Goal: Task Accomplishment & Management: Use online tool/utility

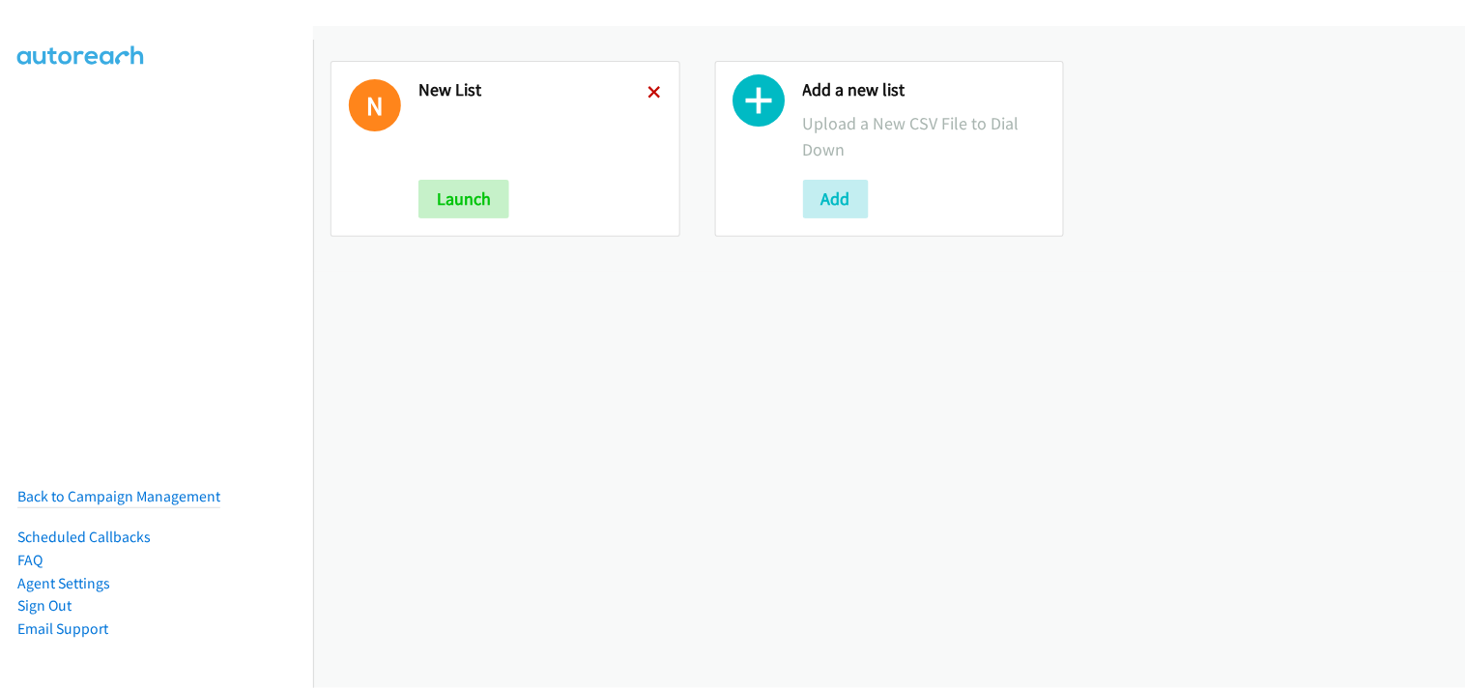
click at [649, 87] on icon at bounding box center [656, 94] width 14 height 14
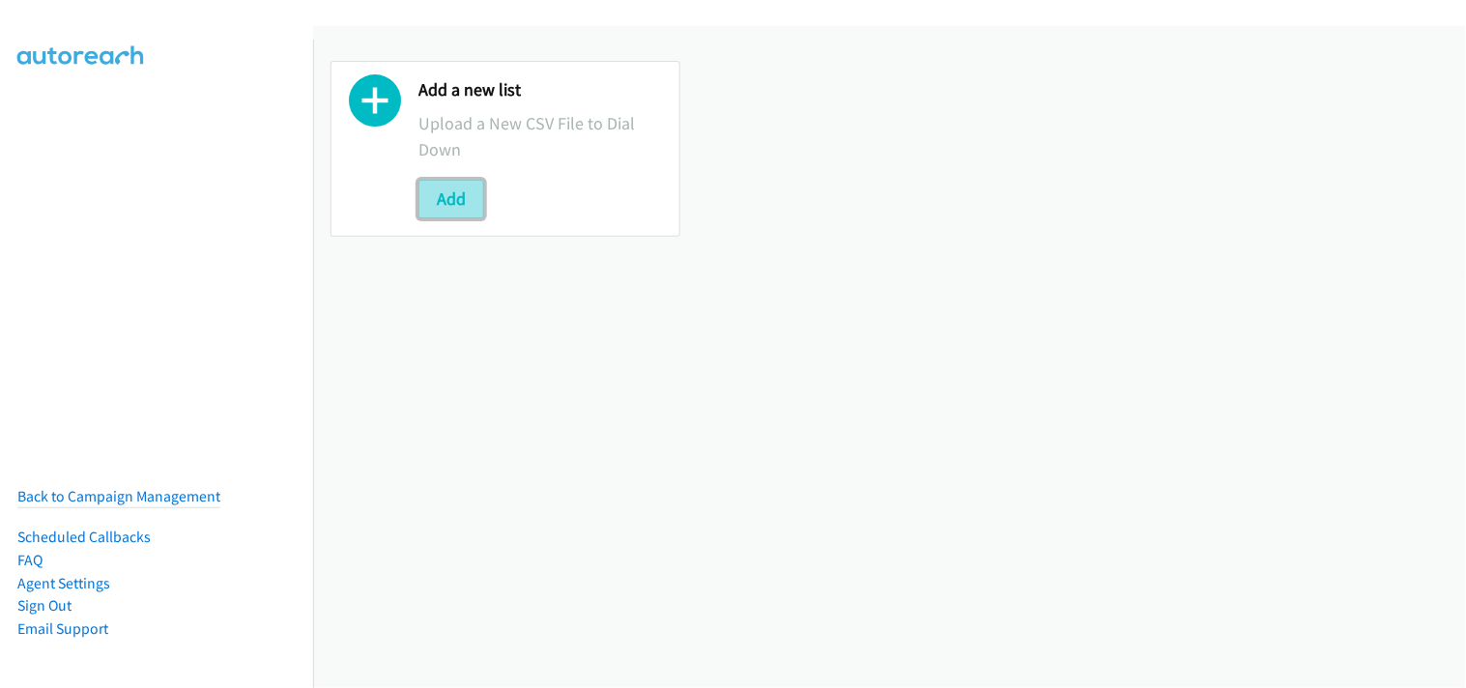
click at [461, 206] on button "Add" at bounding box center [452, 199] width 66 height 39
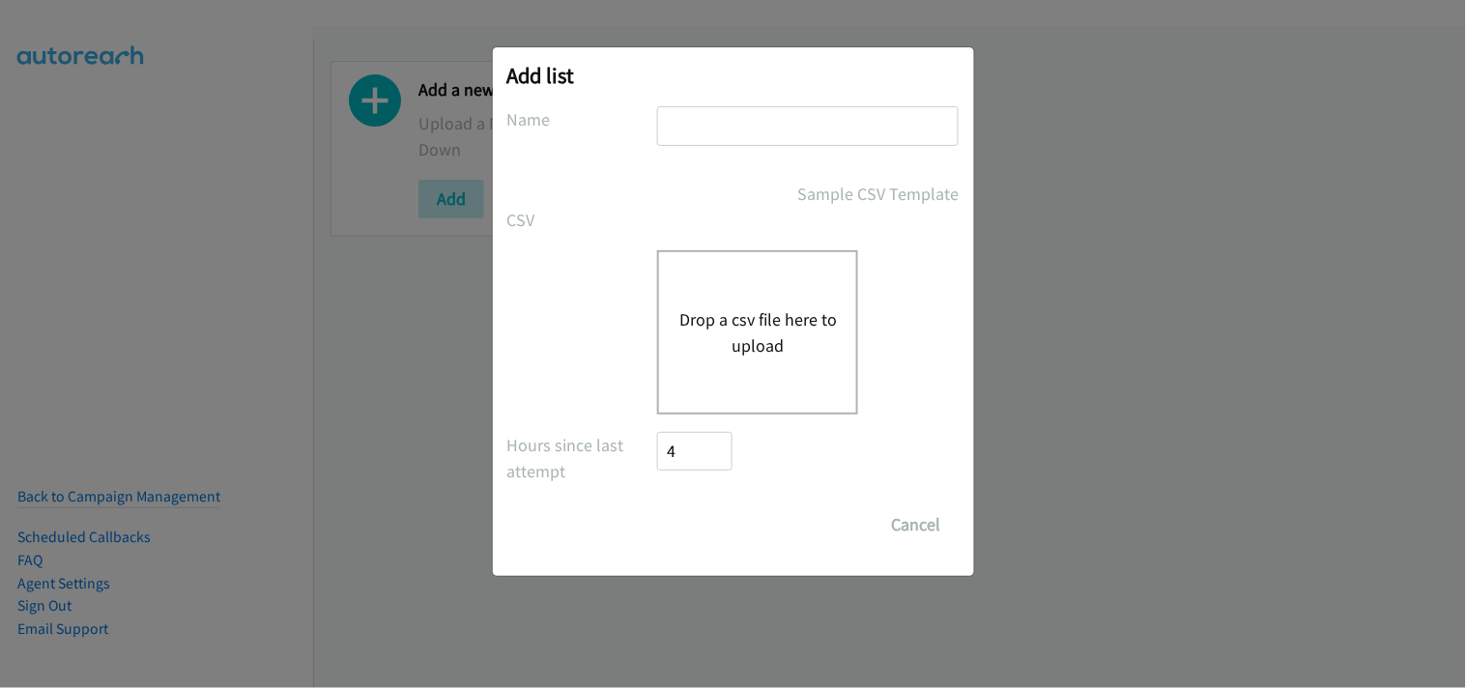
click at [704, 316] on button "Drop a csv file here to upload" at bounding box center [758, 332] width 159 height 52
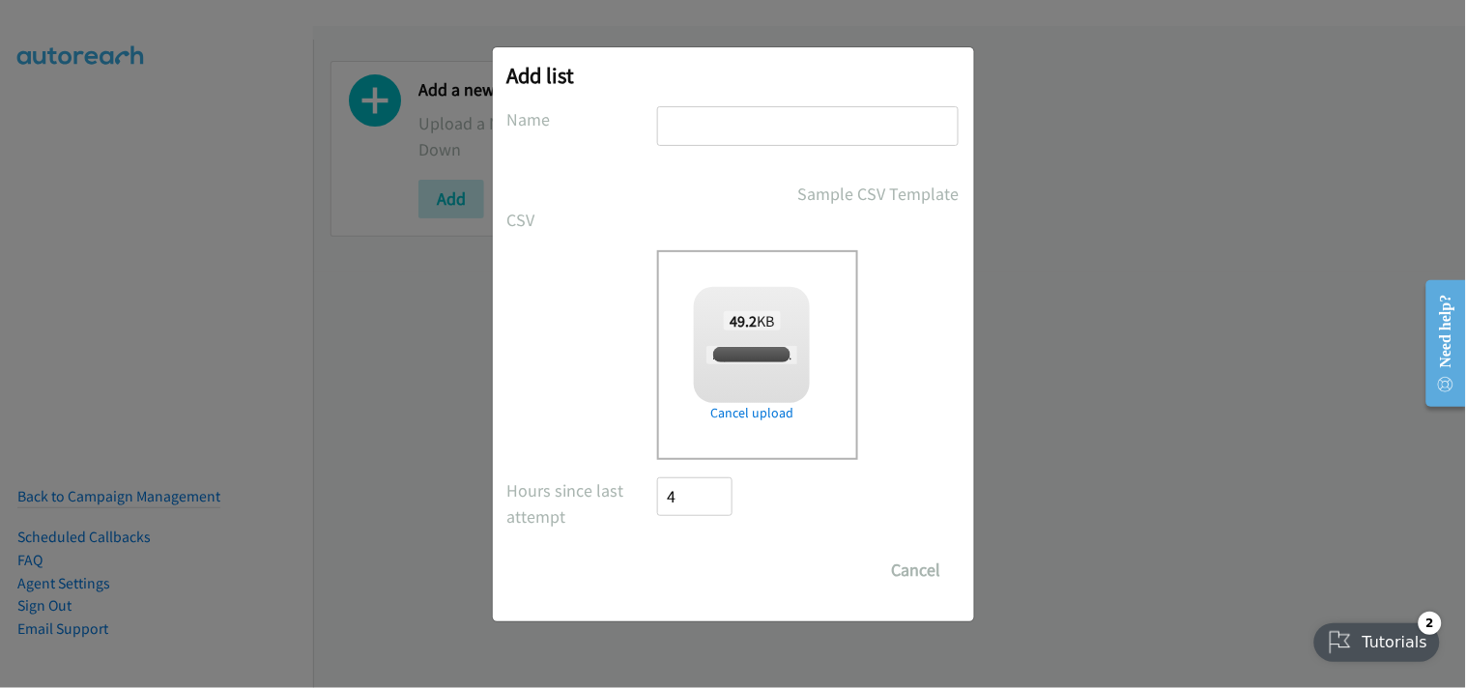
click at [777, 140] on input "text" at bounding box center [808, 126] width 302 height 40
checkbox input "true"
type input "New List"
click at [729, 573] on input "Save List" at bounding box center [708, 570] width 101 height 39
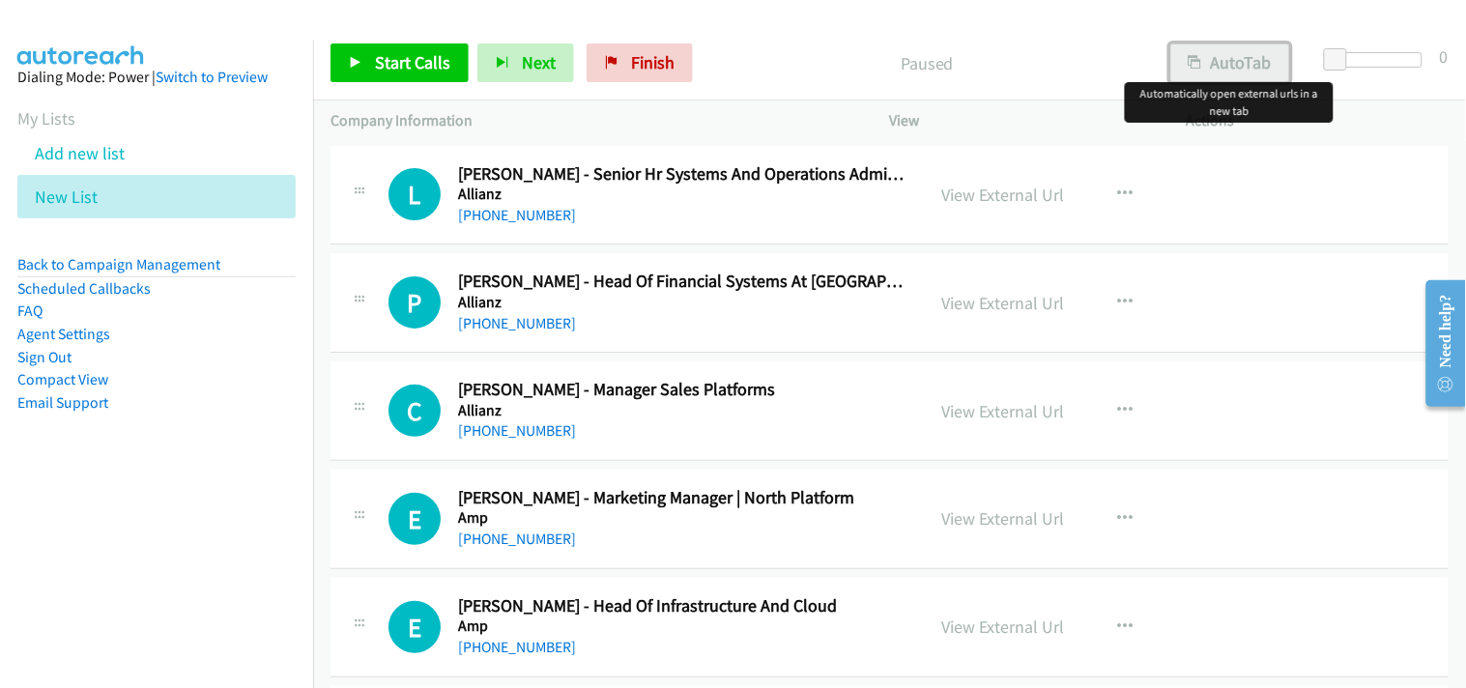
click at [1226, 66] on button "AutoTab" at bounding box center [1231, 62] width 120 height 39
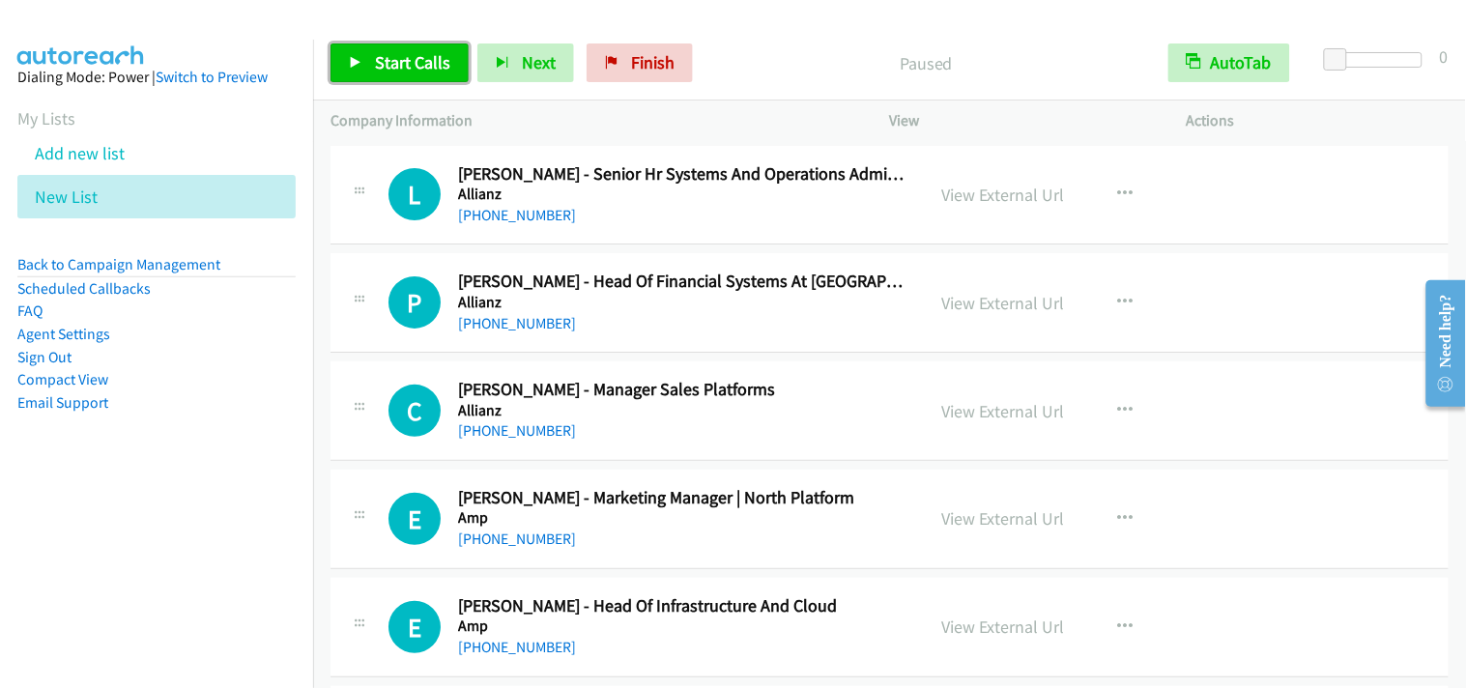
click at [437, 60] on span "Start Calls" at bounding box center [412, 62] width 75 height 22
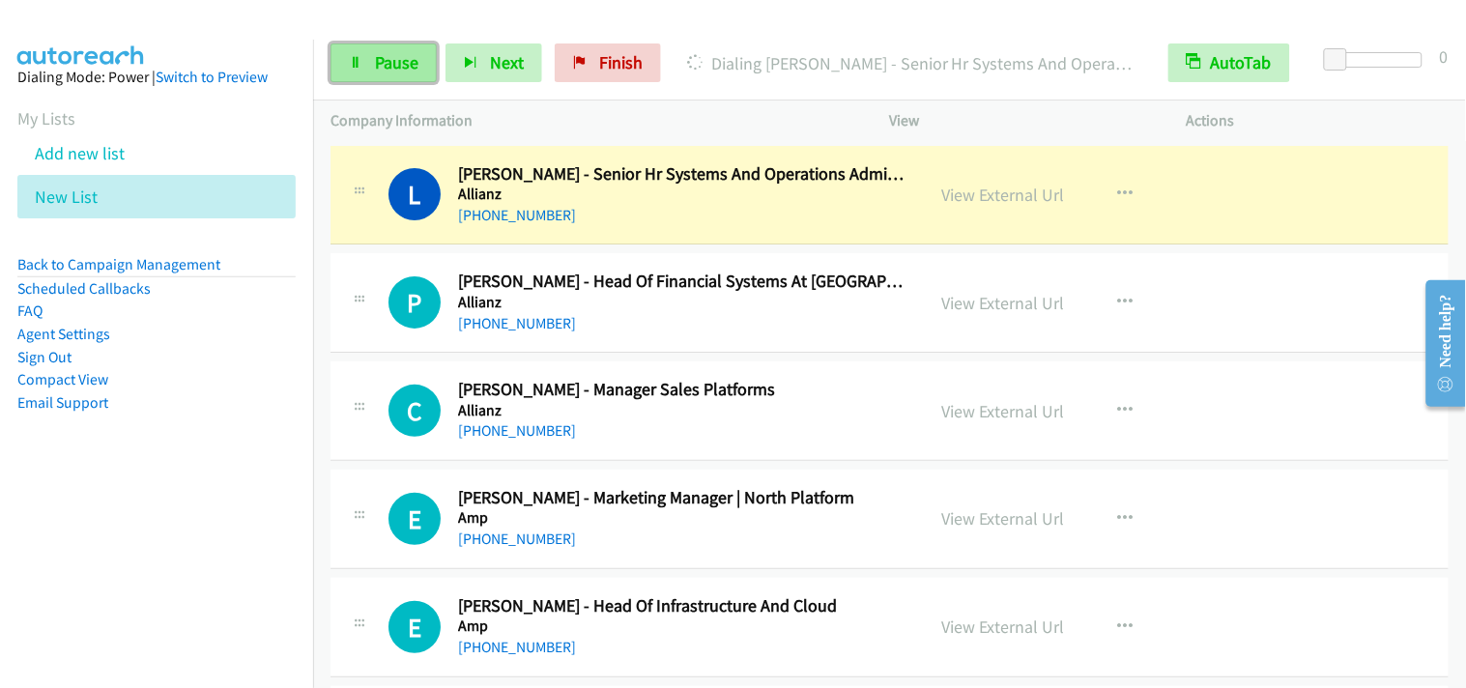
click at [409, 72] on span "Pause" at bounding box center [396, 62] width 43 height 22
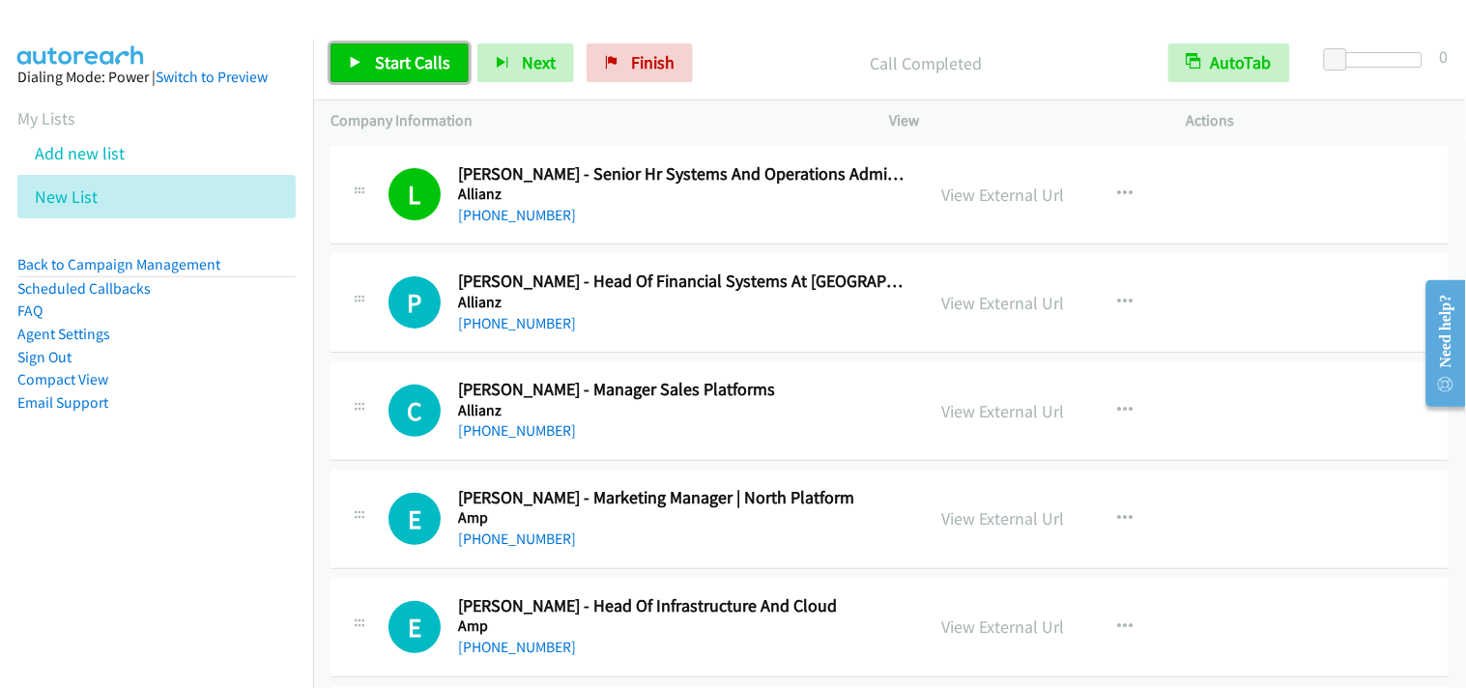
click at [413, 65] on span "Start Calls" at bounding box center [412, 62] width 75 height 22
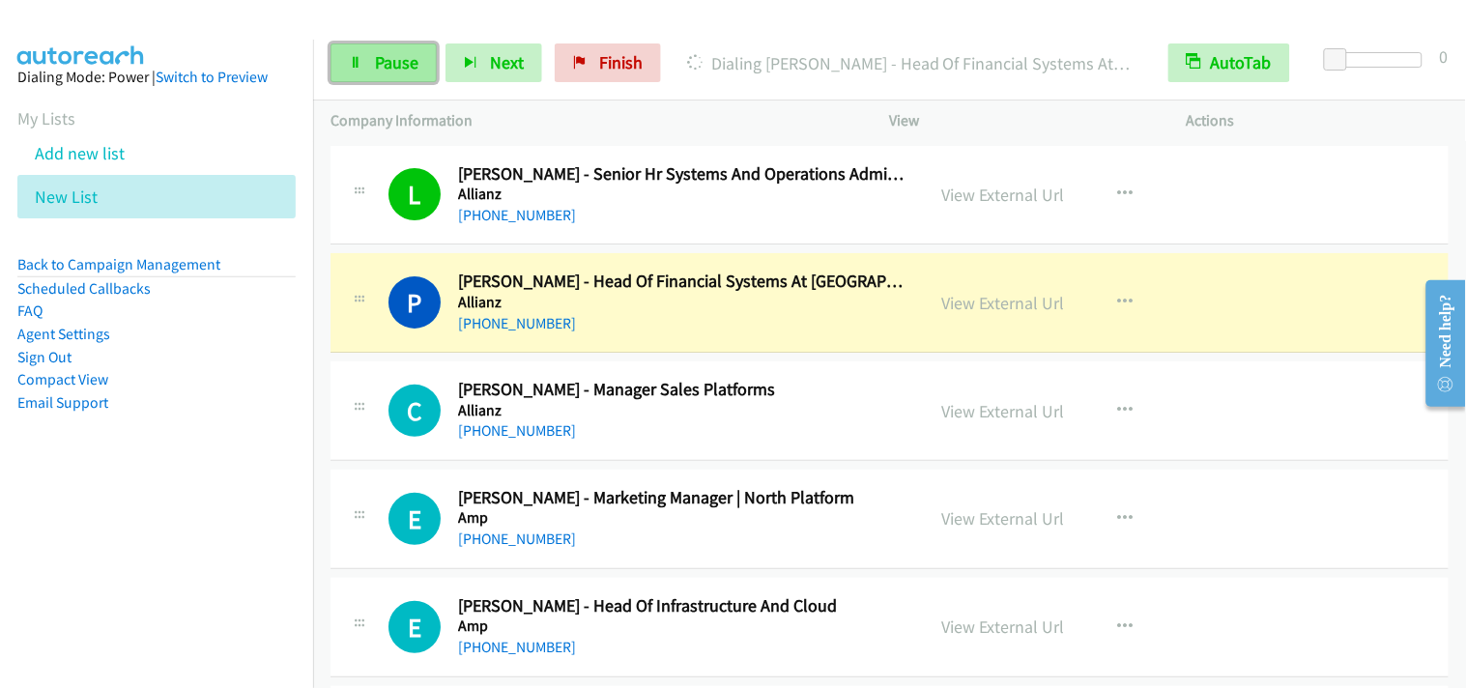
click at [391, 64] on span "Pause" at bounding box center [396, 62] width 43 height 22
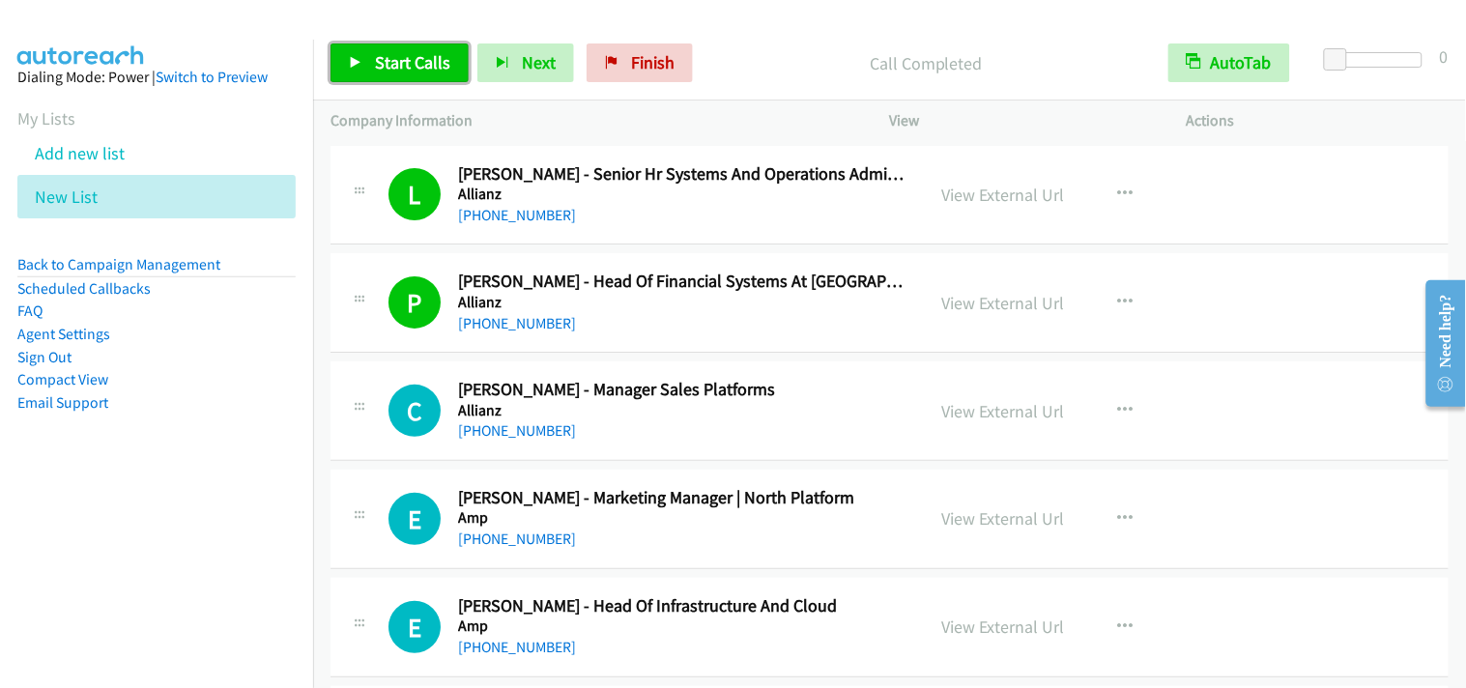
click at [411, 65] on span "Start Calls" at bounding box center [412, 62] width 75 height 22
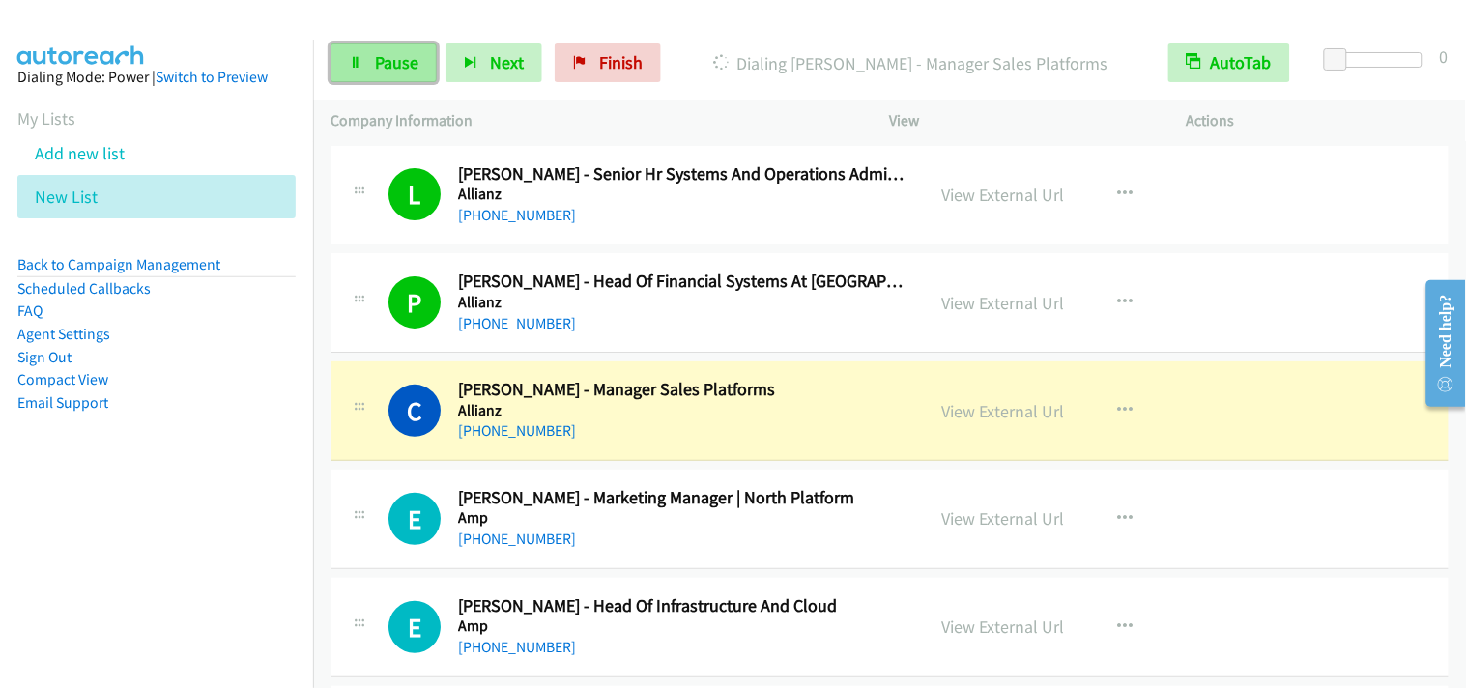
click at [378, 68] on span "Pause" at bounding box center [396, 62] width 43 height 22
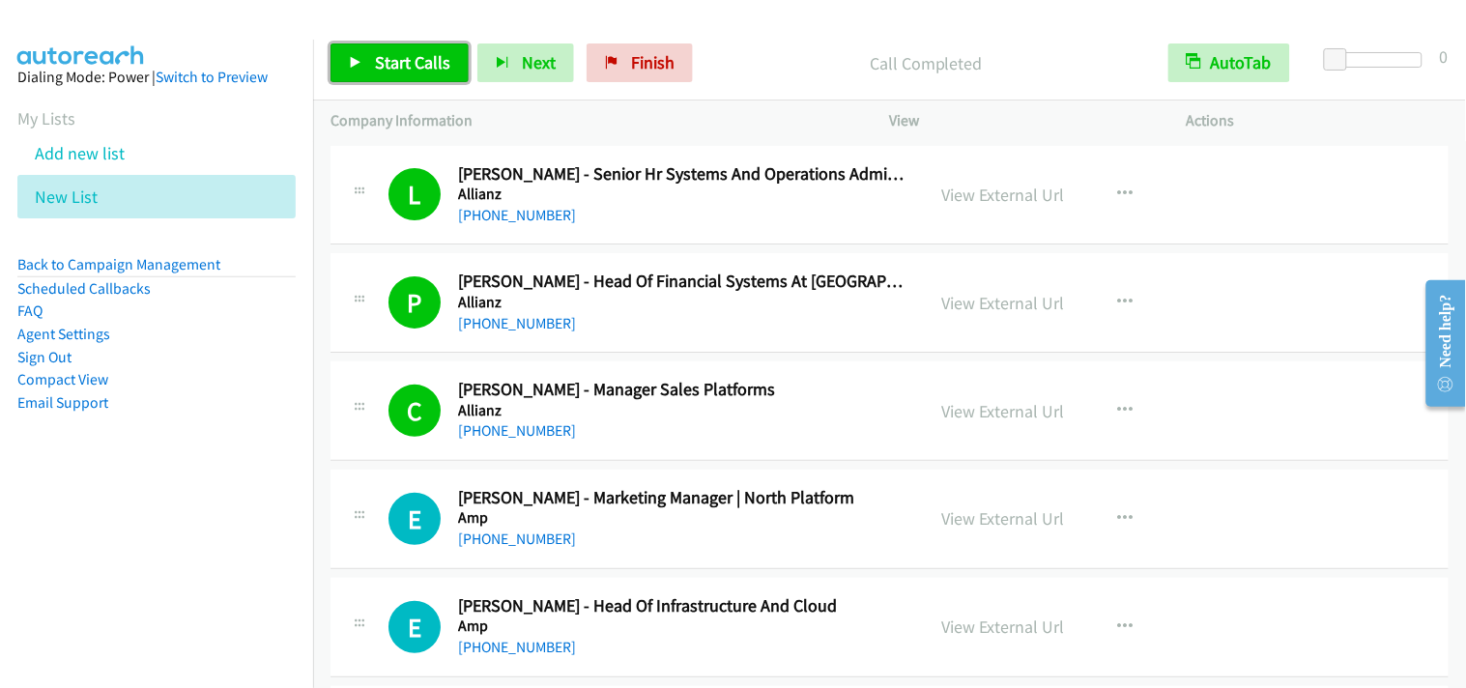
click at [412, 72] on span "Start Calls" at bounding box center [412, 62] width 75 height 22
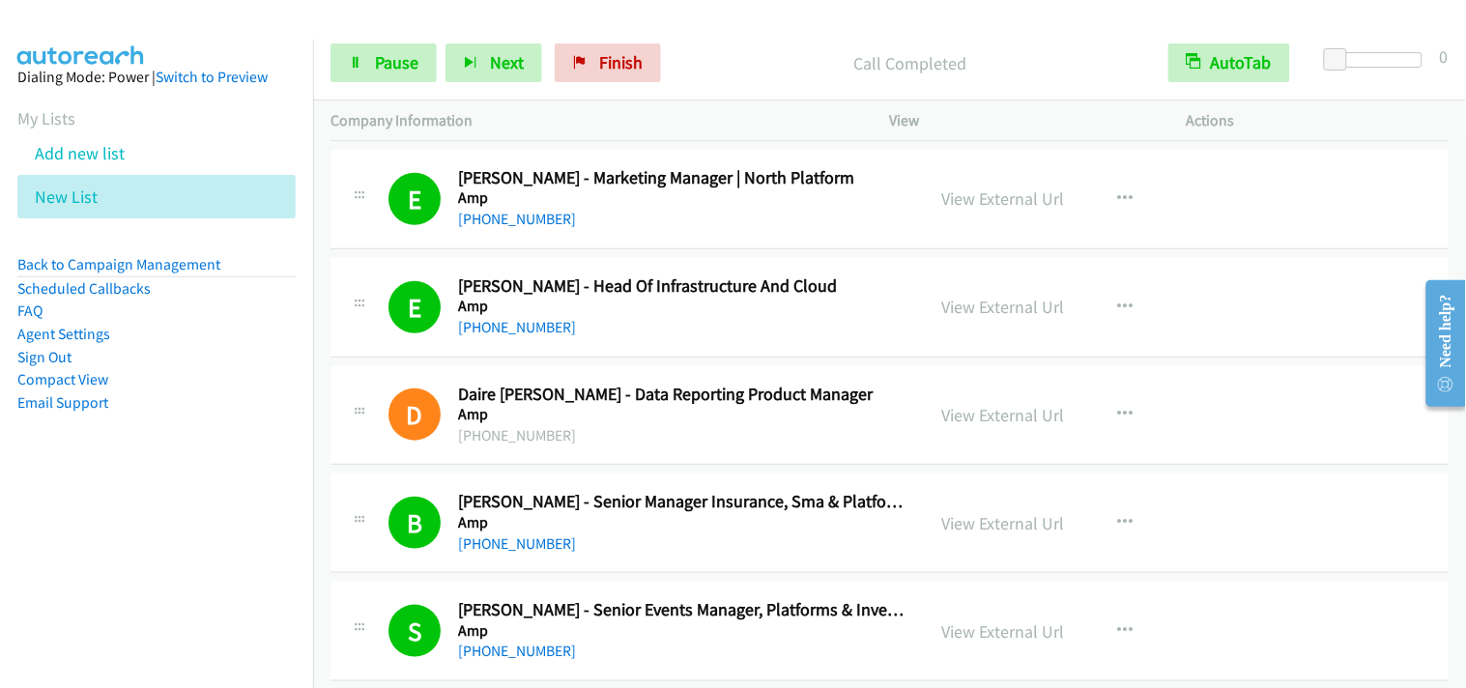
scroll to position [322, 0]
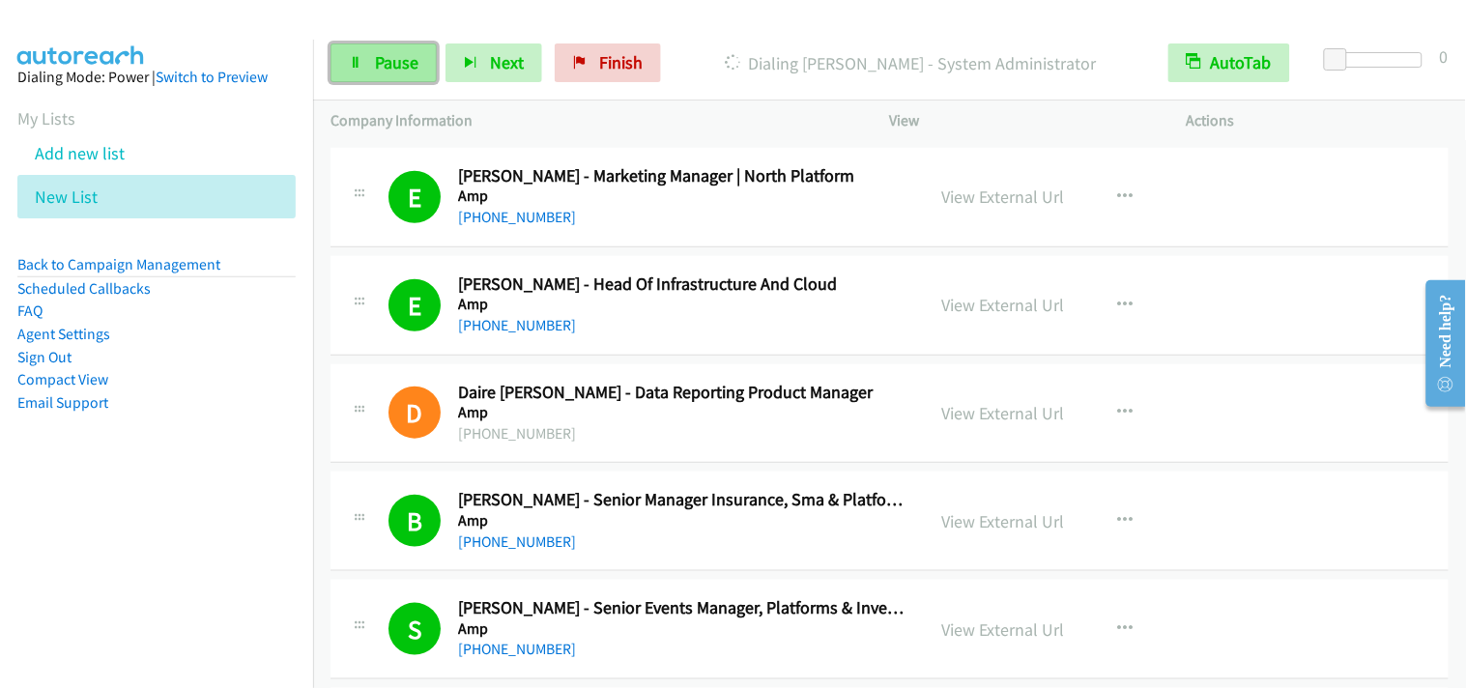
click at [412, 53] on span "Pause" at bounding box center [396, 62] width 43 height 22
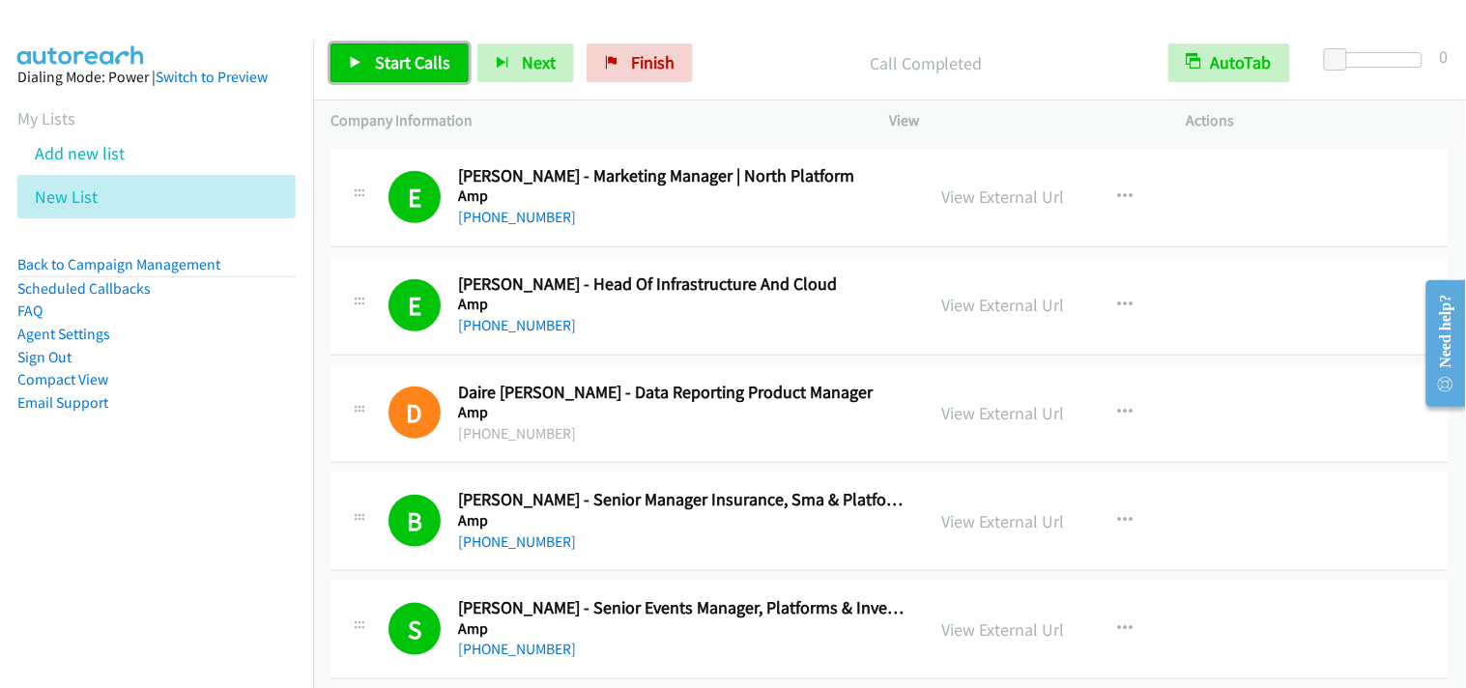
click at [430, 68] on span "Start Calls" at bounding box center [412, 62] width 75 height 22
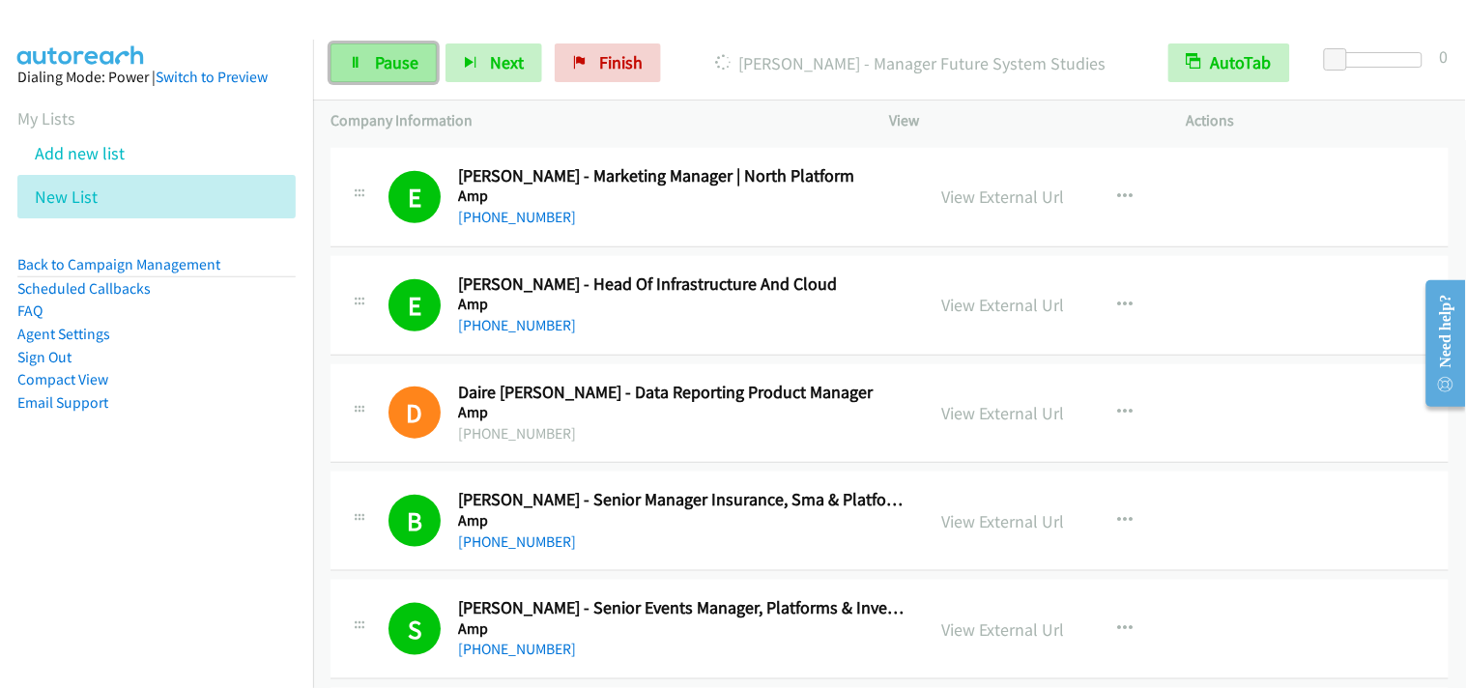
click at [432, 62] on link "Pause" at bounding box center [384, 62] width 106 height 39
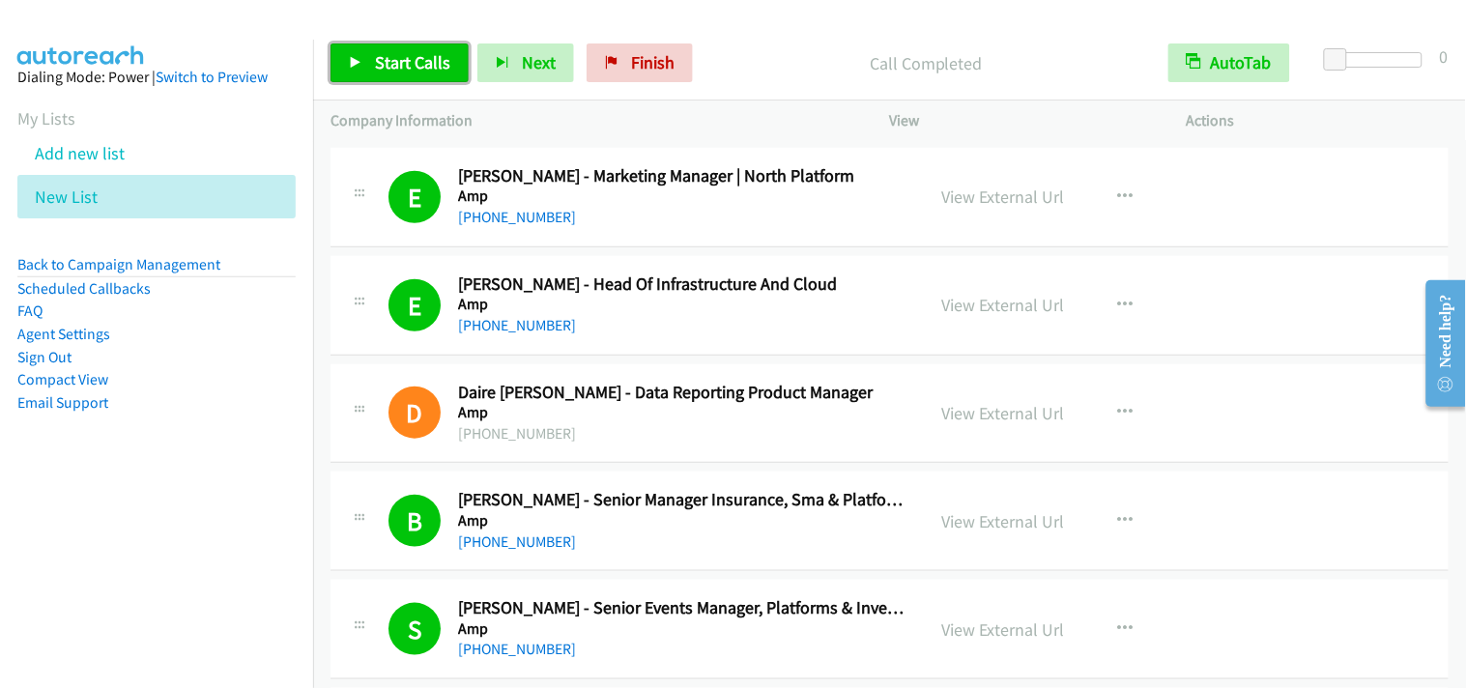
click at [407, 64] on span "Start Calls" at bounding box center [412, 62] width 75 height 22
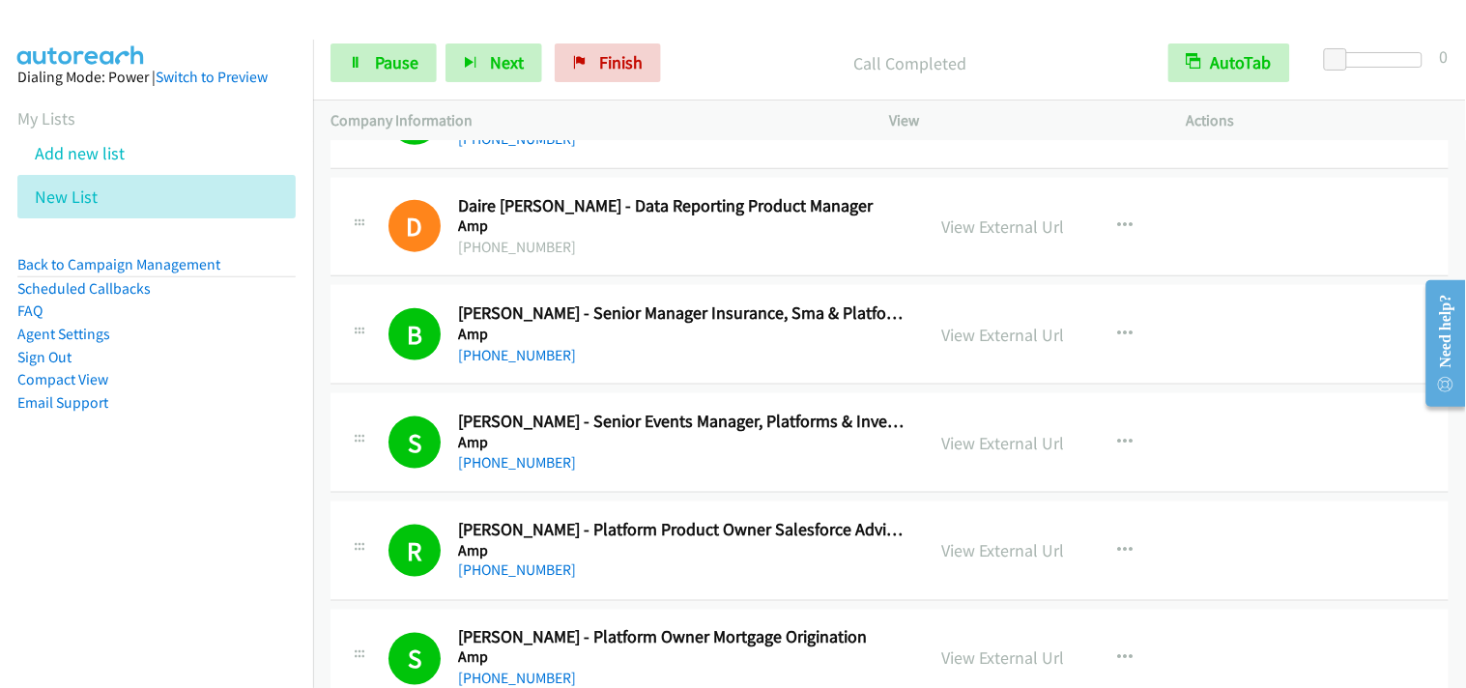
scroll to position [644, 0]
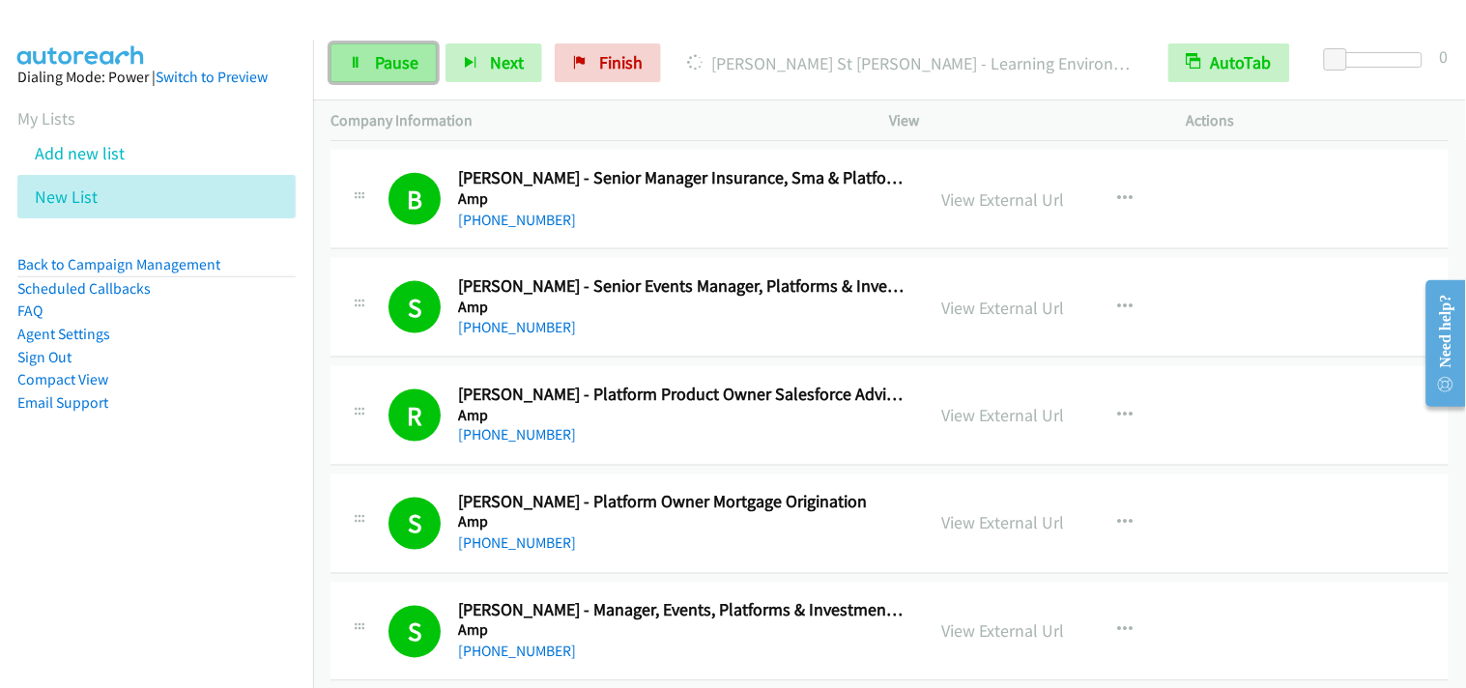
click at [399, 59] on span "Pause" at bounding box center [396, 62] width 43 height 22
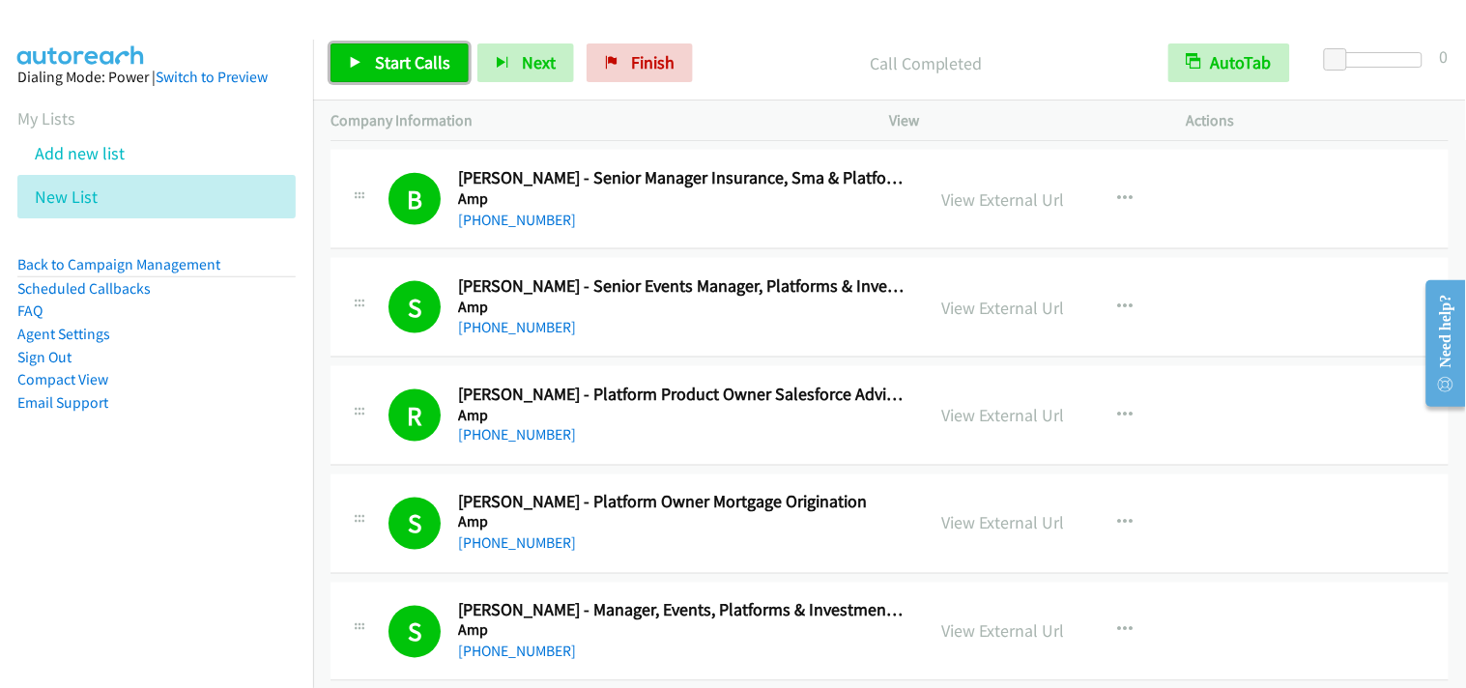
click at [439, 66] on span "Start Calls" at bounding box center [412, 62] width 75 height 22
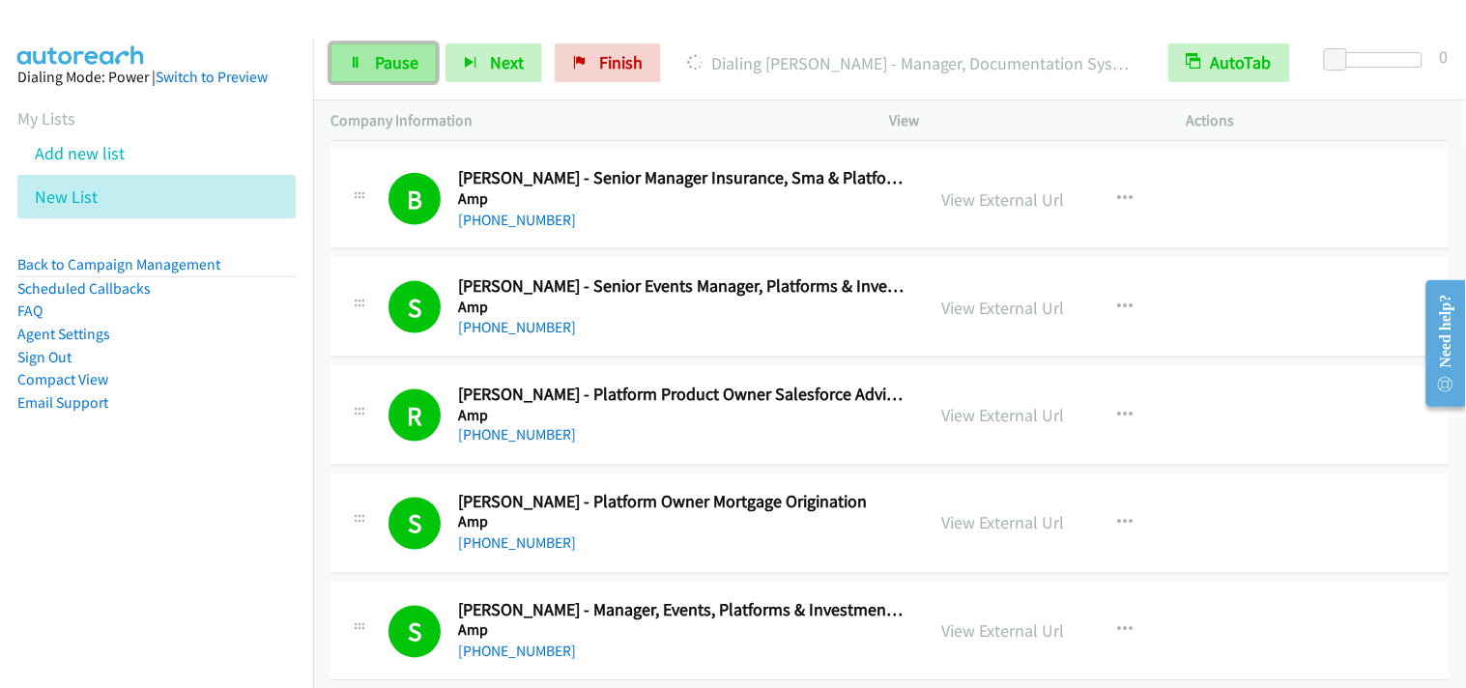
click at [388, 74] on link "Pause" at bounding box center [384, 62] width 106 height 39
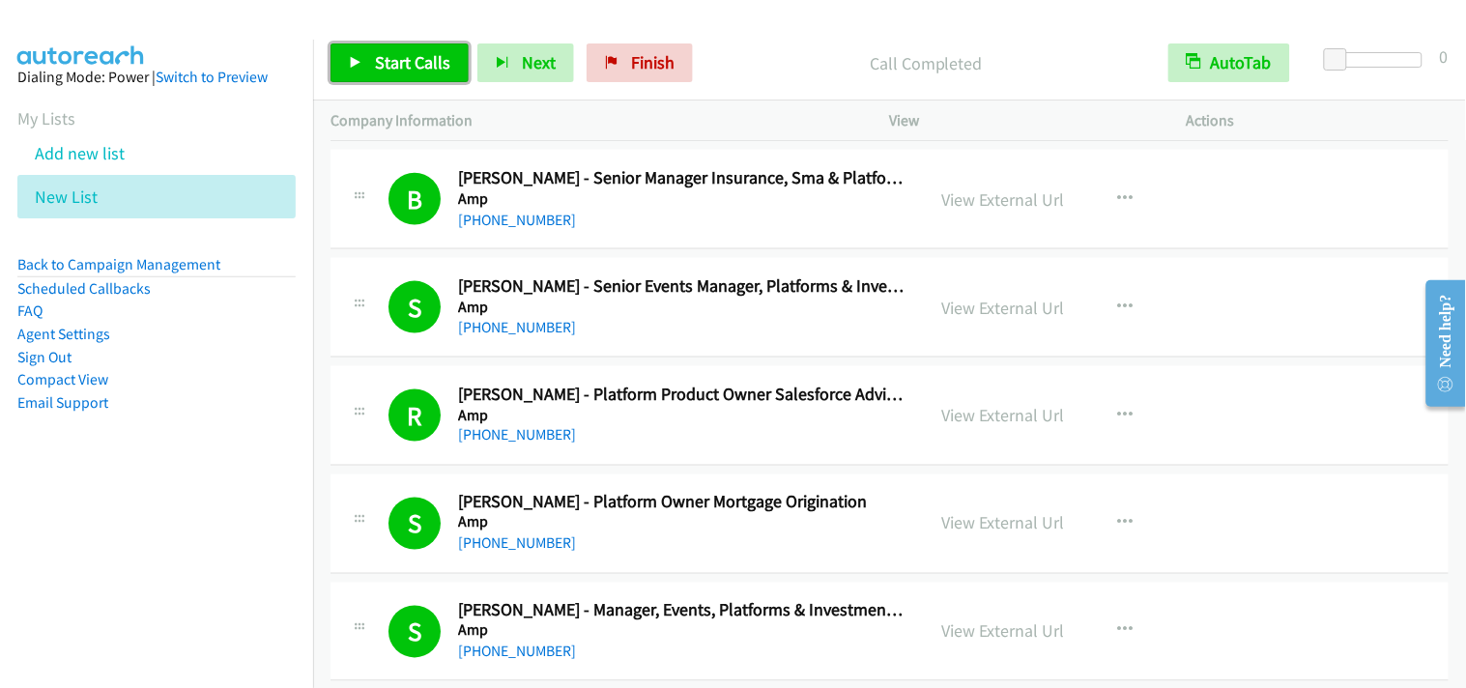
click at [383, 63] on span "Start Calls" at bounding box center [412, 62] width 75 height 22
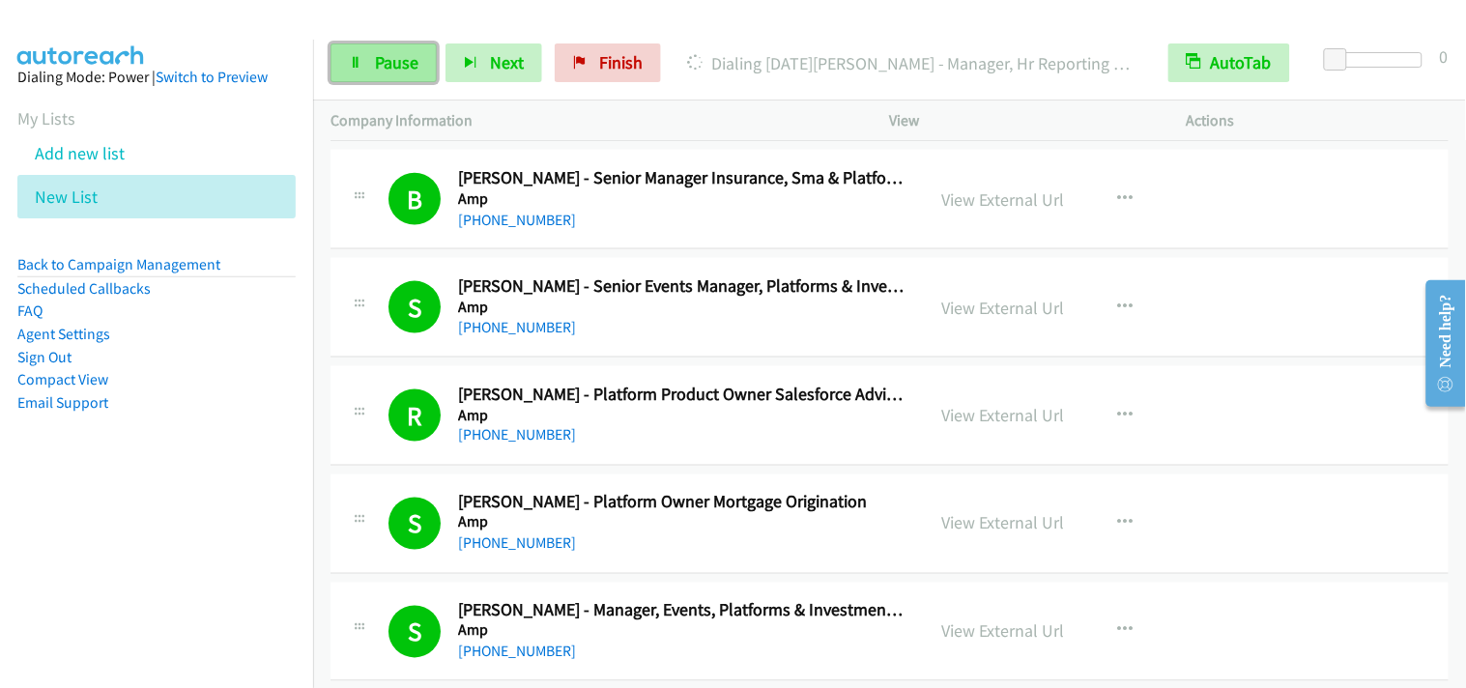
click at [390, 52] on span "Pause" at bounding box center [396, 62] width 43 height 22
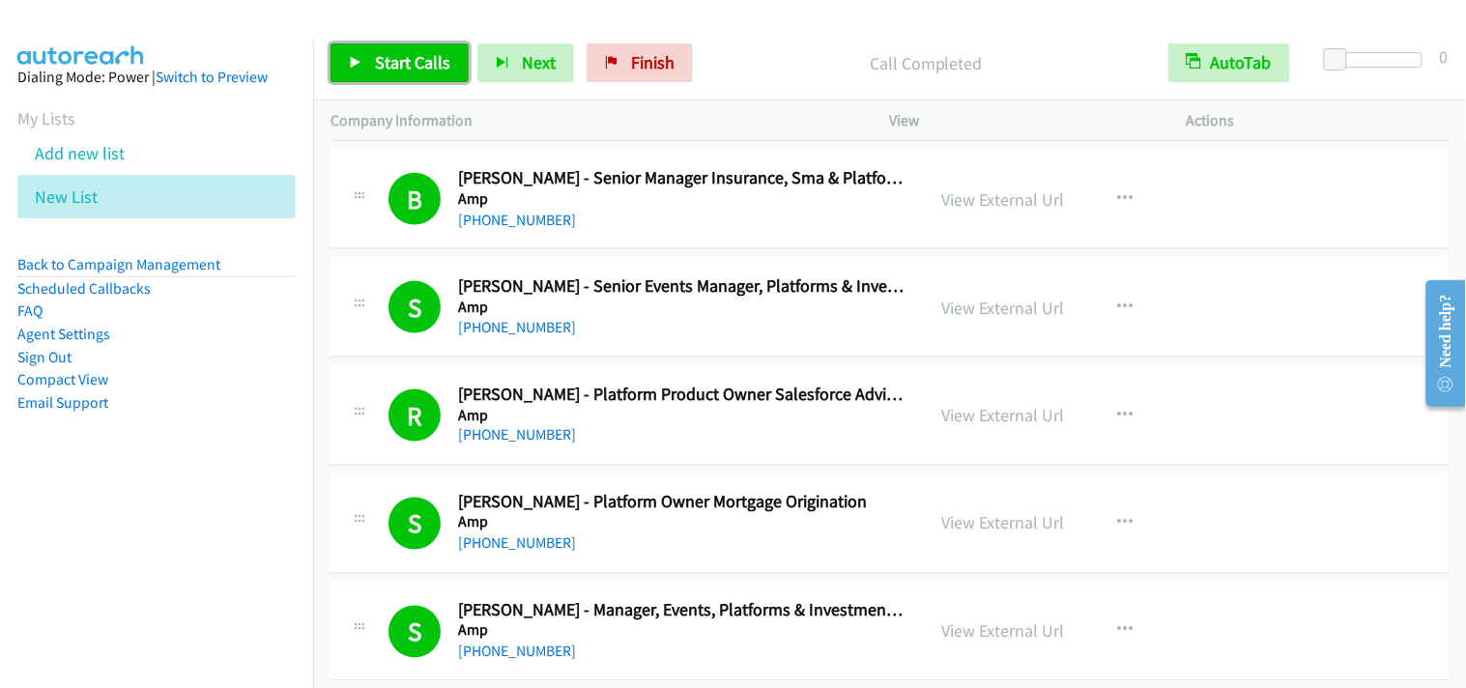
click at [428, 54] on span "Start Calls" at bounding box center [412, 62] width 75 height 22
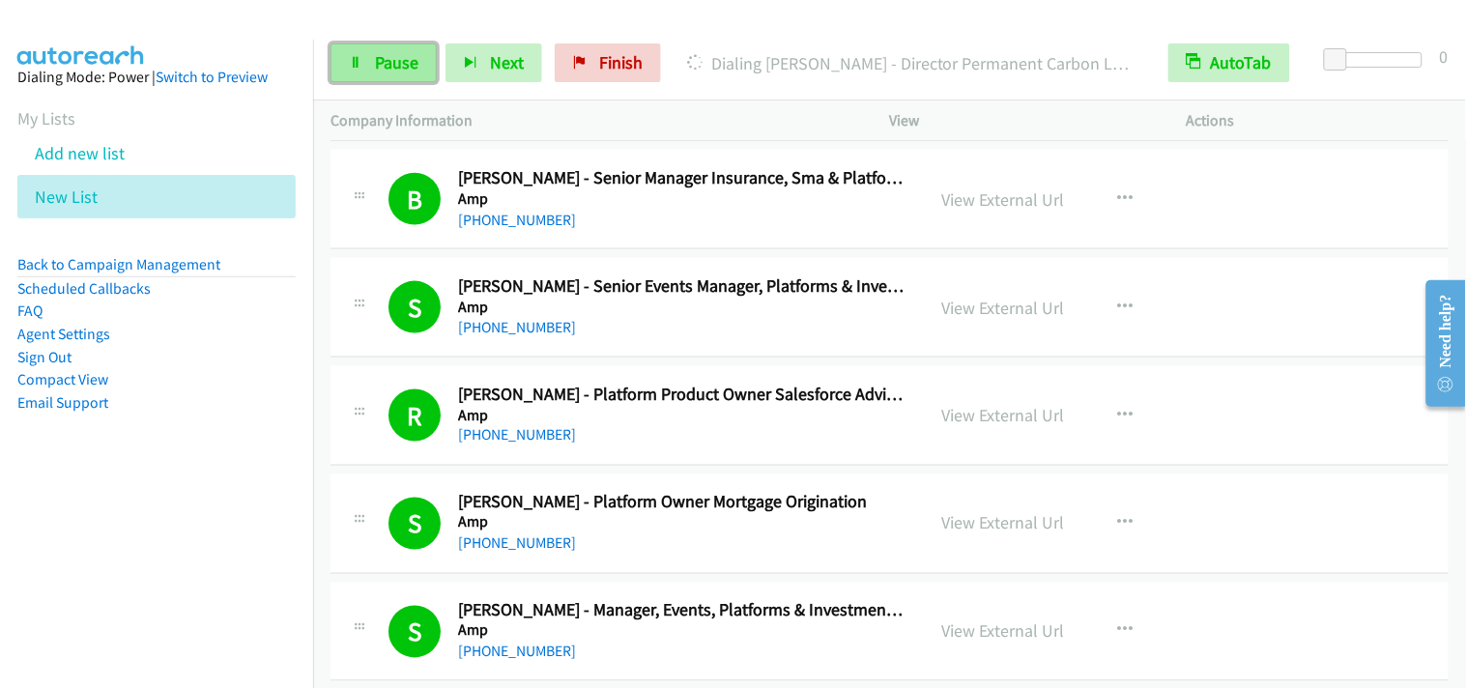
click at [377, 49] on link "Pause" at bounding box center [384, 62] width 106 height 39
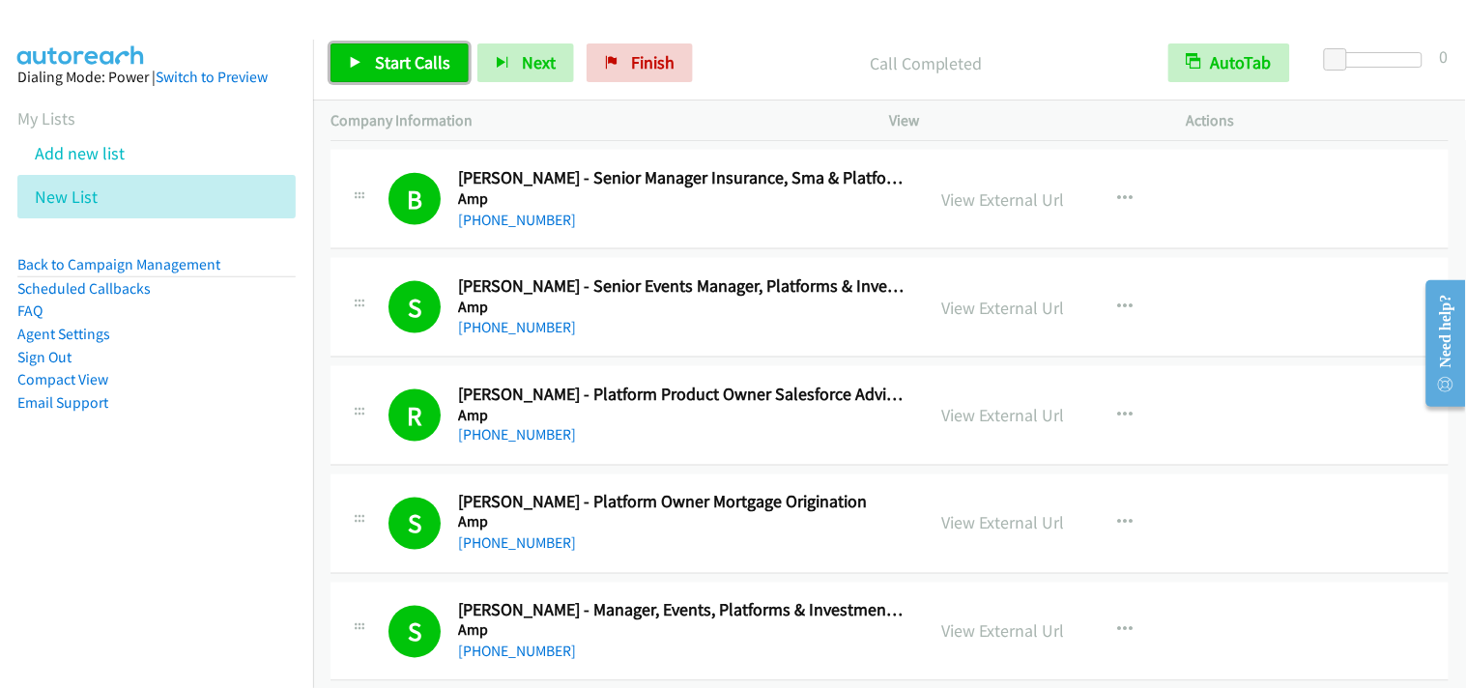
click at [381, 62] on span "Start Calls" at bounding box center [412, 62] width 75 height 22
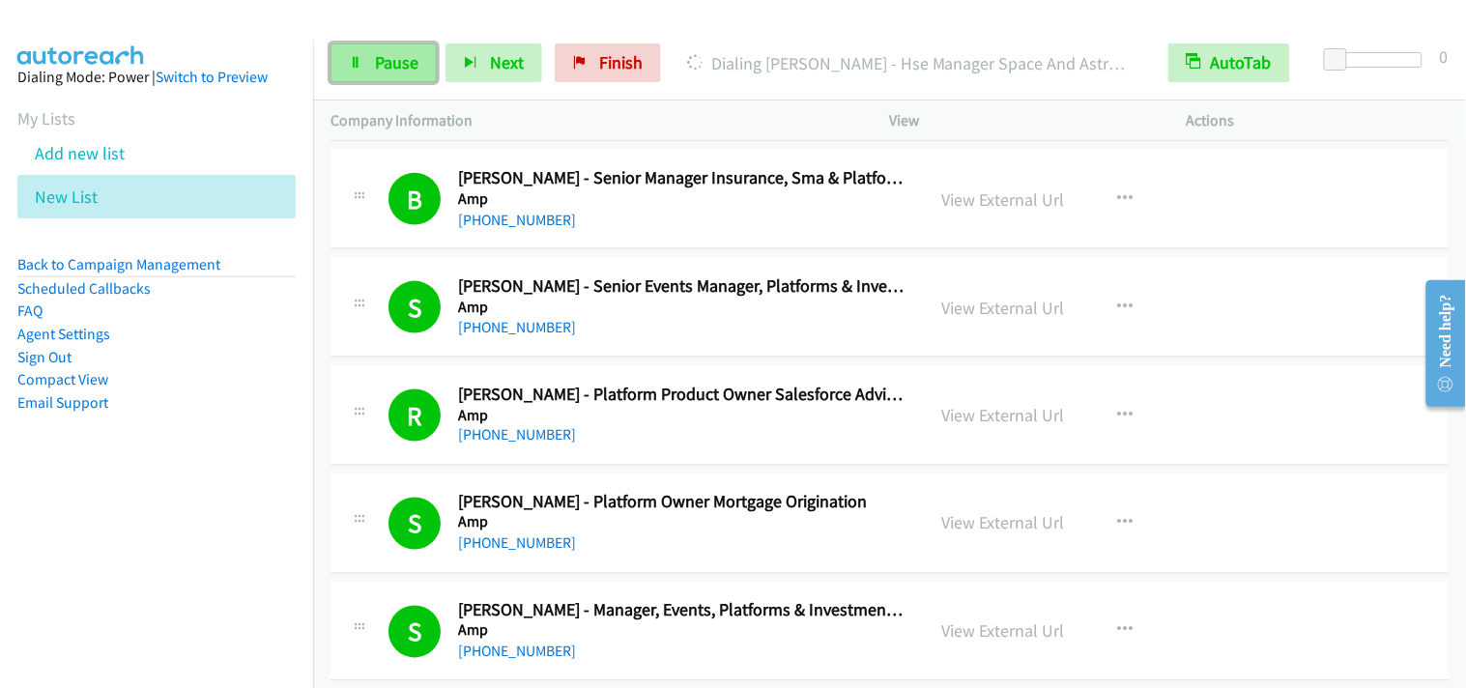
click at [404, 53] on span "Pause" at bounding box center [396, 62] width 43 height 22
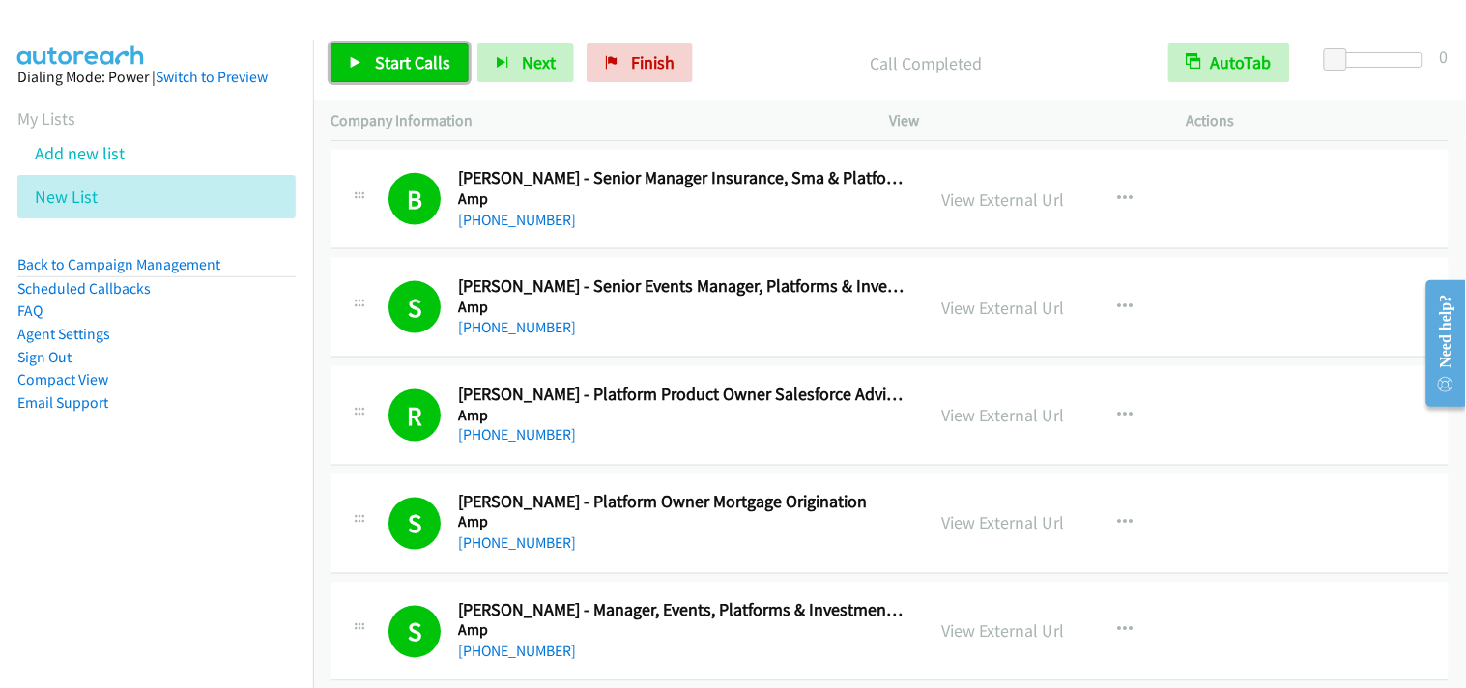
click at [391, 64] on span "Start Calls" at bounding box center [412, 62] width 75 height 22
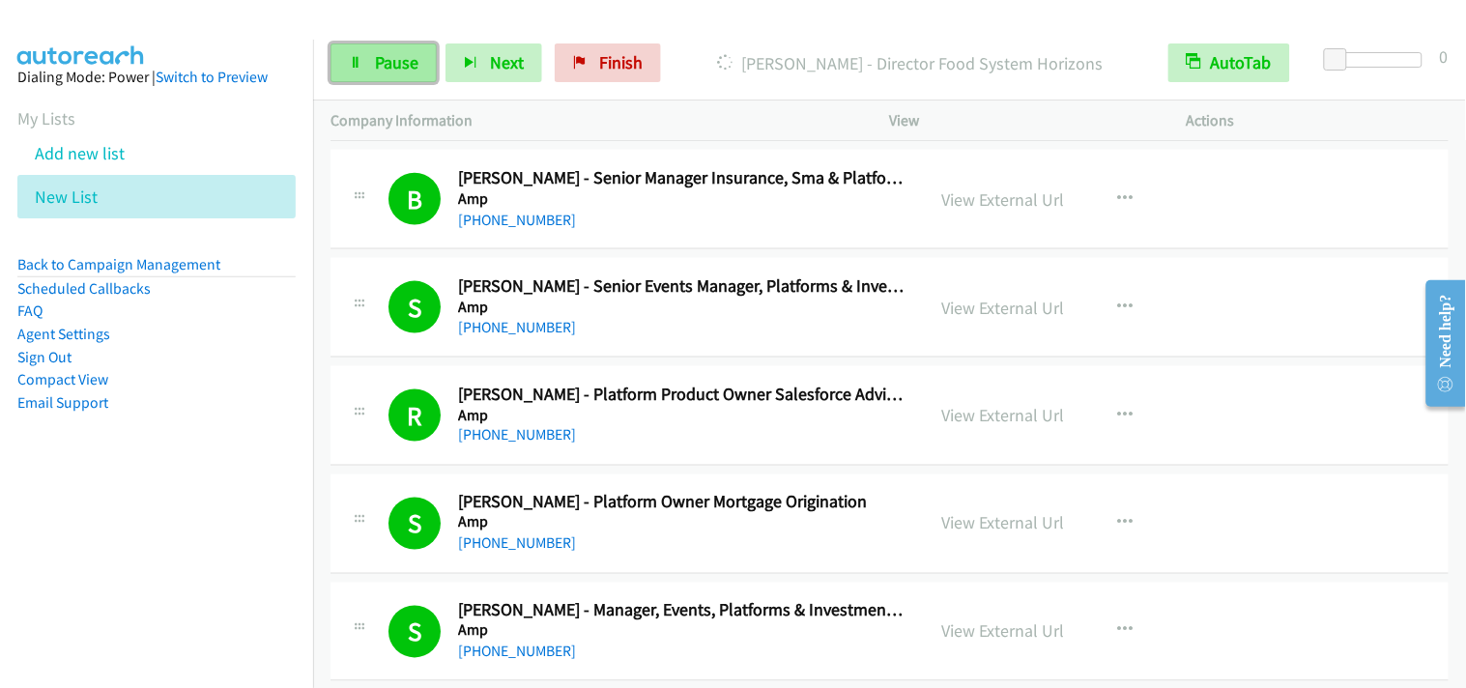
click at [402, 49] on link "Pause" at bounding box center [384, 62] width 106 height 39
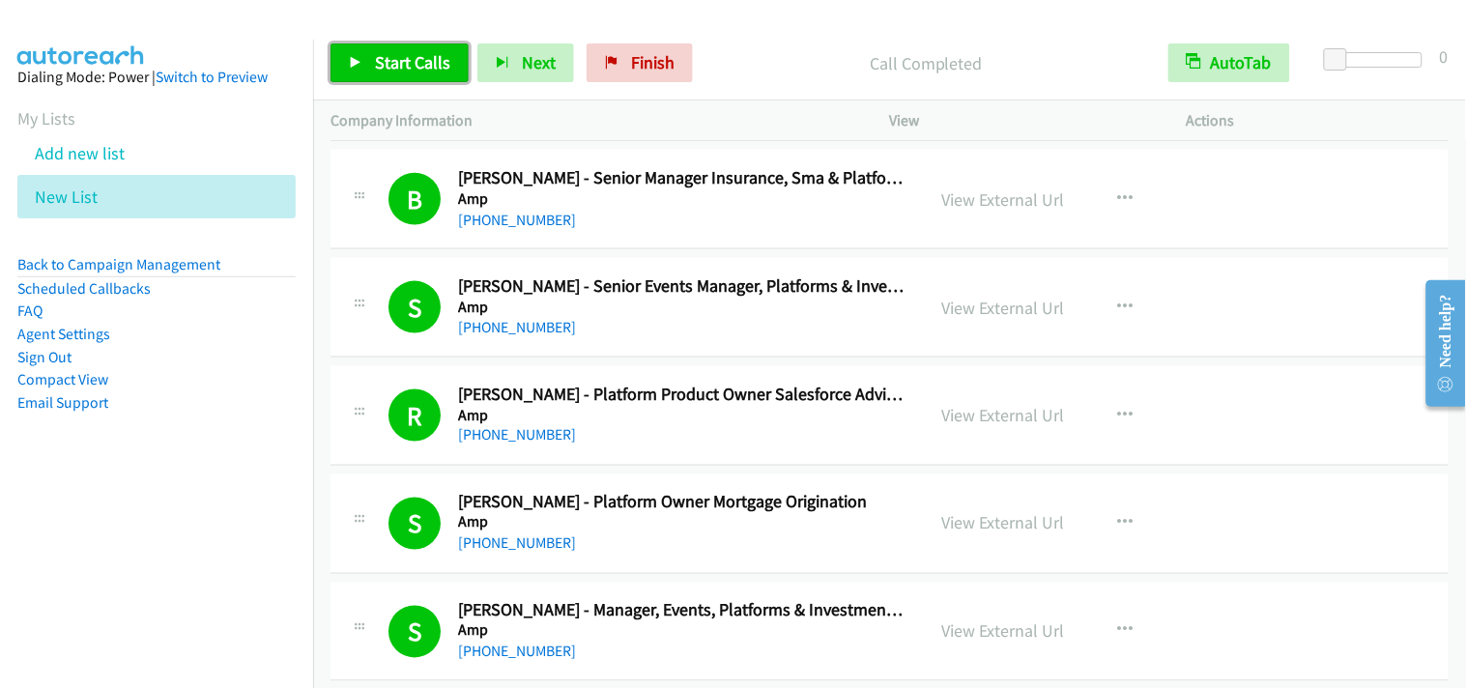
click at [373, 50] on link "Start Calls" at bounding box center [400, 62] width 138 height 39
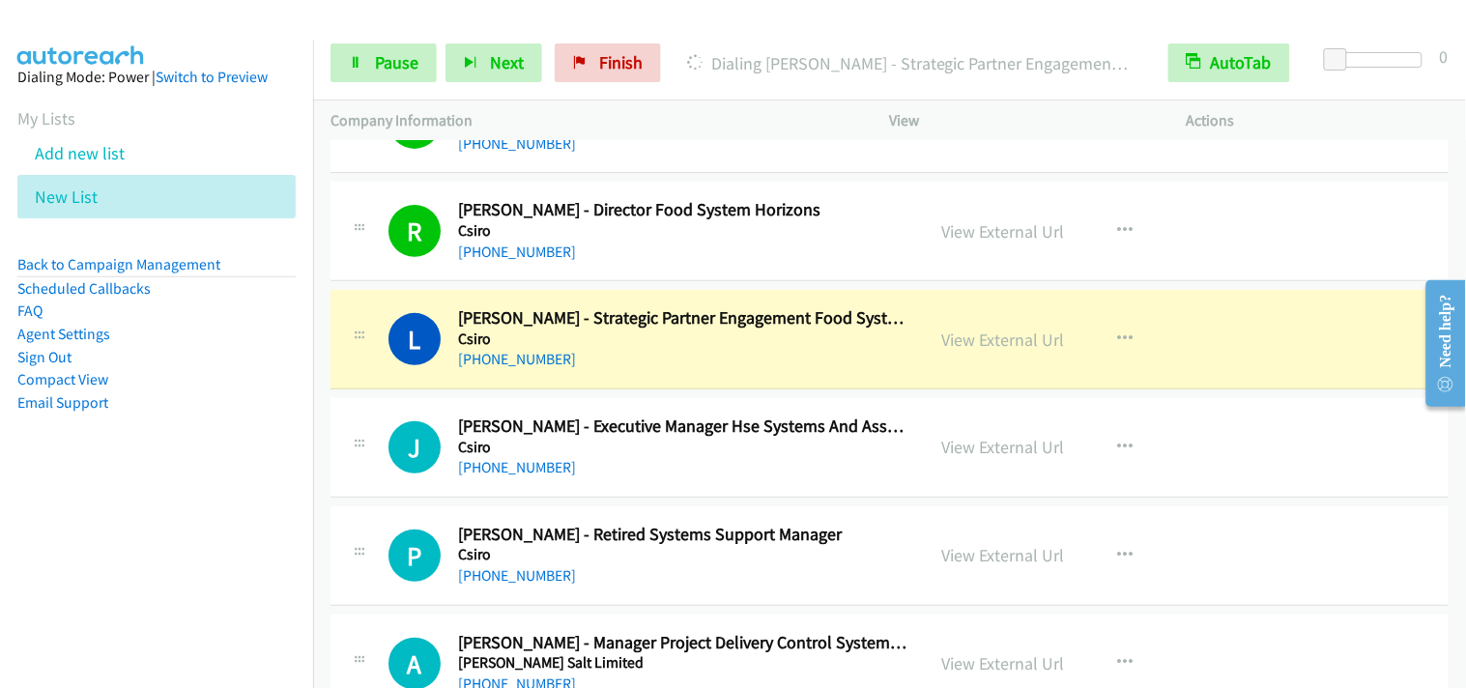
scroll to position [5692, 0]
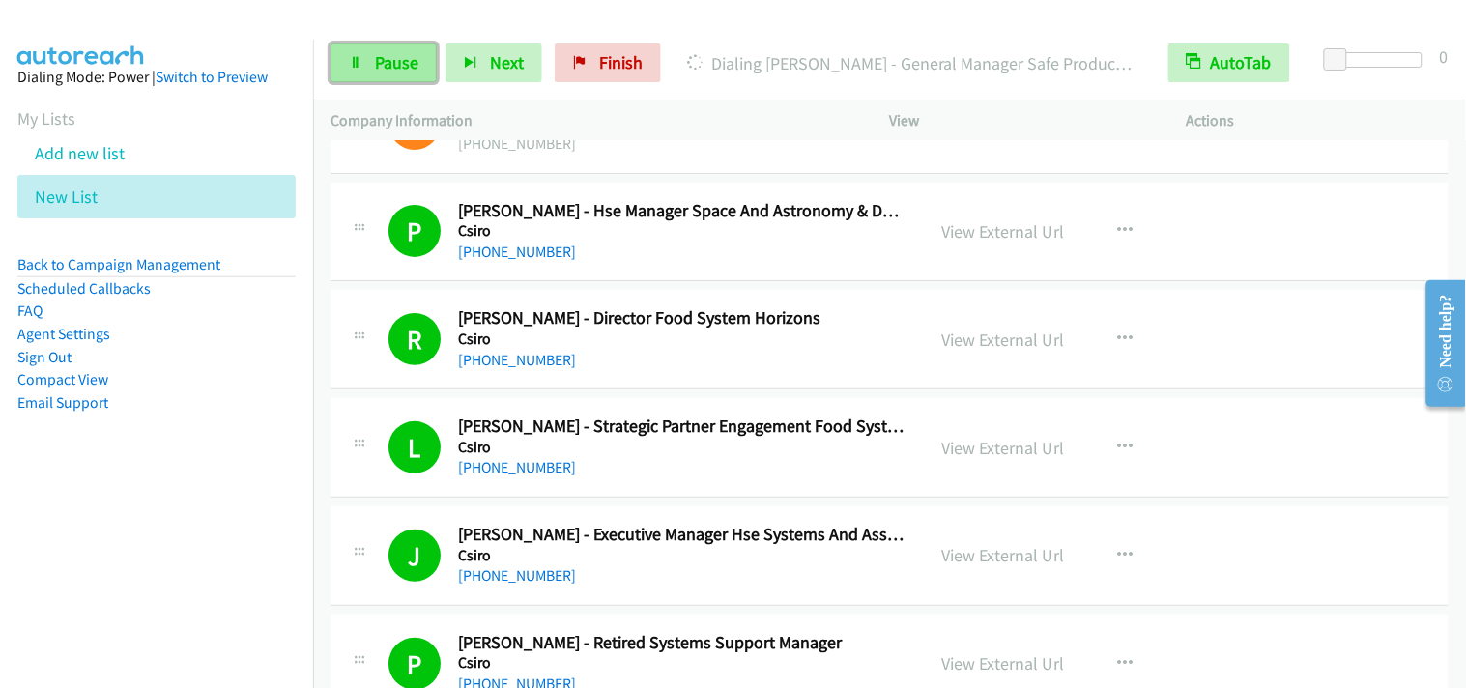
click at [380, 60] on span "Pause" at bounding box center [396, 62] width 43 height 22
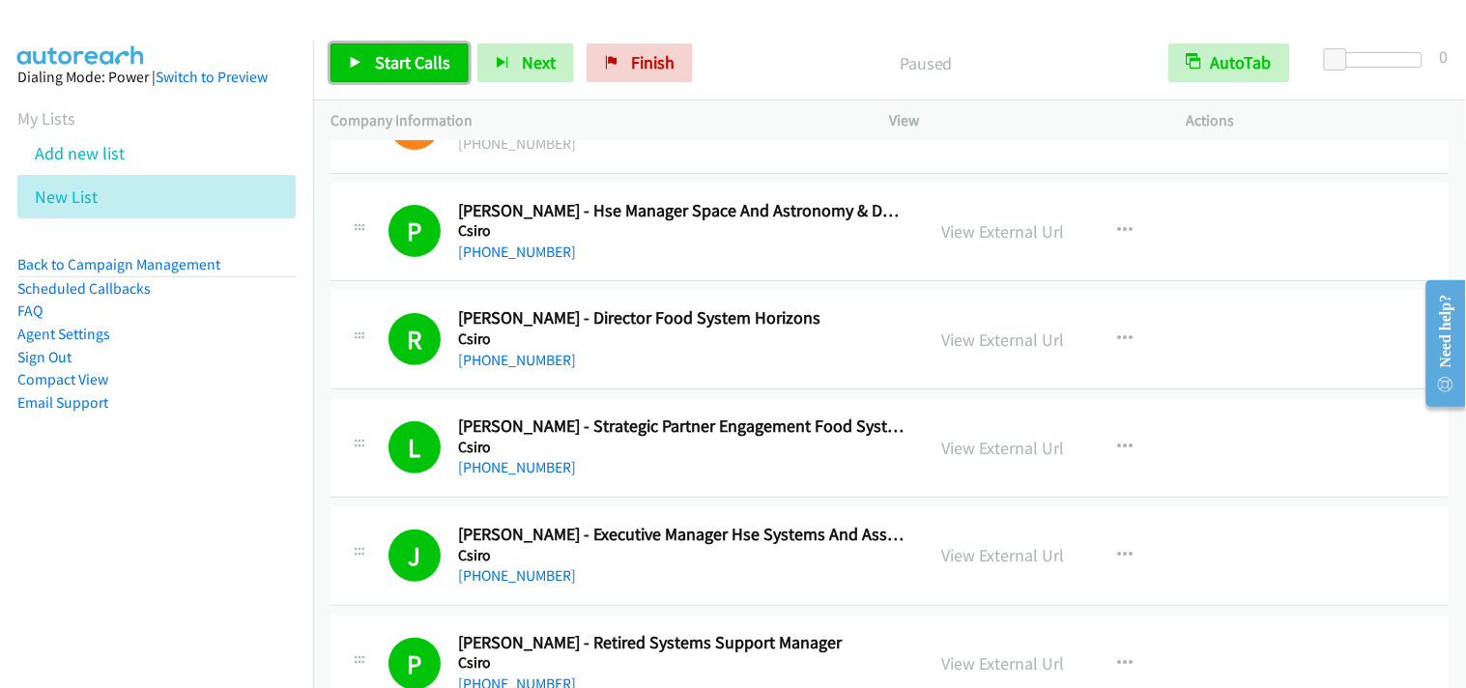
click at [360, 62] on icon at bounding box center [356, 64] width 14 height 14
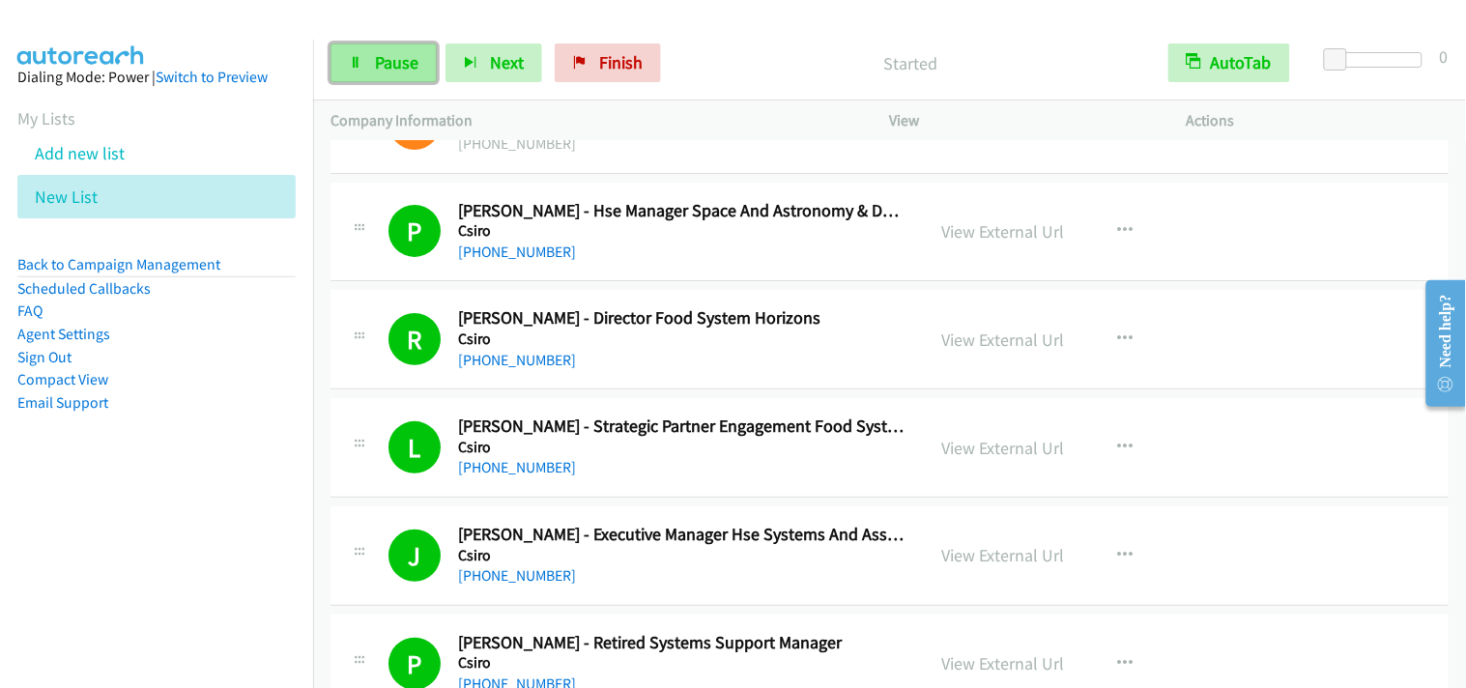
click at [401, 71] on span "Pause" at bounding box center [396, 62] width 43 height 22
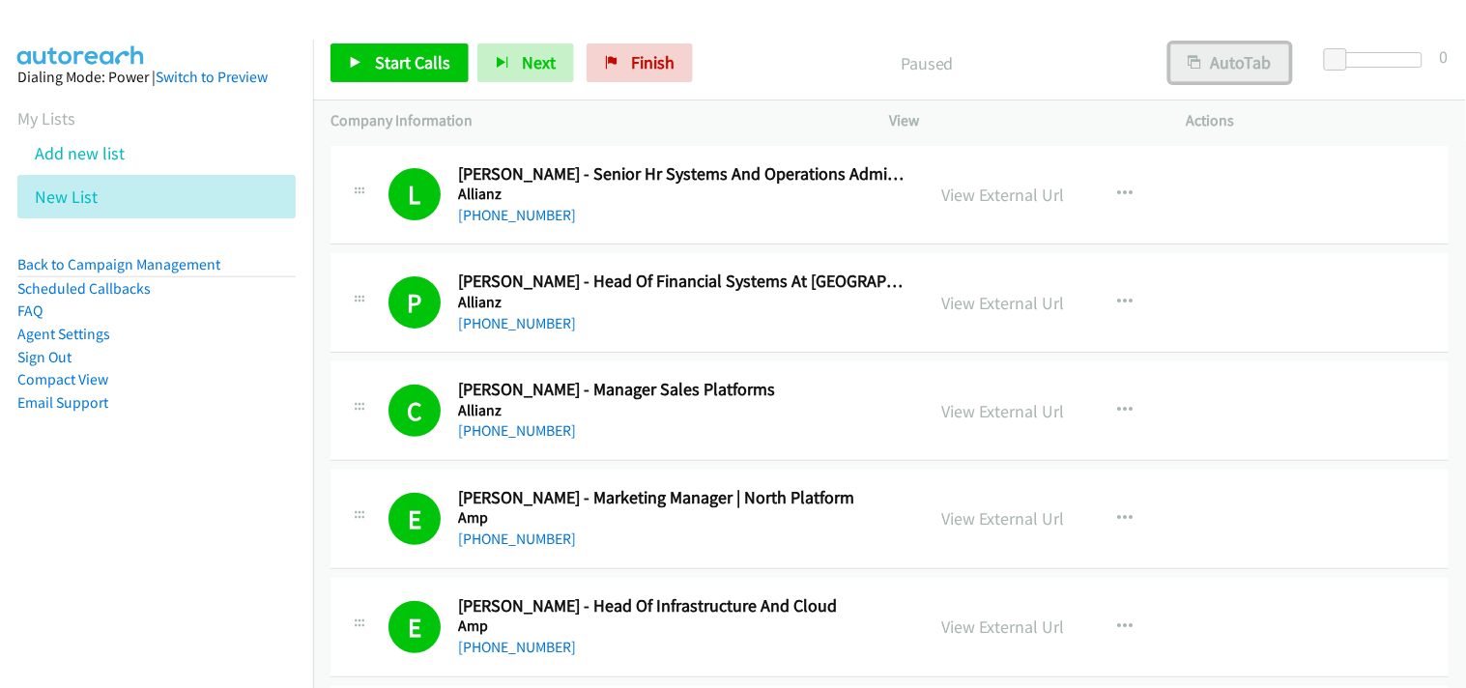
click at [1235, 72] on button "AutoTab" at bounding box center [1231, 62] width 120 height 39
click at [354, 57] on icon at bounding box center [356, 64] width 14 height 14
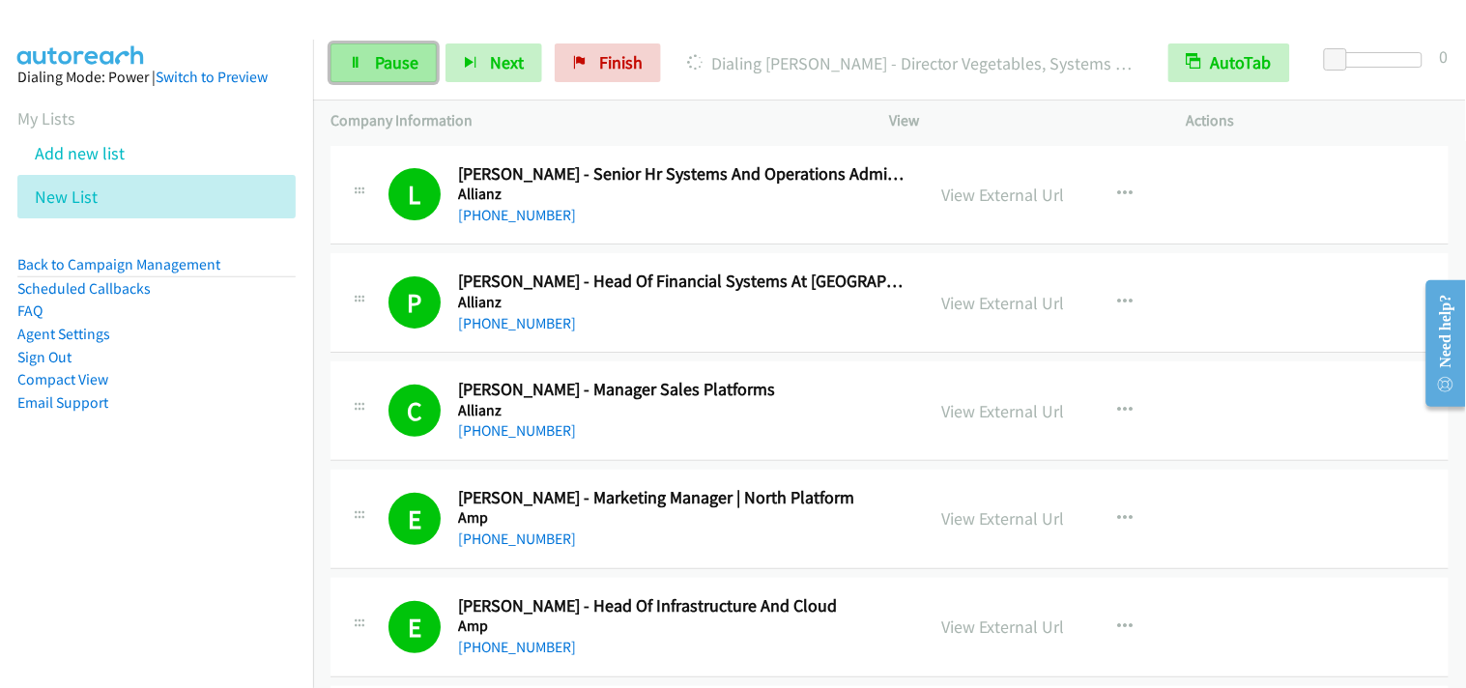
click at [420, 55] on link "Pause" at bounding box center [384, 62] width 106 height 39
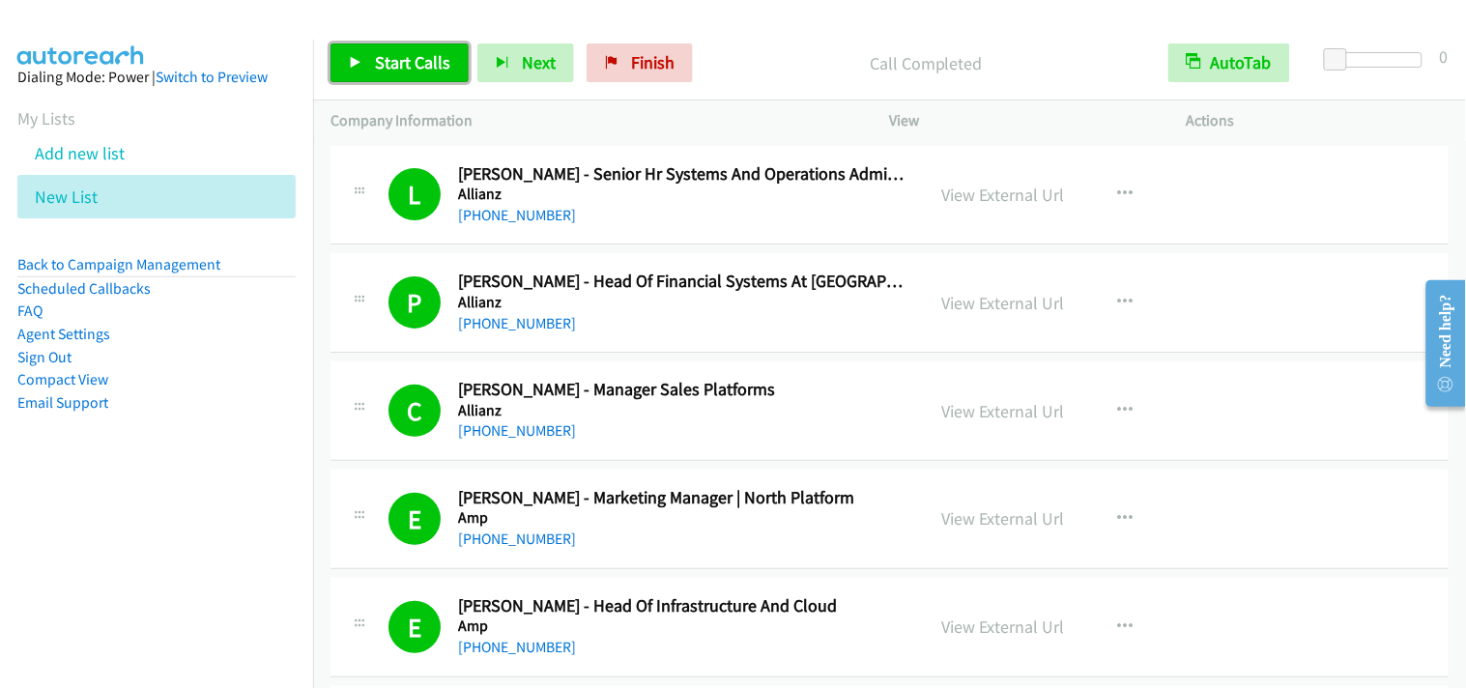
click at [400, 50] on link "Start Calls" at bounding box center [400, 62] width 138 height 39
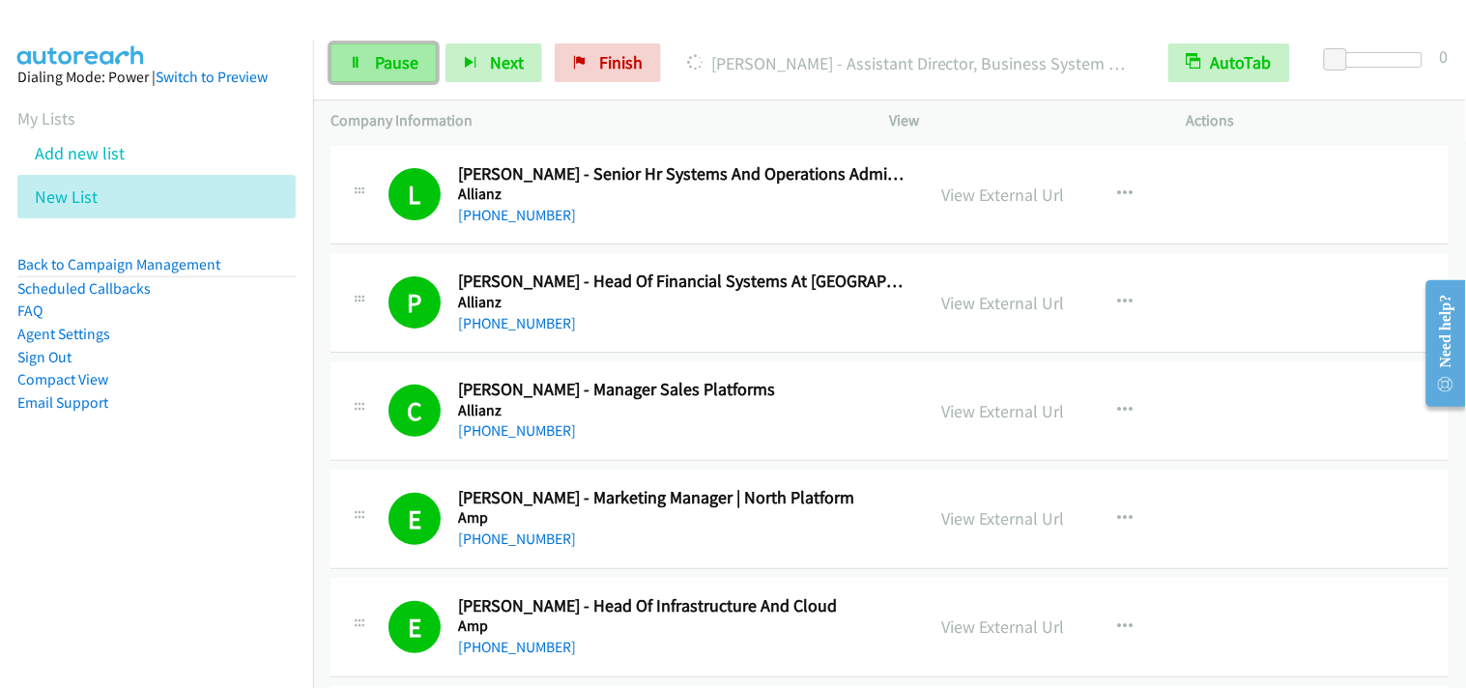
click at [365, 50] on link "Pause" at bounding box center [384, 62] width 106 height 39
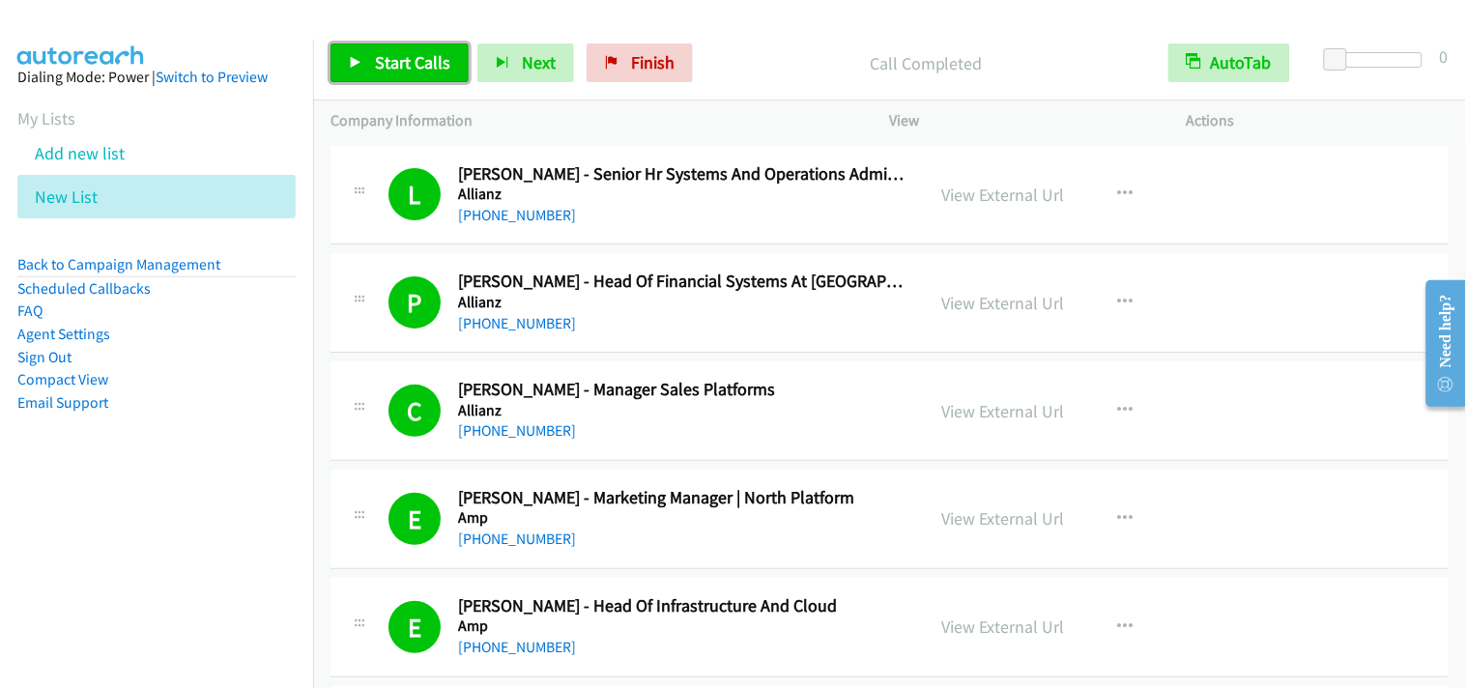
click at [388, 60] on span "Start Calls" at bounding box center [412, 62] width 75 height 22
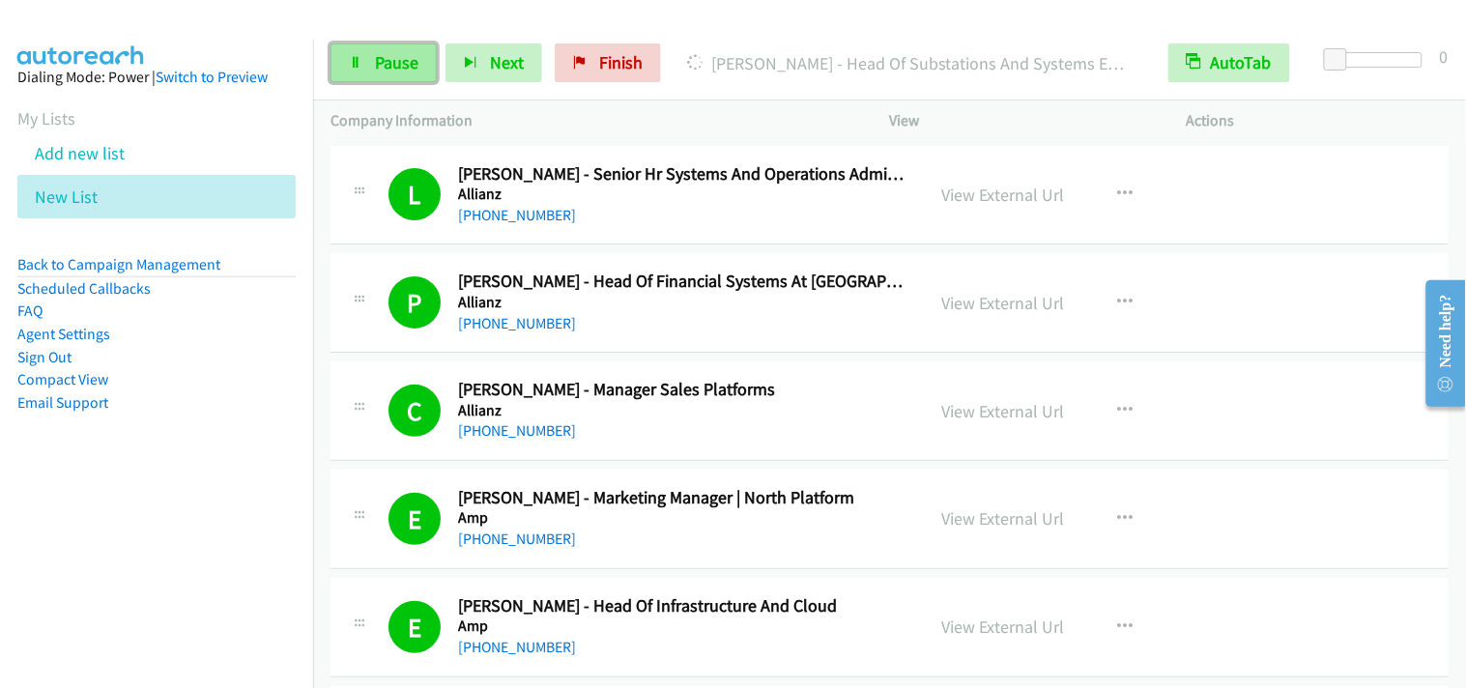
click at [403, 68] on span "Pause" at bounding box center [396, 62] width 43 height 22
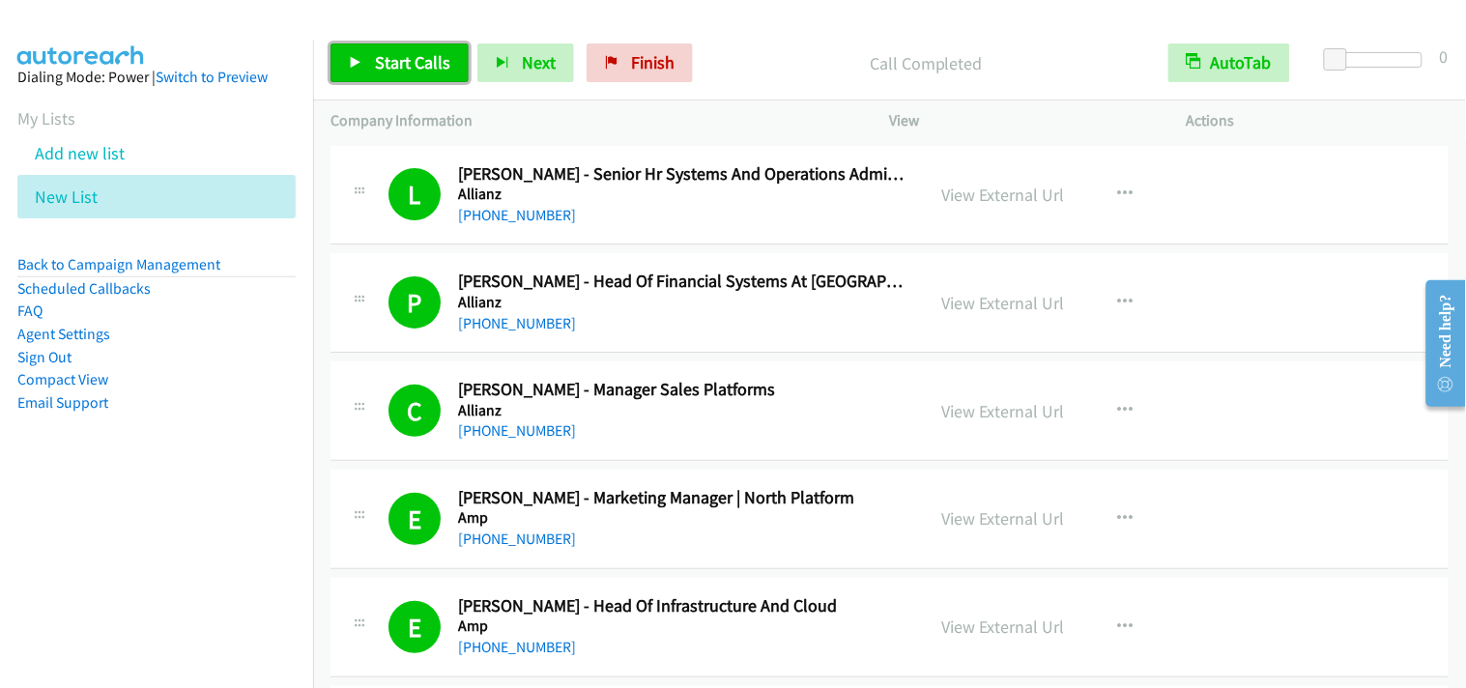
click at [440, 58] on span "Start Calls" at bounding box center [412, 62] width 75 height 22
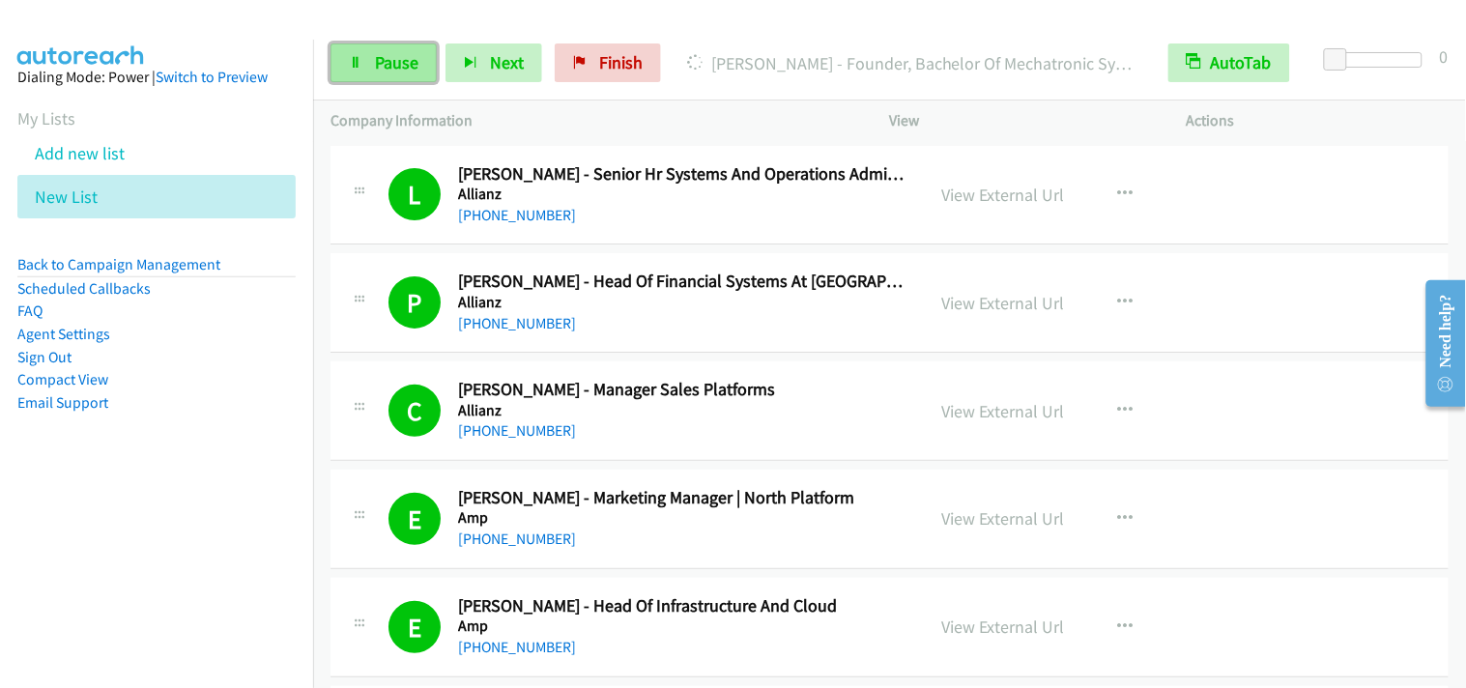
click at [387, 62] on span "Pause" at bounding box center [396, 62] width 43 height 22
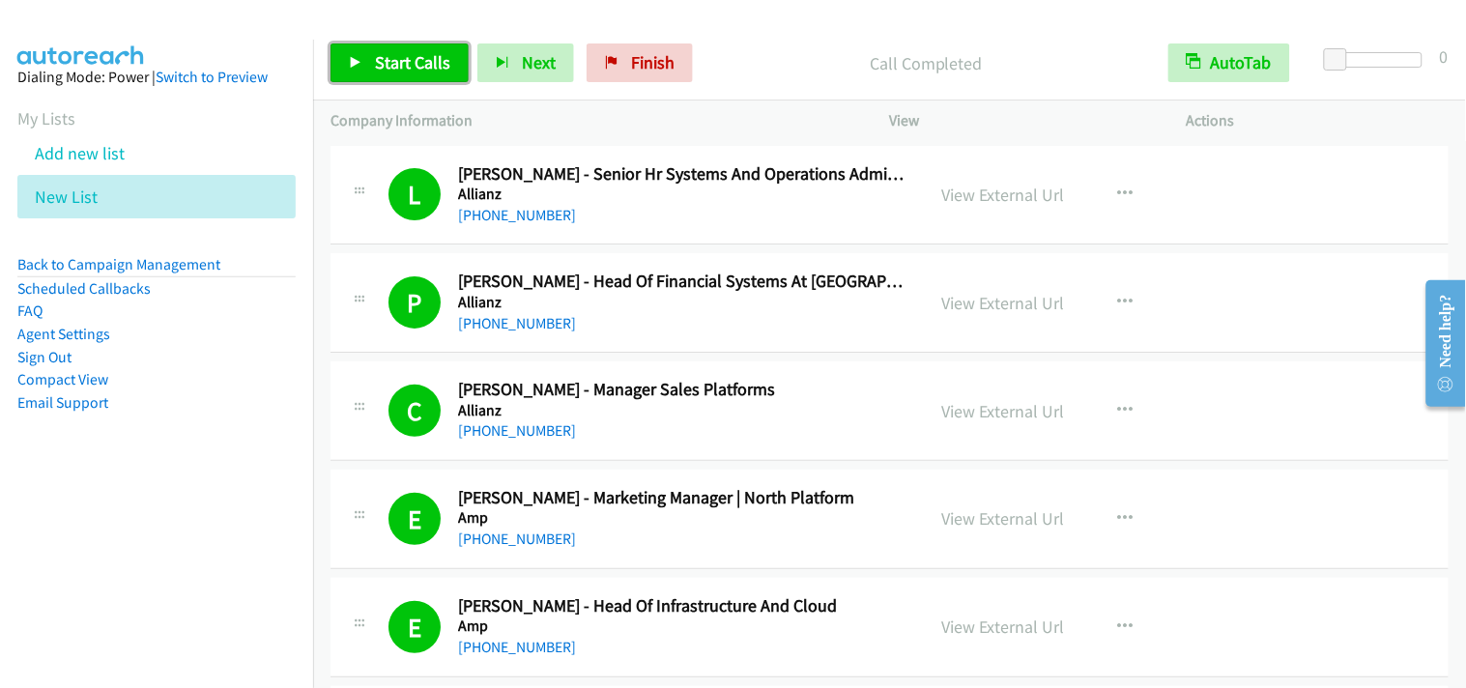
click at [403, 58] on span "Start Calls" at bounding box center [412, 62] width 75 height 22
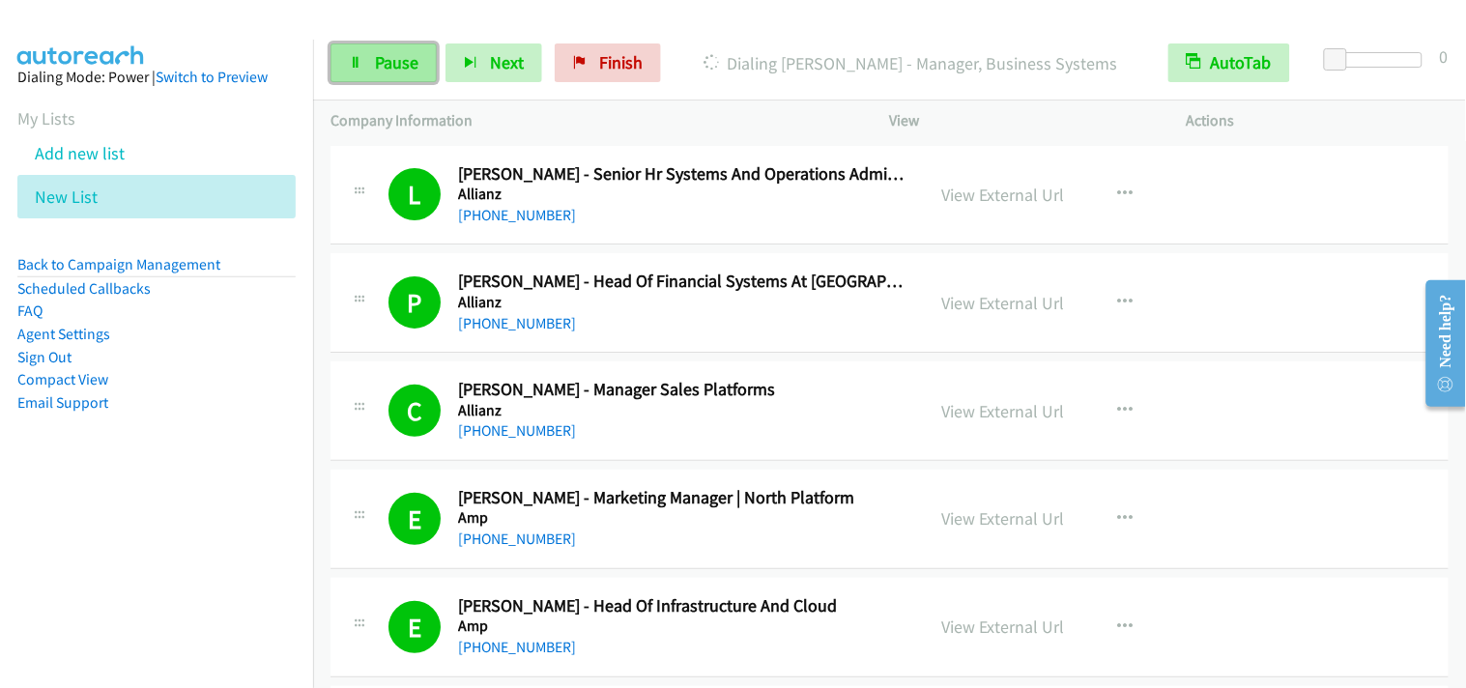
click at [370, 58] on link "Pause" at bounding box center [384, 62] width 106 height 39
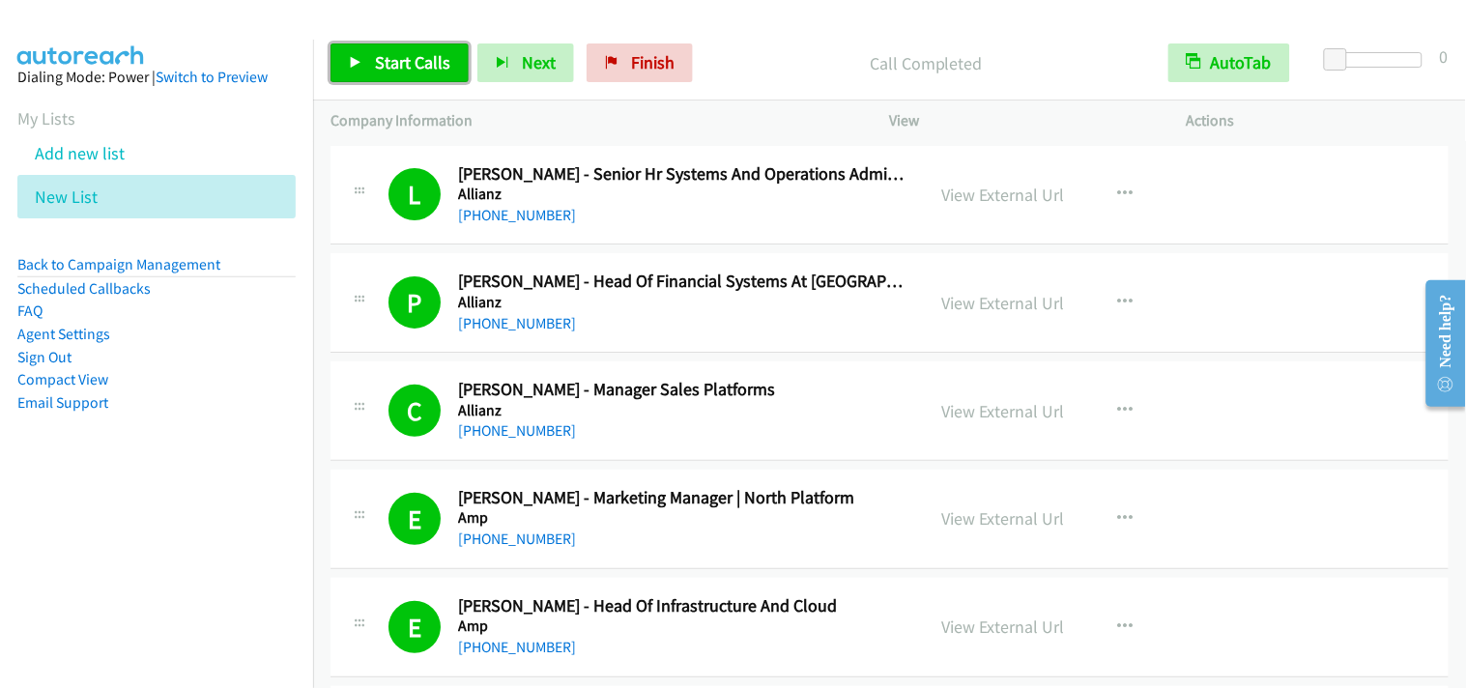
click at [346, 55] on link "Start Calls" at bounding box center [400, 62] width 138 height 39
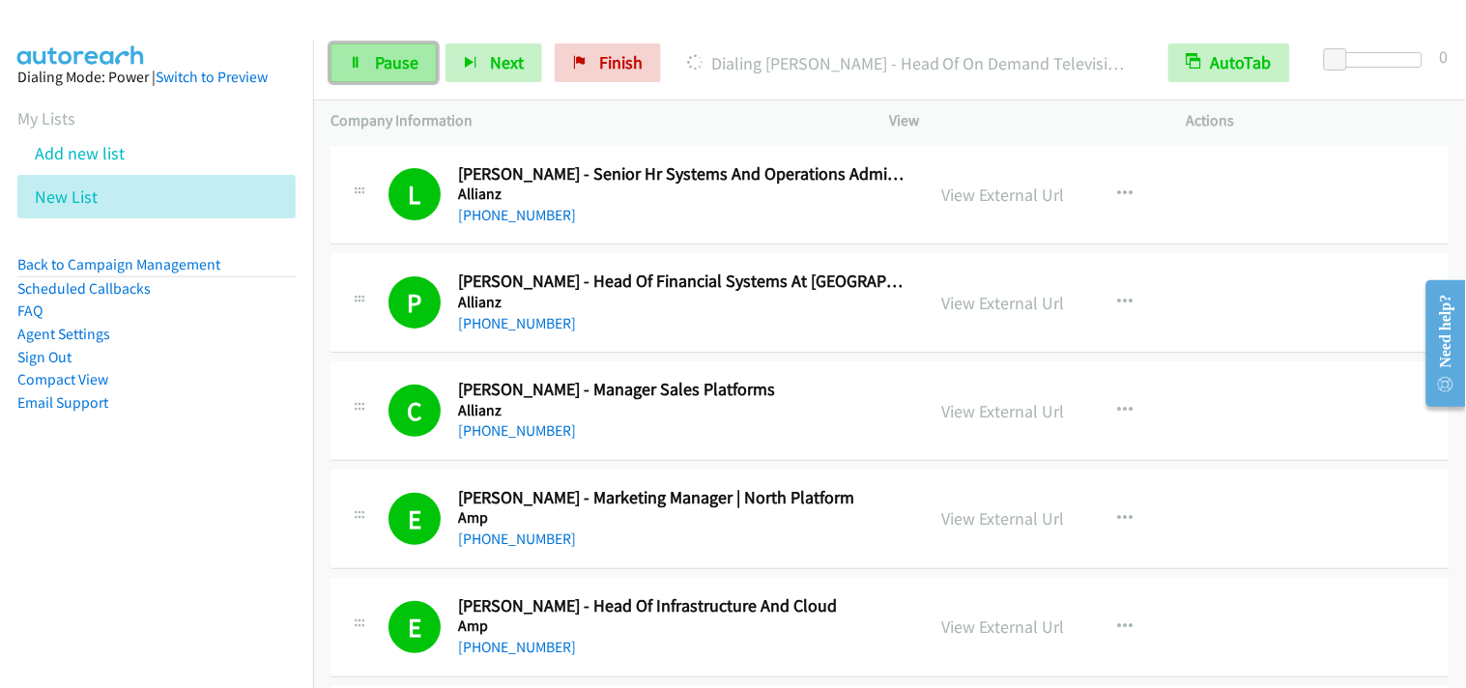
click at [372, 59] on link "Pause" at bounding box center [384, 62] width 106 height 39
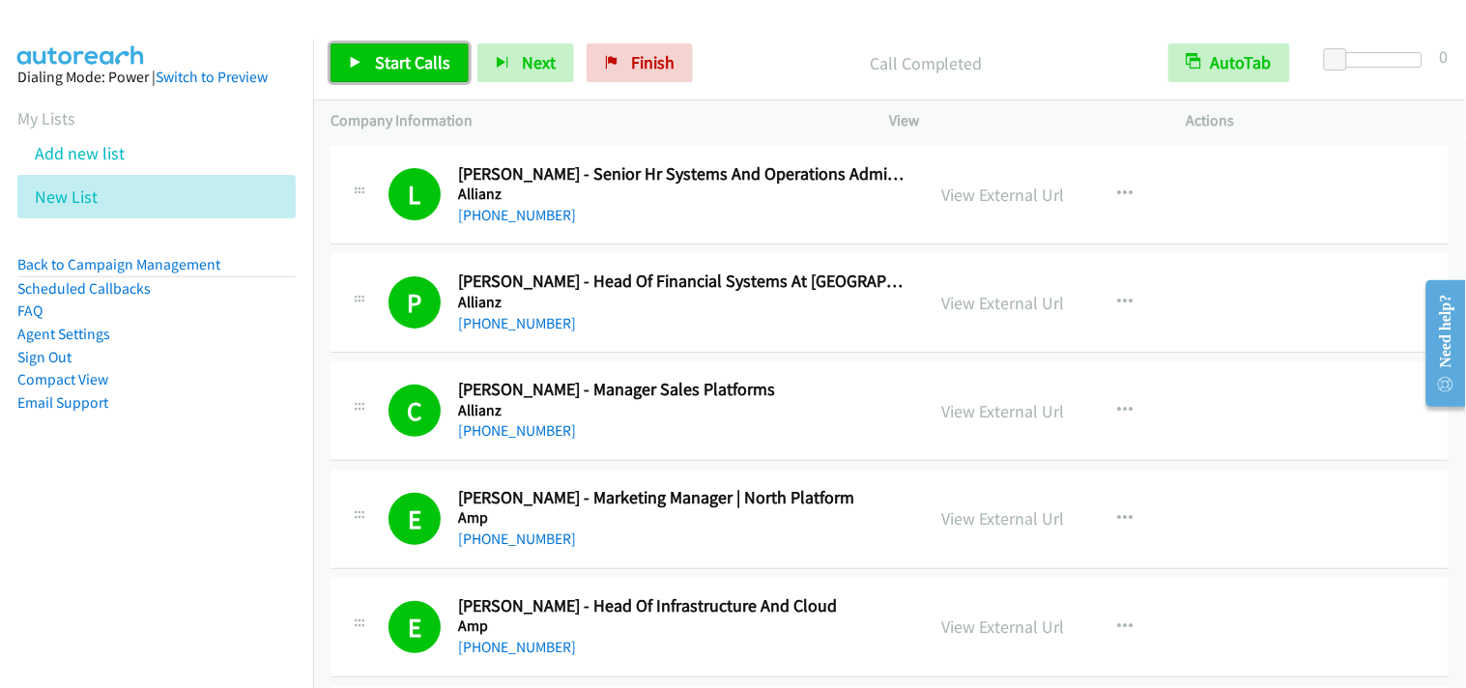
click at [429, 72] on span "Start Calls" at bounding box center [412, 62] width 75 height 22
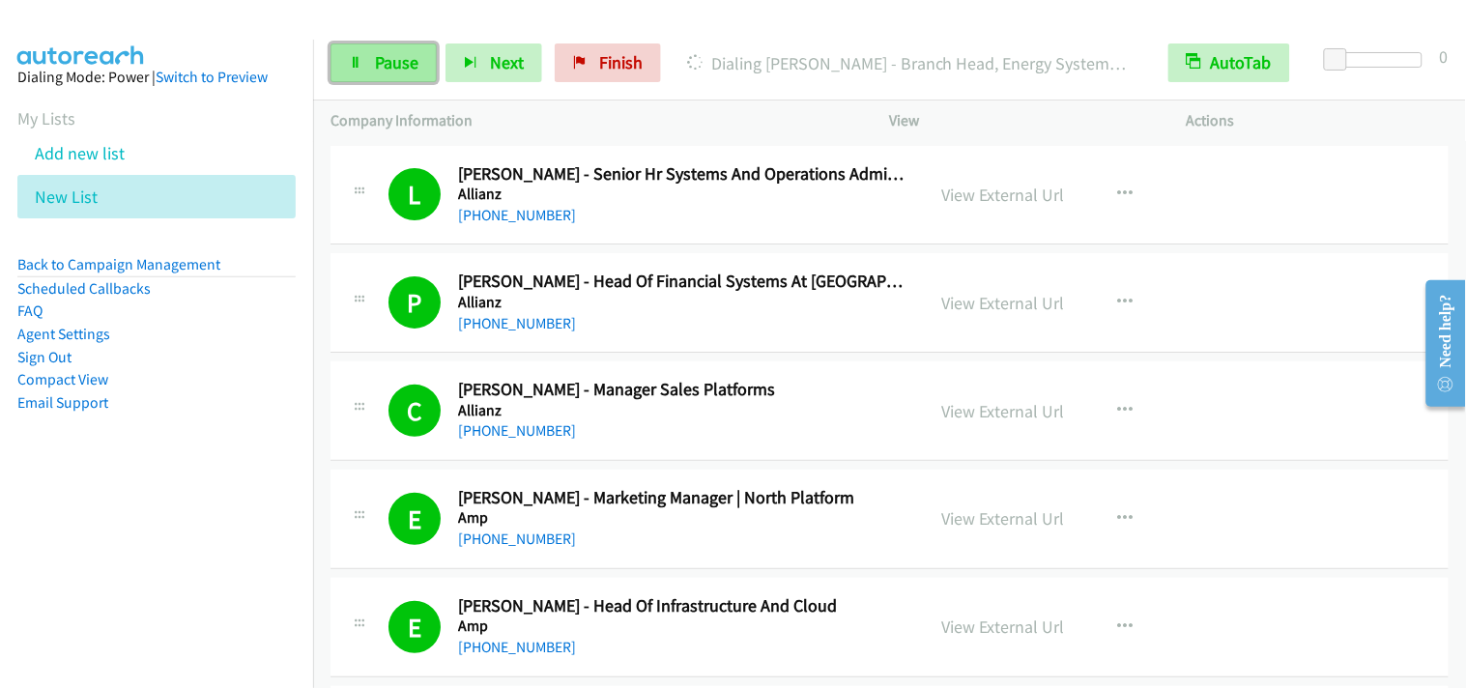
click at [359, 59] on icon at bounding box center [356, 64] width 14 height 14
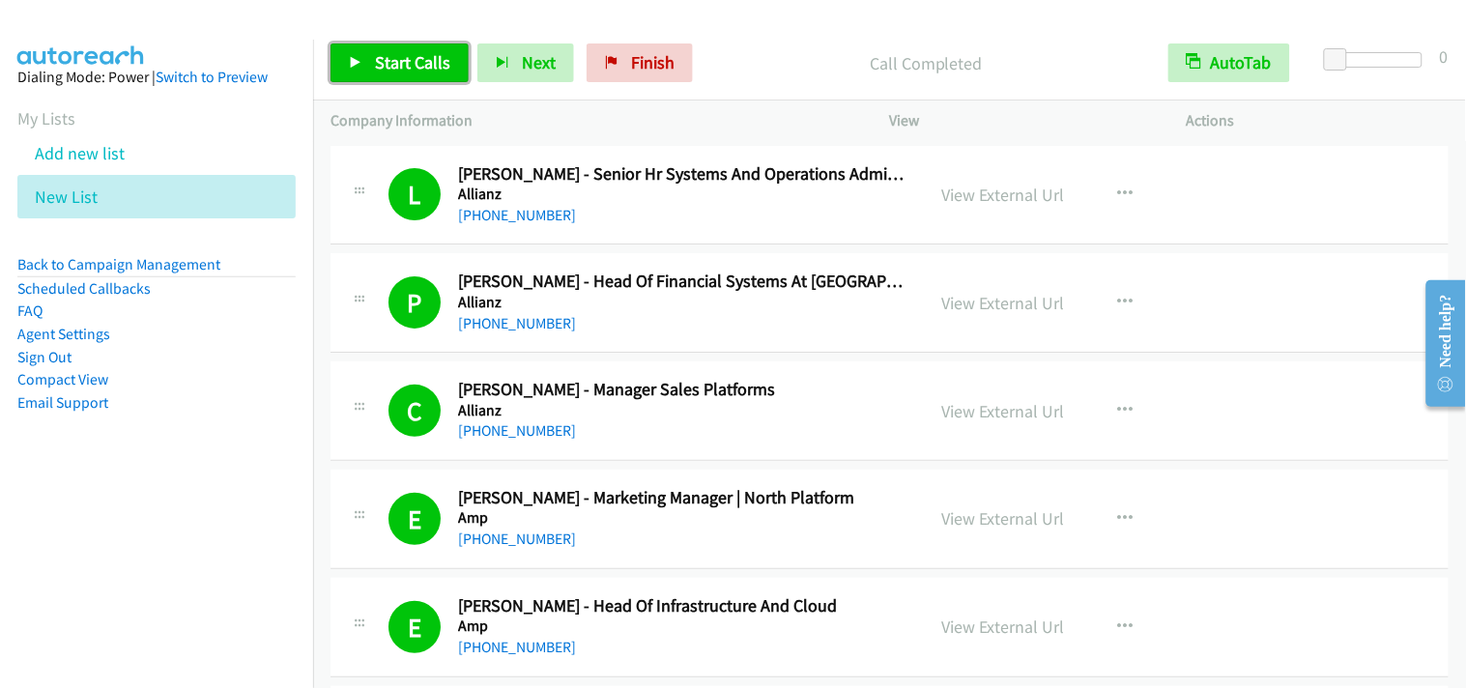
click at [447, 62] on span "Start Calls" at bounding box center [412, 62] width 75 height 22
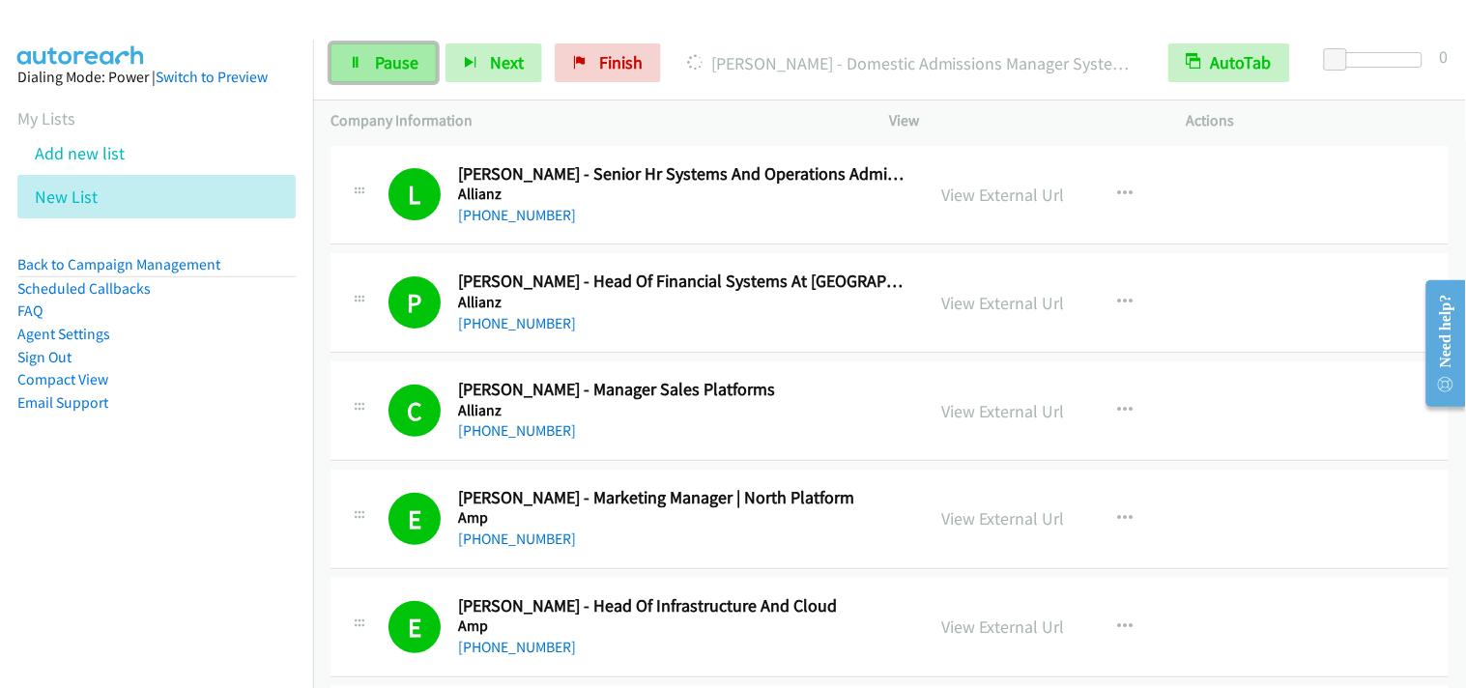
click at [379, 61] on span "Pause" at bounding box center [396, 62] width 43 height 22
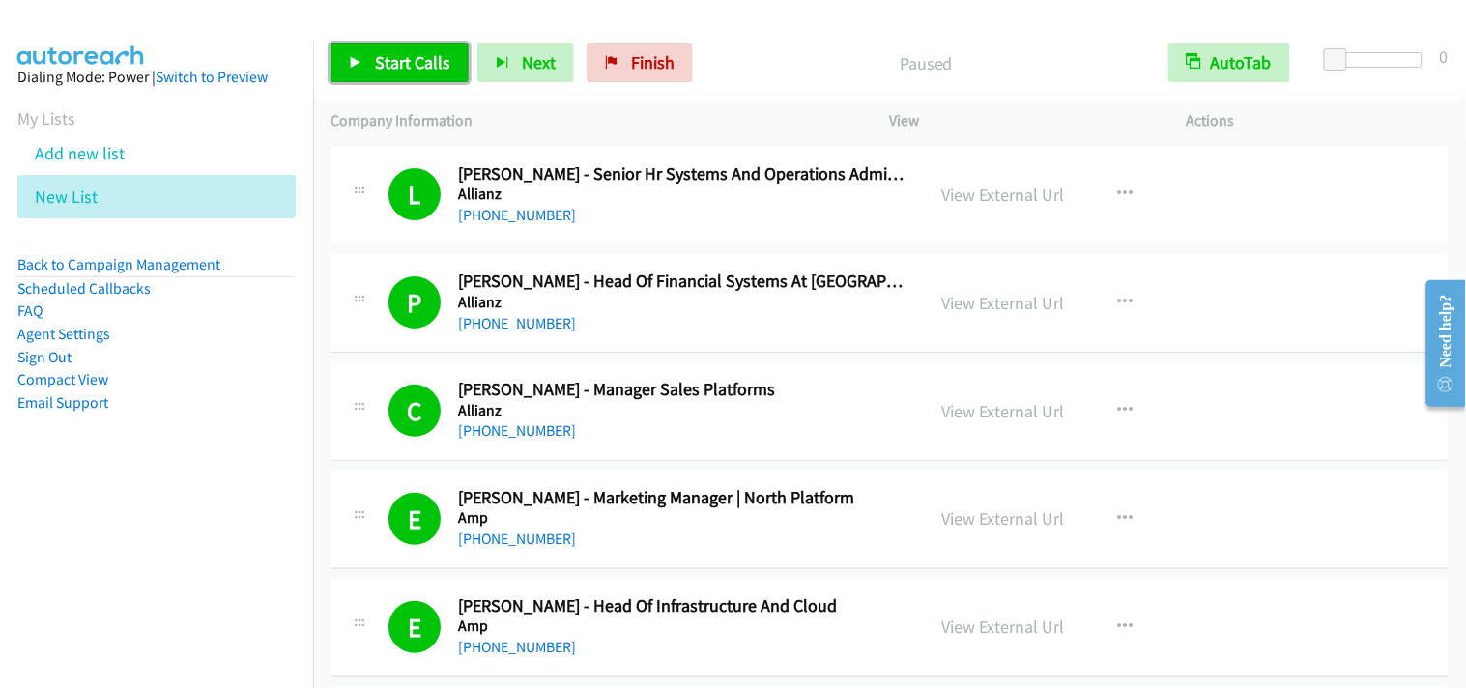
click at [379, 61] on span "Start Calls" at bounding box center [412, 62] width 75 height 22
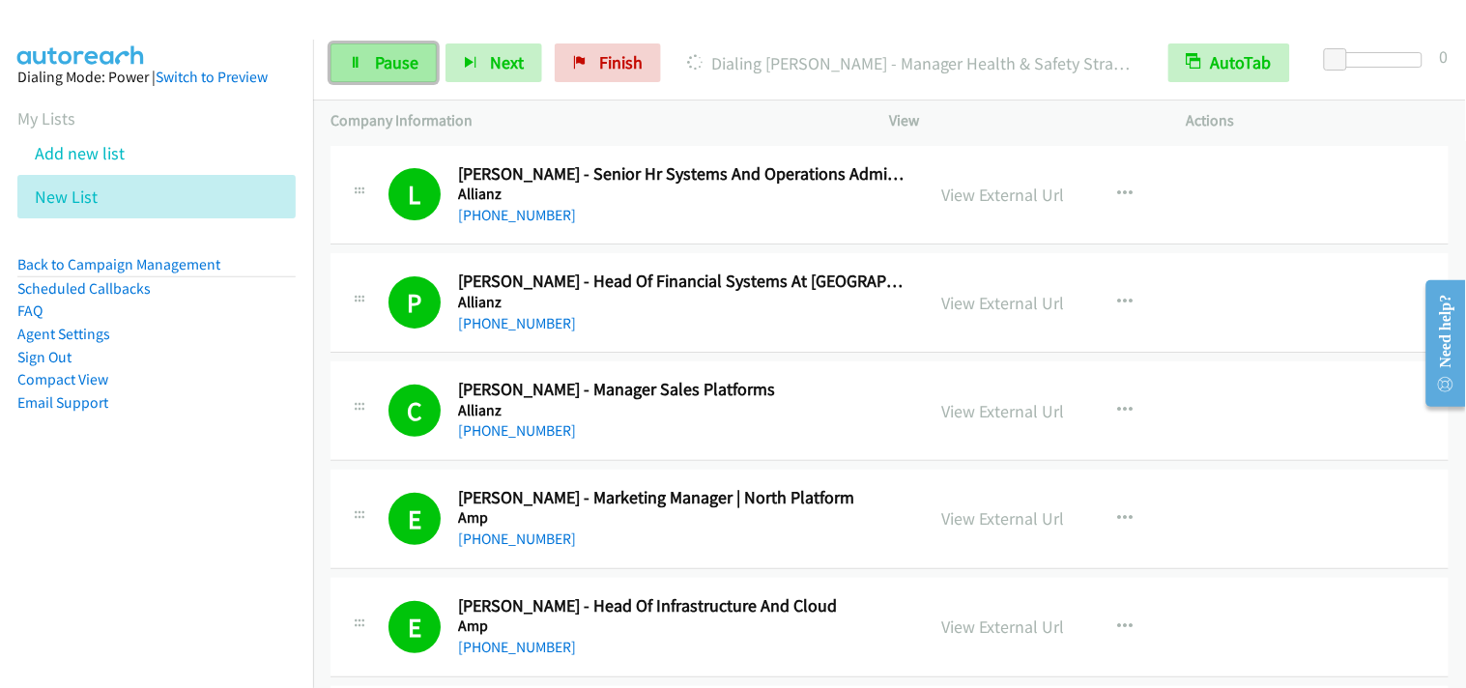
click at [378, 70] on span "Pause" at bounding box center [396, 62] width 43 height 22
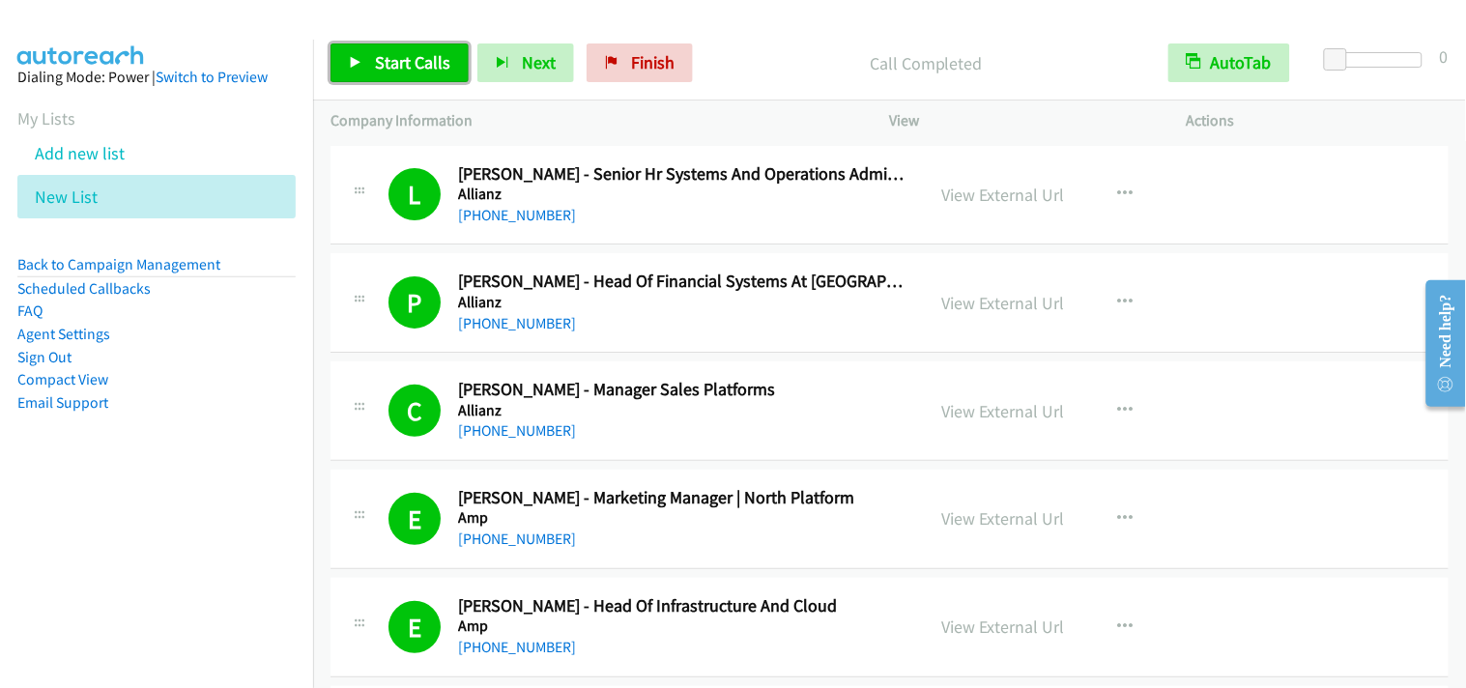
click at [417, 65] on span "Start Calls" at bounding box center [412, 62] width 75 height 22
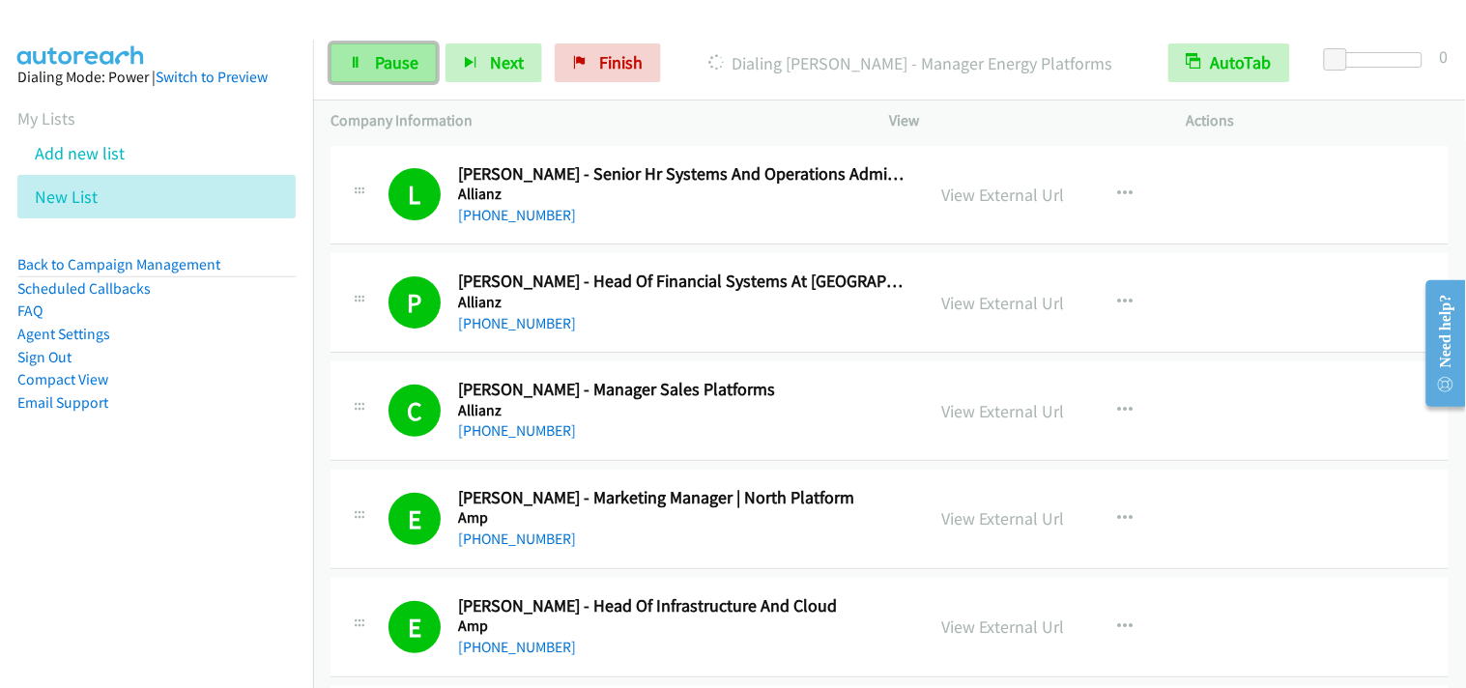
click at [380, 69] on span "Pause" at bounding box center [396, 62] width 43 height 22
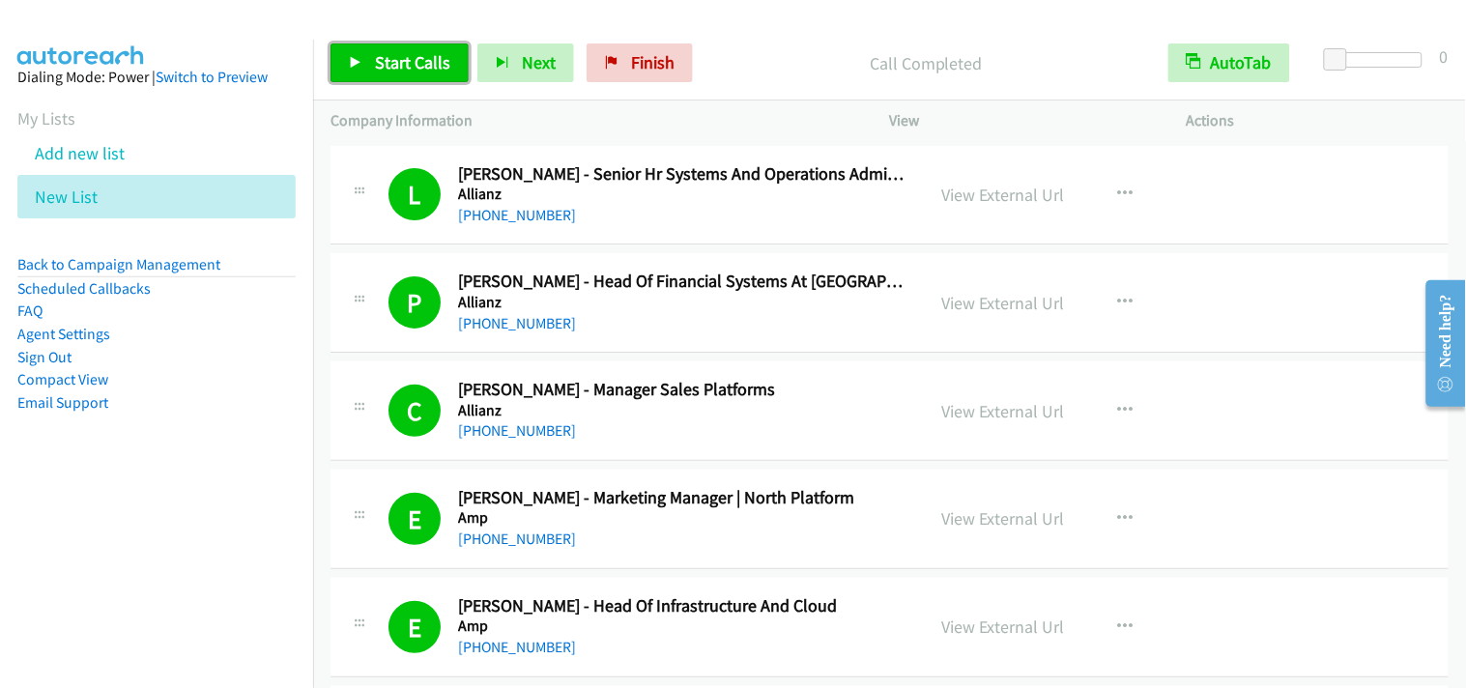
click at [384, 52] on span "Start Calls" at bounding box center [412, 62] width 75 height 22
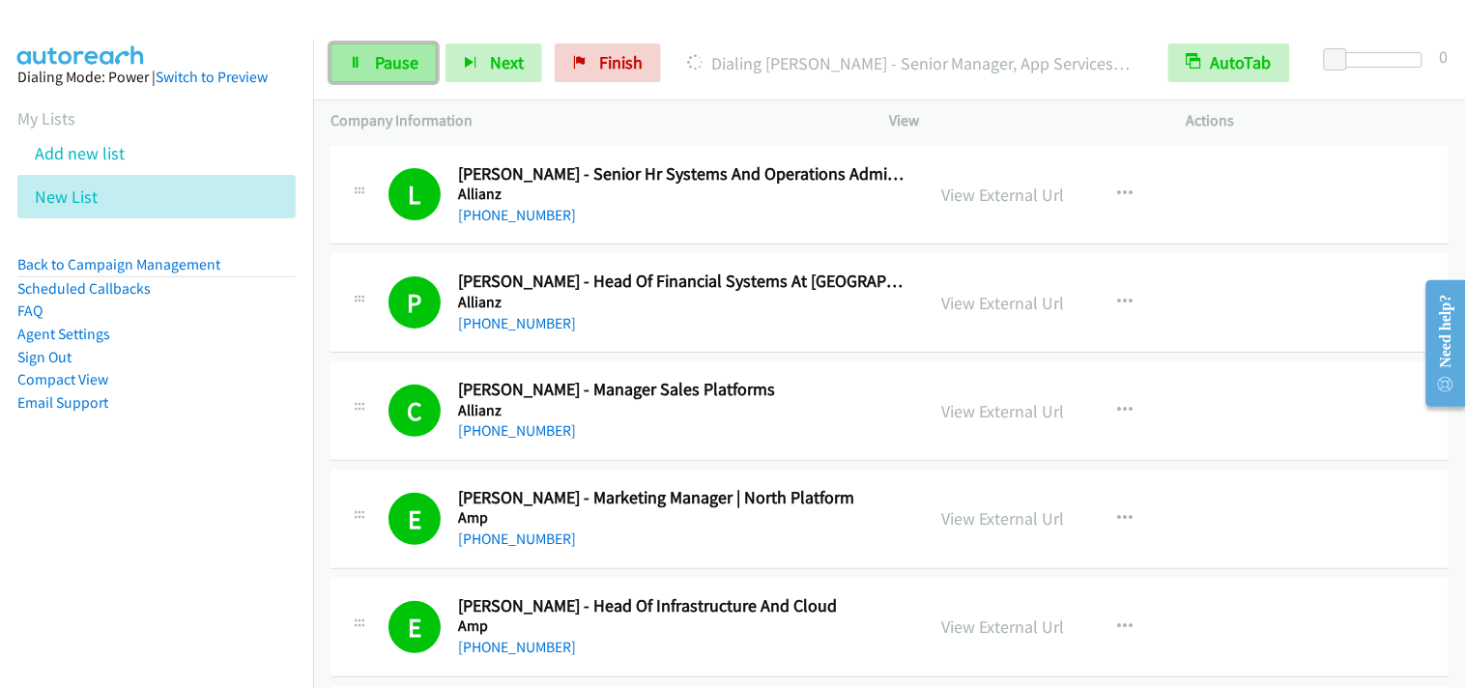
click at [372, 60] on link "Pause" at bounding box center [384, 62] width 106 height 39
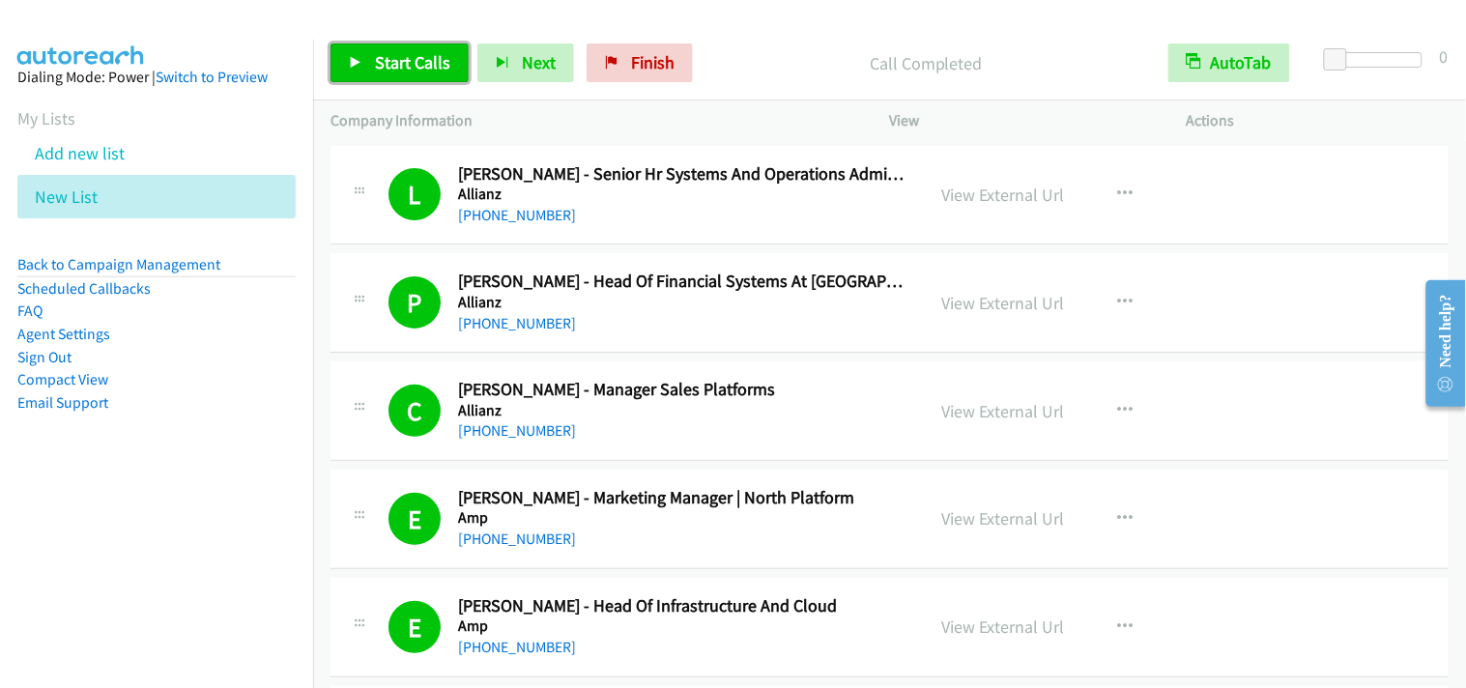
click at [358, 59] on icon at bounding box center [356, 64] width 14 height 14
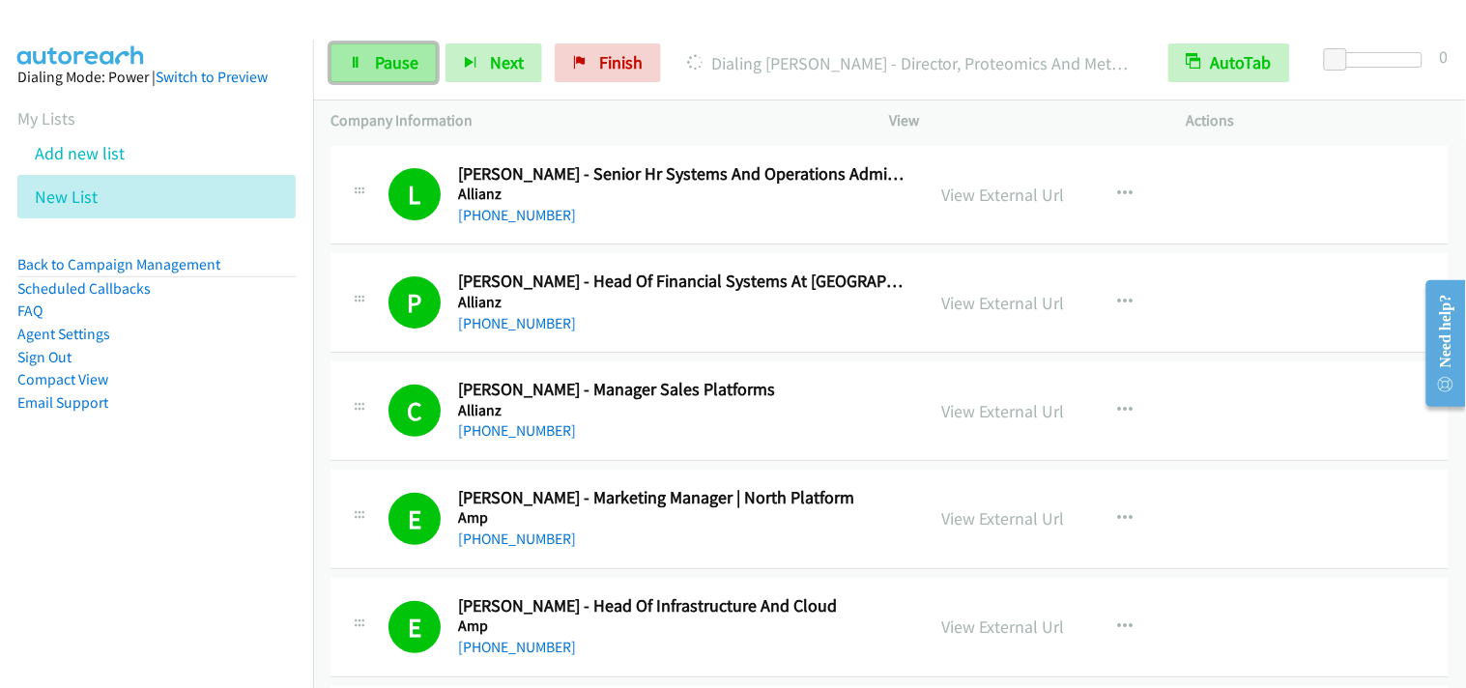
click at [362, 54] on link "Pause" at bounding box center [384, 62] width 106 height 39
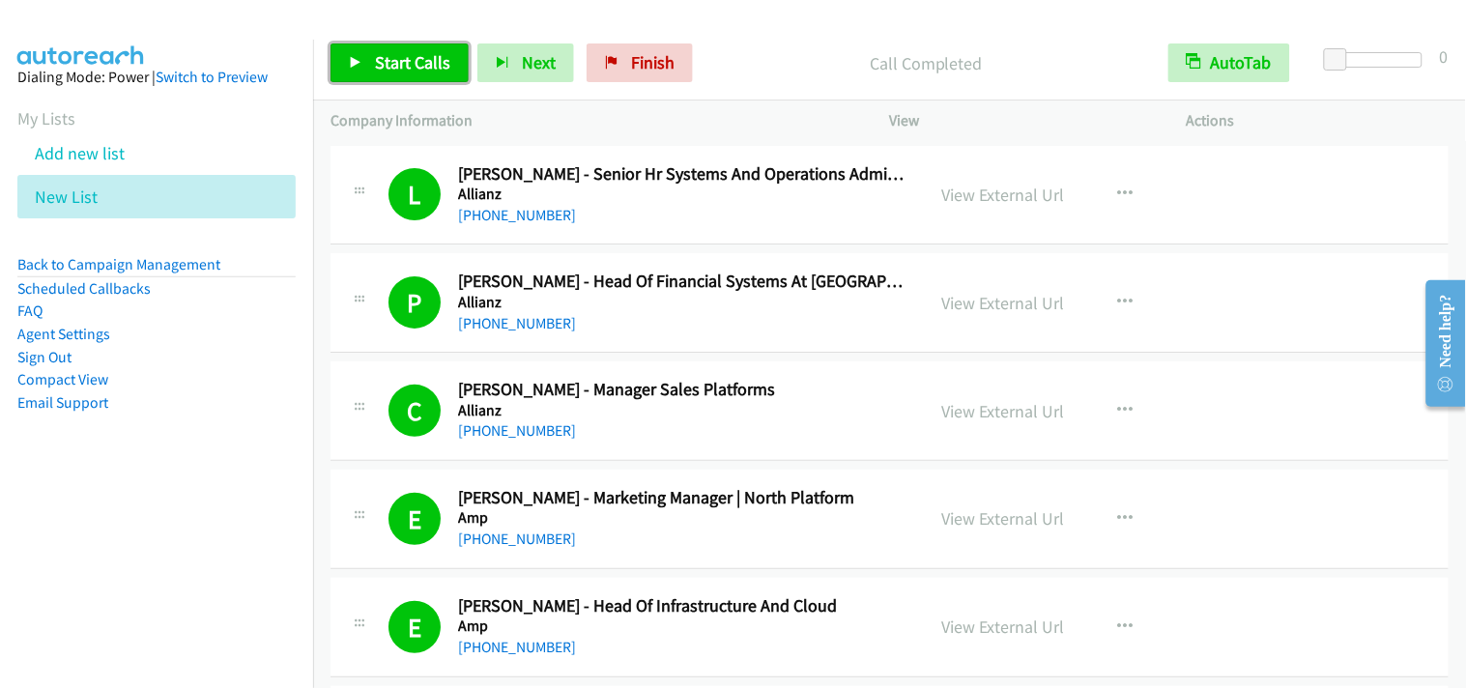
click at [421, 53] on span "Start Calls" at bounding box center [412, 62] width 75 height 22
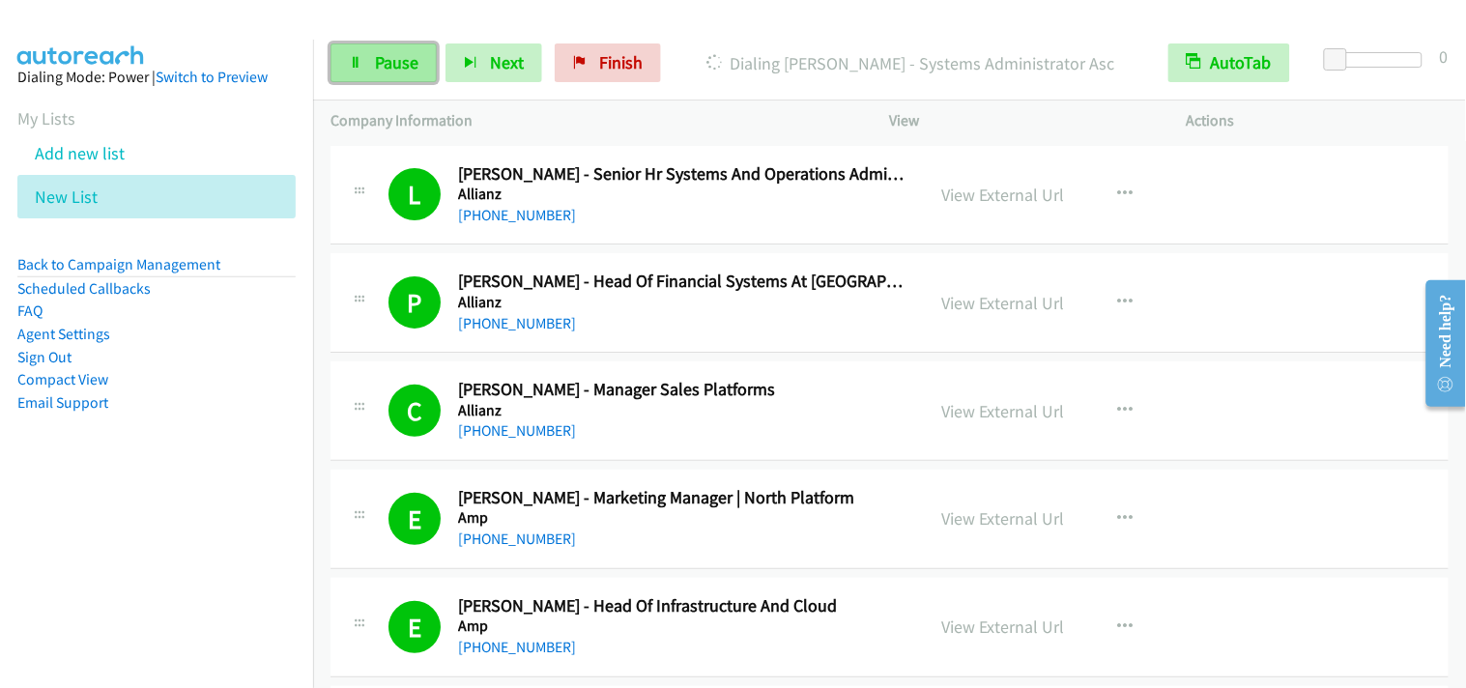
click at [401, 66] on span "Pause" at bounding box center [396, 62] width 43 height 22
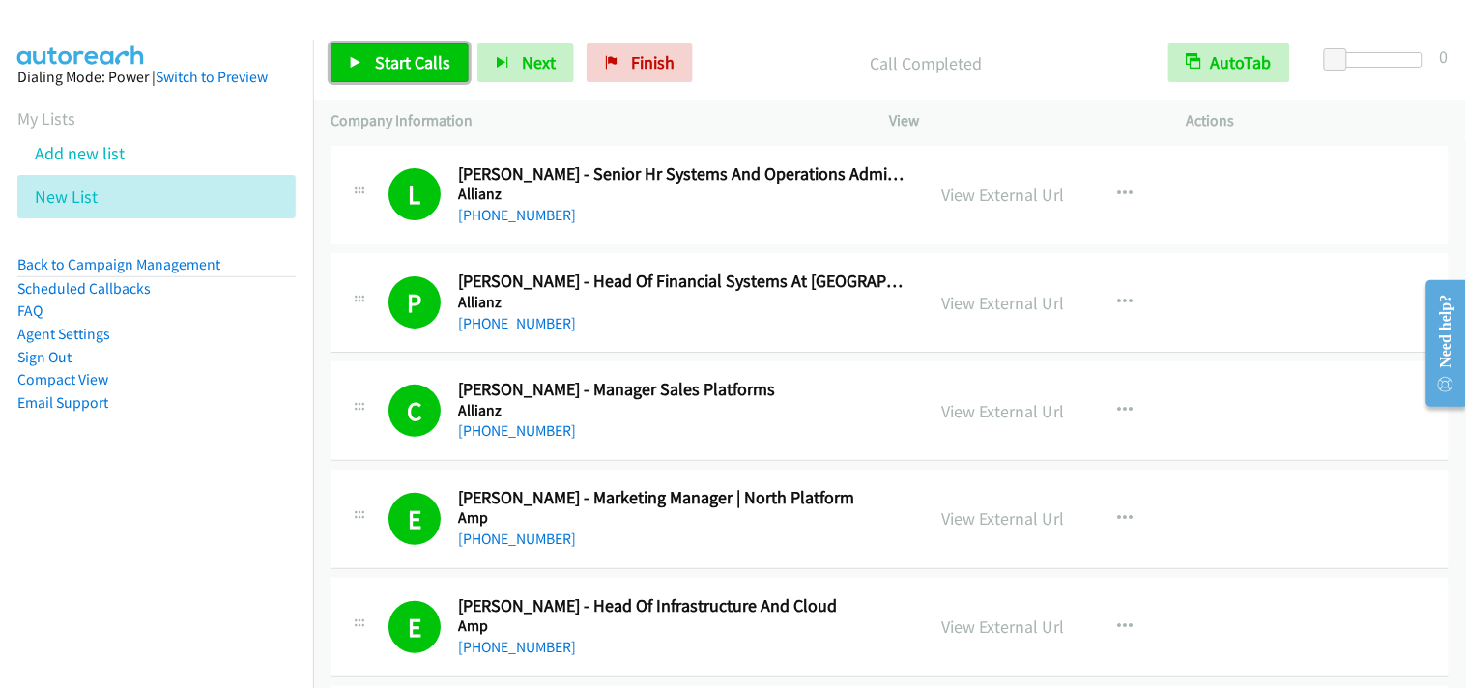
click at [433, 74] on link "Start Calls" at bounding box center [400, 62] width 138 height 39
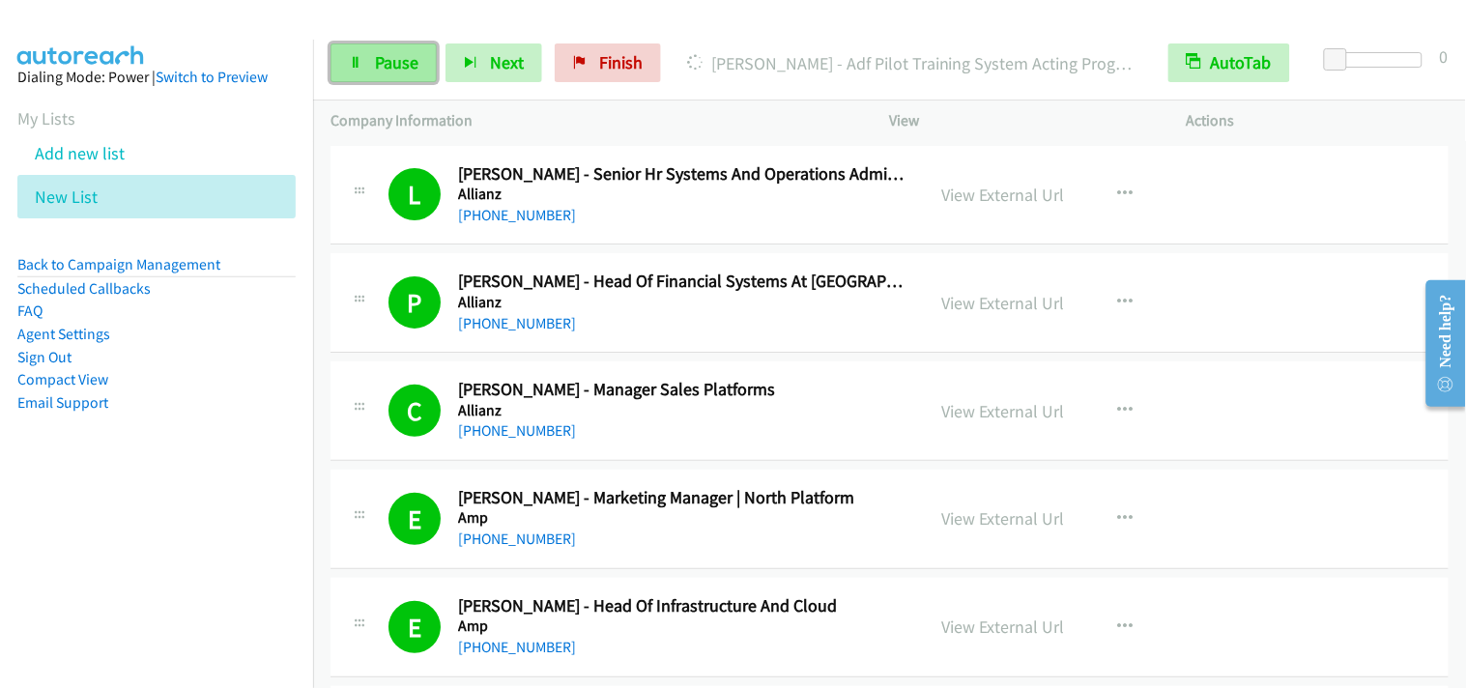
click at [378, 75] on link "Pause" at bounding box center [384, 62] width 106 height 39
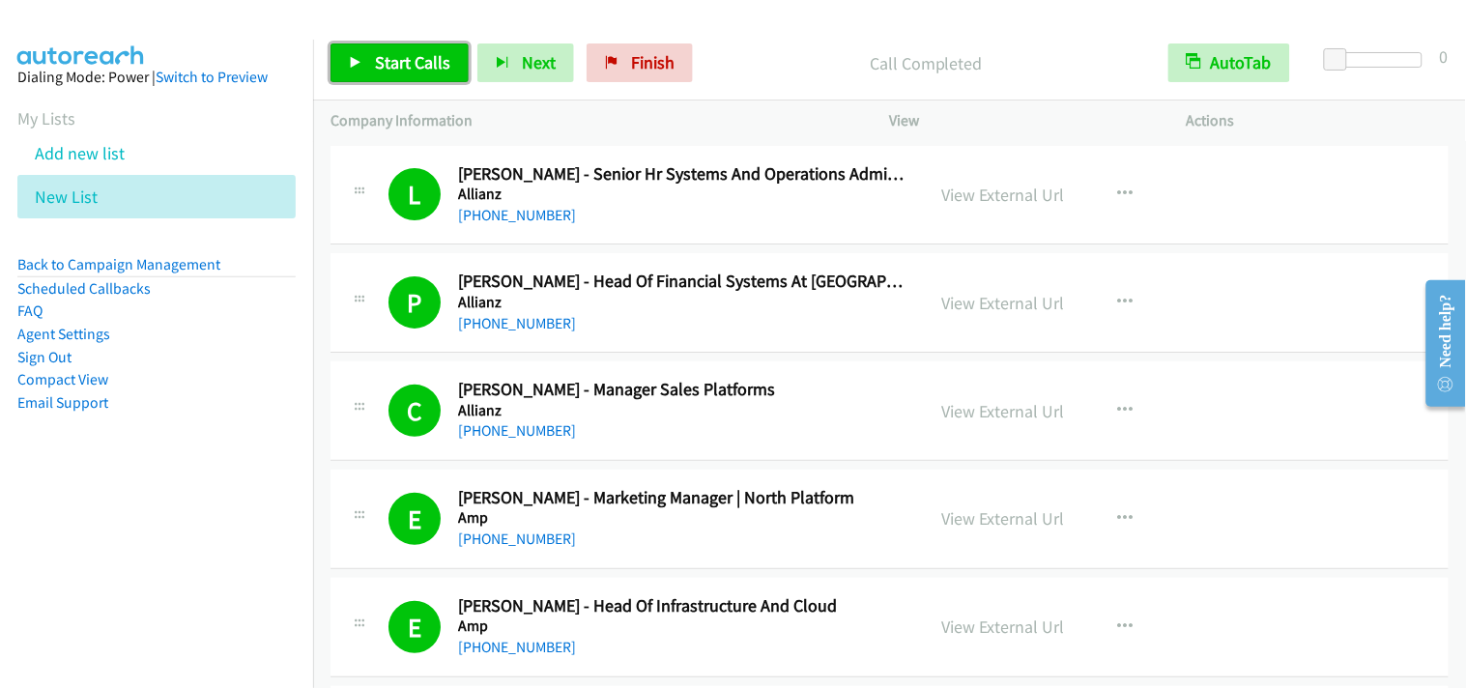
click at [387, 44] on link "Start Calls" at bounding box center [400, 62] width 138 height 39
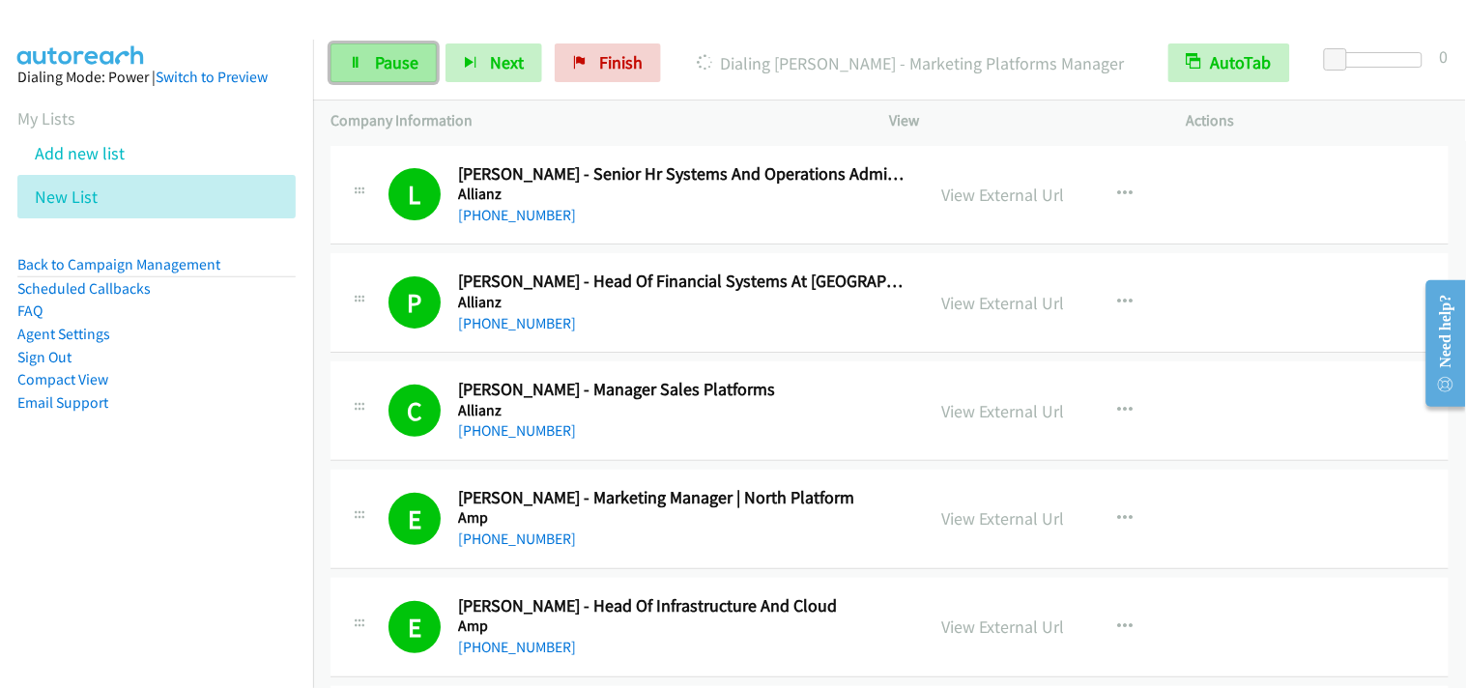
click at [412, 52] on span "Pause" at bounding box center [396, 62] width 43 height 22
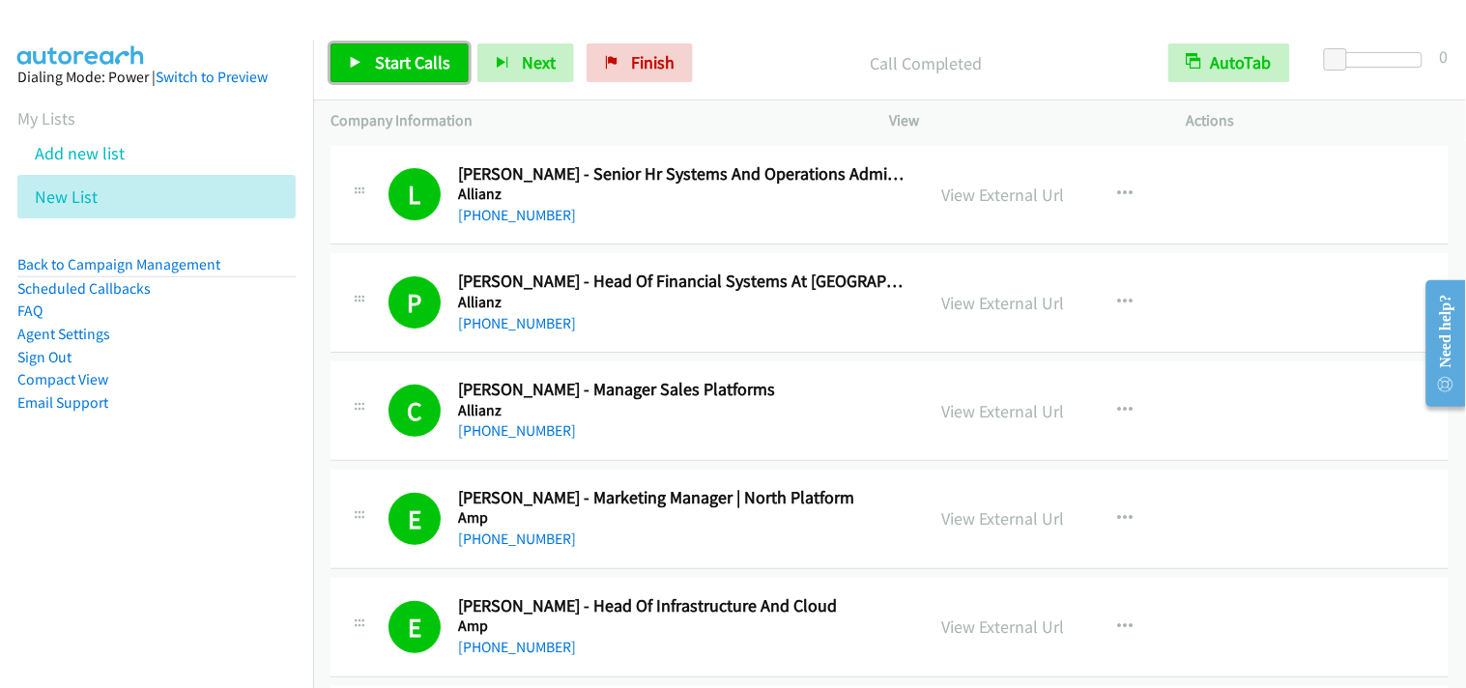
click at [354, 62] on icon at bounding box center [356, 64] width 14 height 14
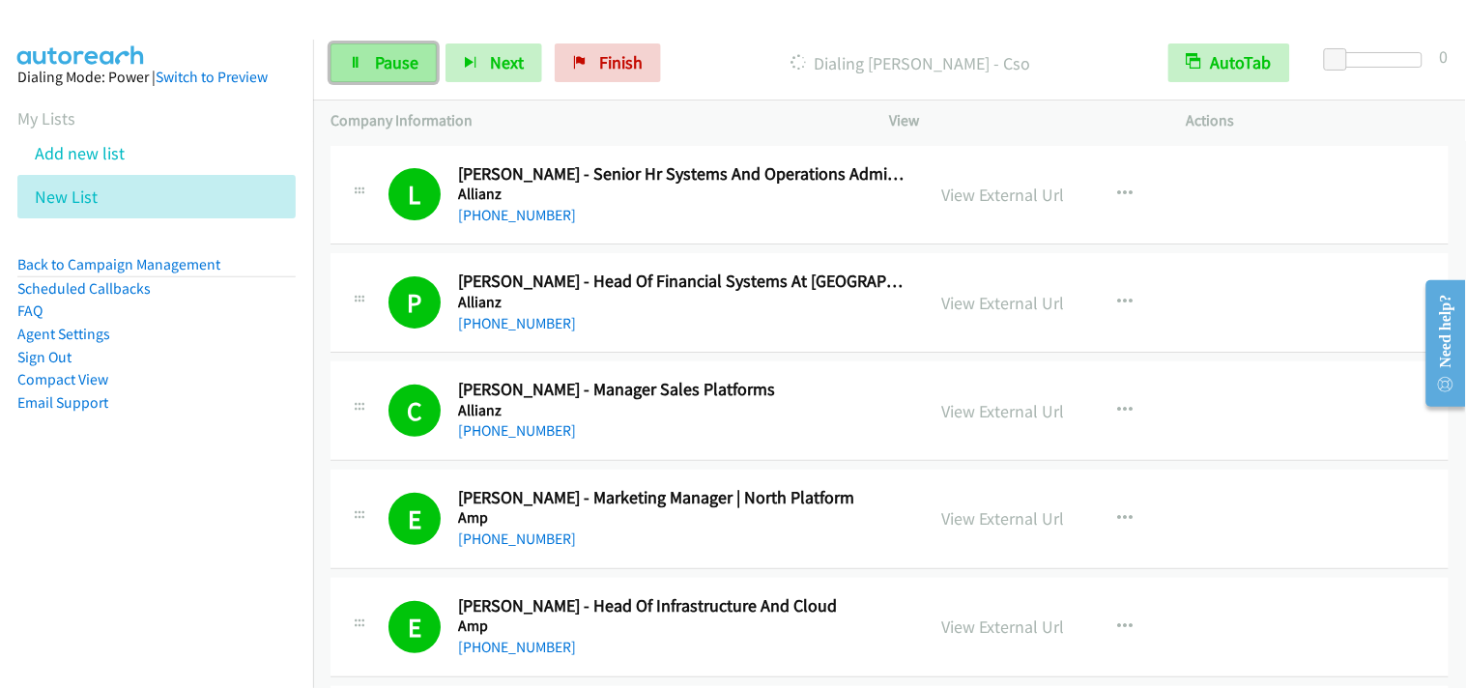
click at [369, 69] on link "Pause" at bounding box center [384, 62] width 106 height 39
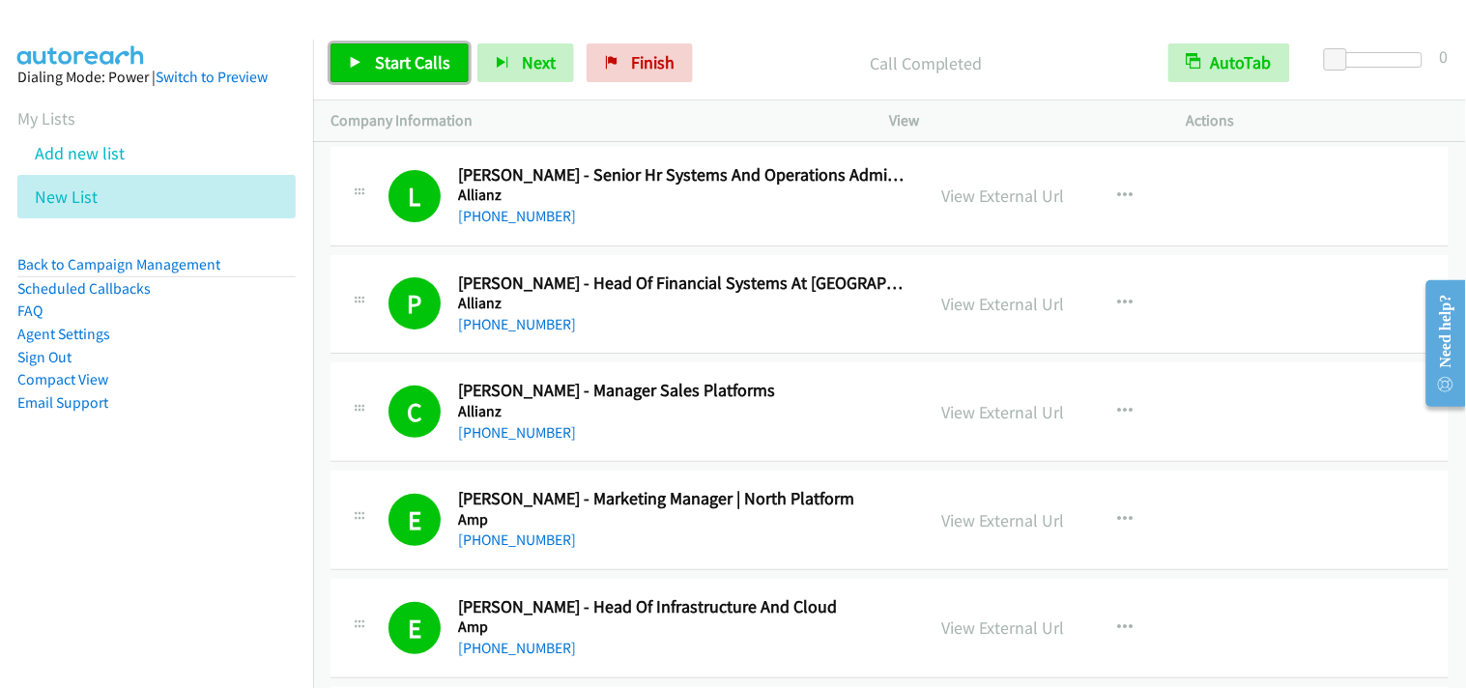
click at [400, 70] on span "Start Calls" at bounding box center [412, 62] width 75 height 22
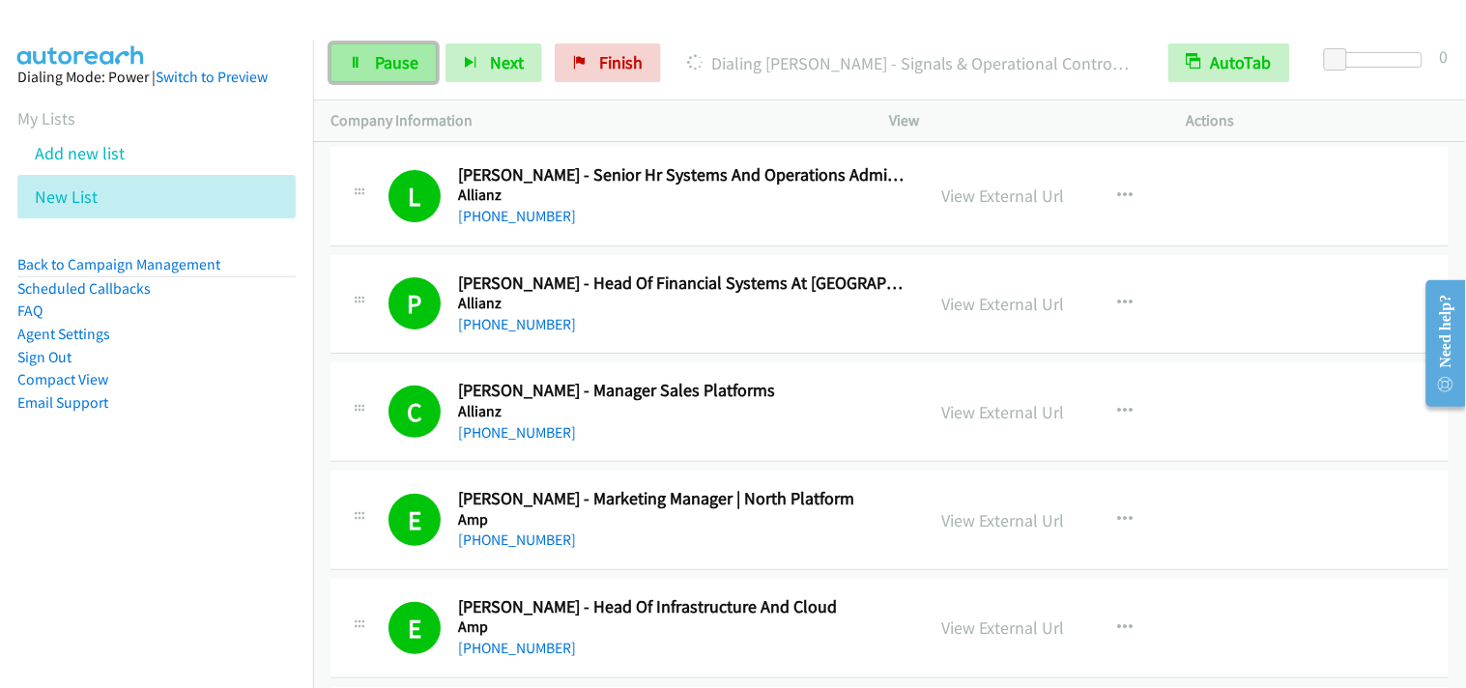
click at [378, 68] on span "Pause" at bounding box center [396, 62] width 43 height 22
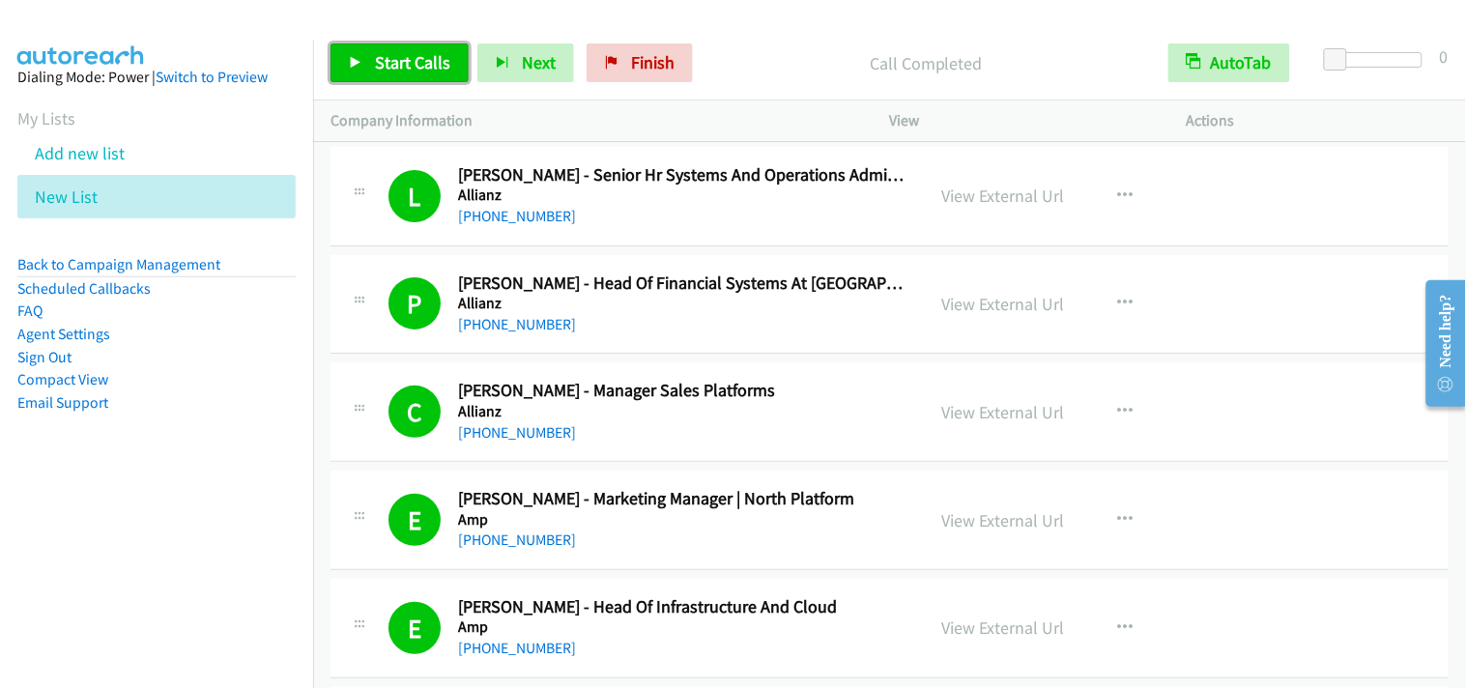
click at [418, 74] on link "Start Calls" at bounding box center [400, 62] width 138 height 39
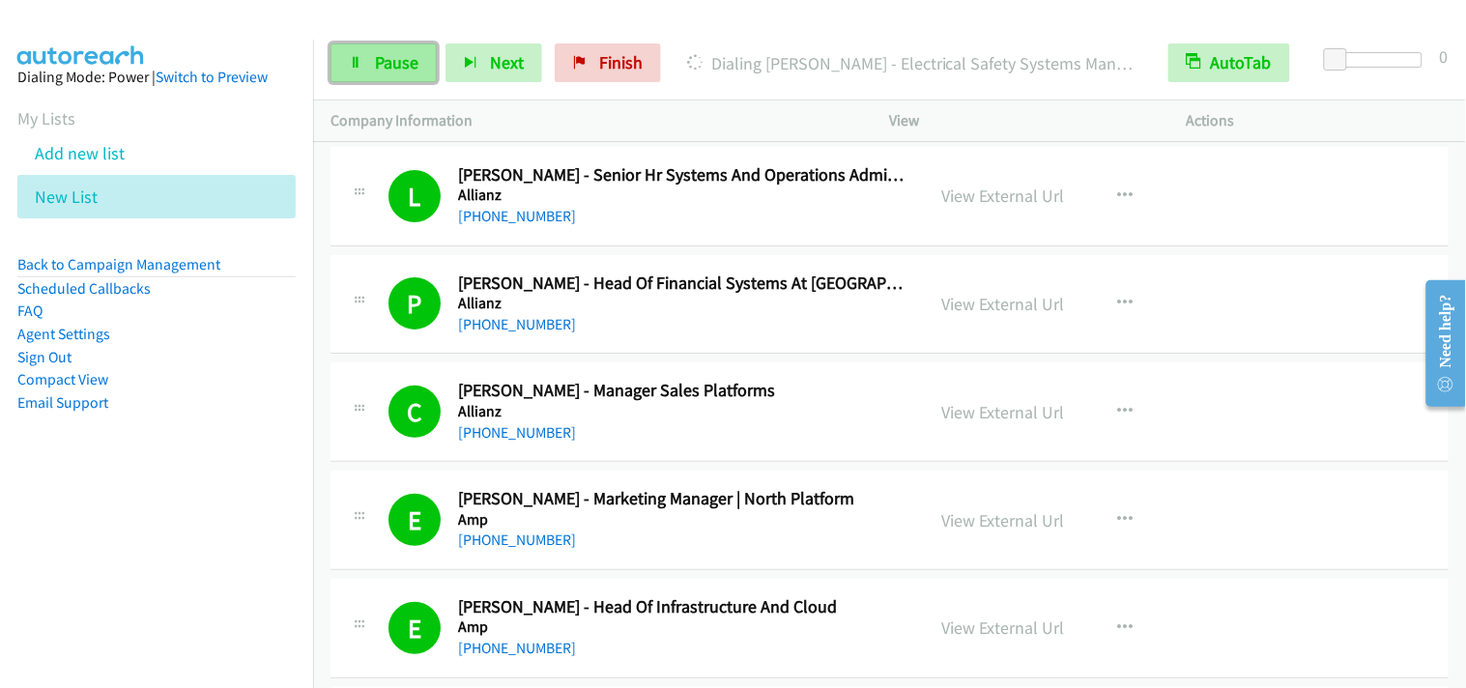
click at [408, 68] on span "Pause" at bounding box center [396, 62] width 43 height 22
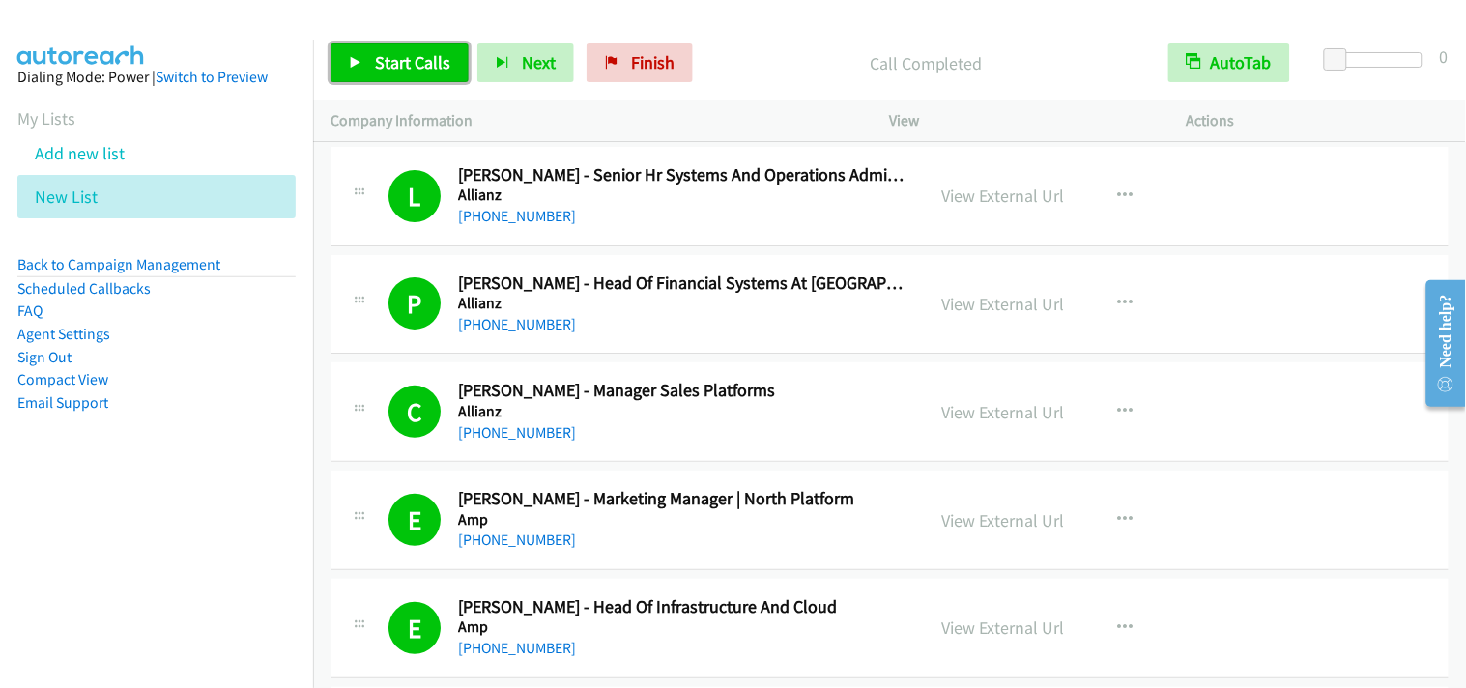
click at [406, 70] on span "Start Calls" at bounding box center [412, 62] width 75 height 22
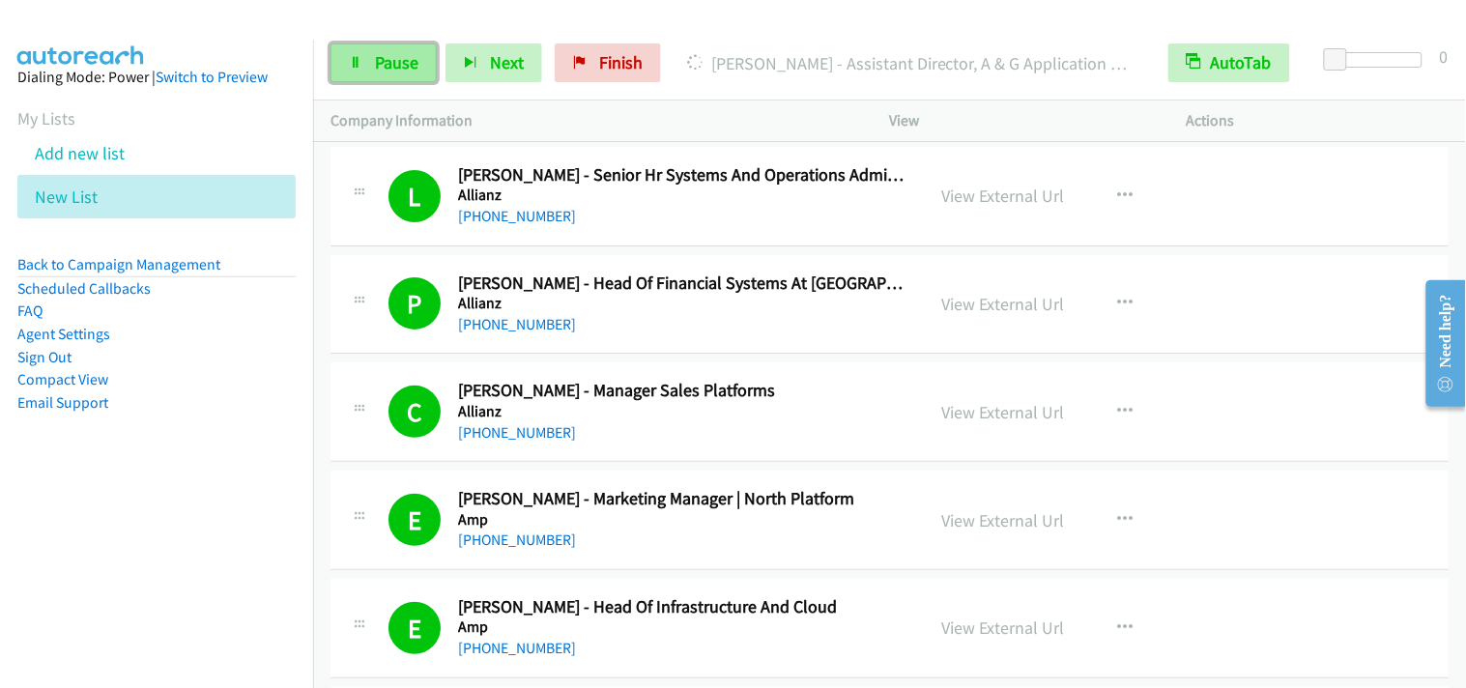
click at [416, 60] on span "Pause" at bounding box center [396, 62] width 43 height 22
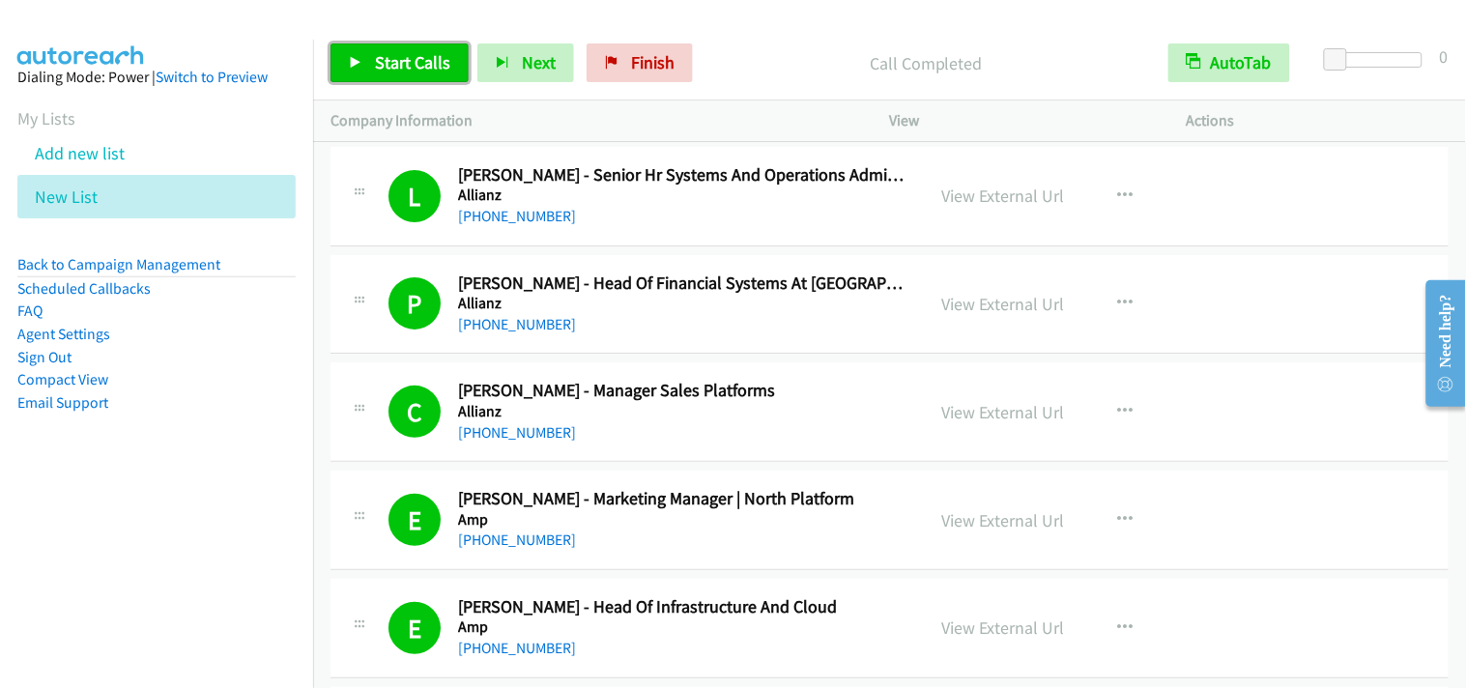
click at [391, 54] on span "Start Calls" at bounding box center [412, 62] width 75 height 22
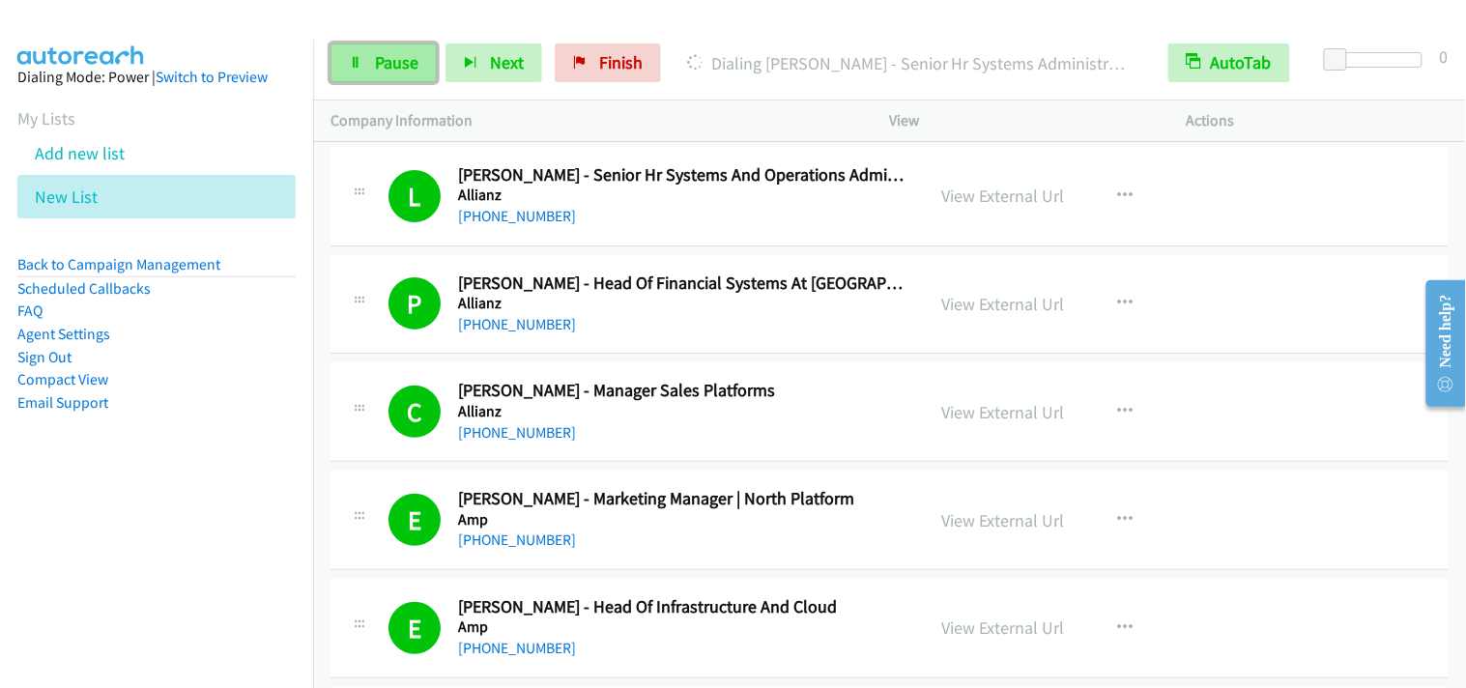
click at [391, 61] on span "Pause" at bounding box center [396, 62] width 43 height 22
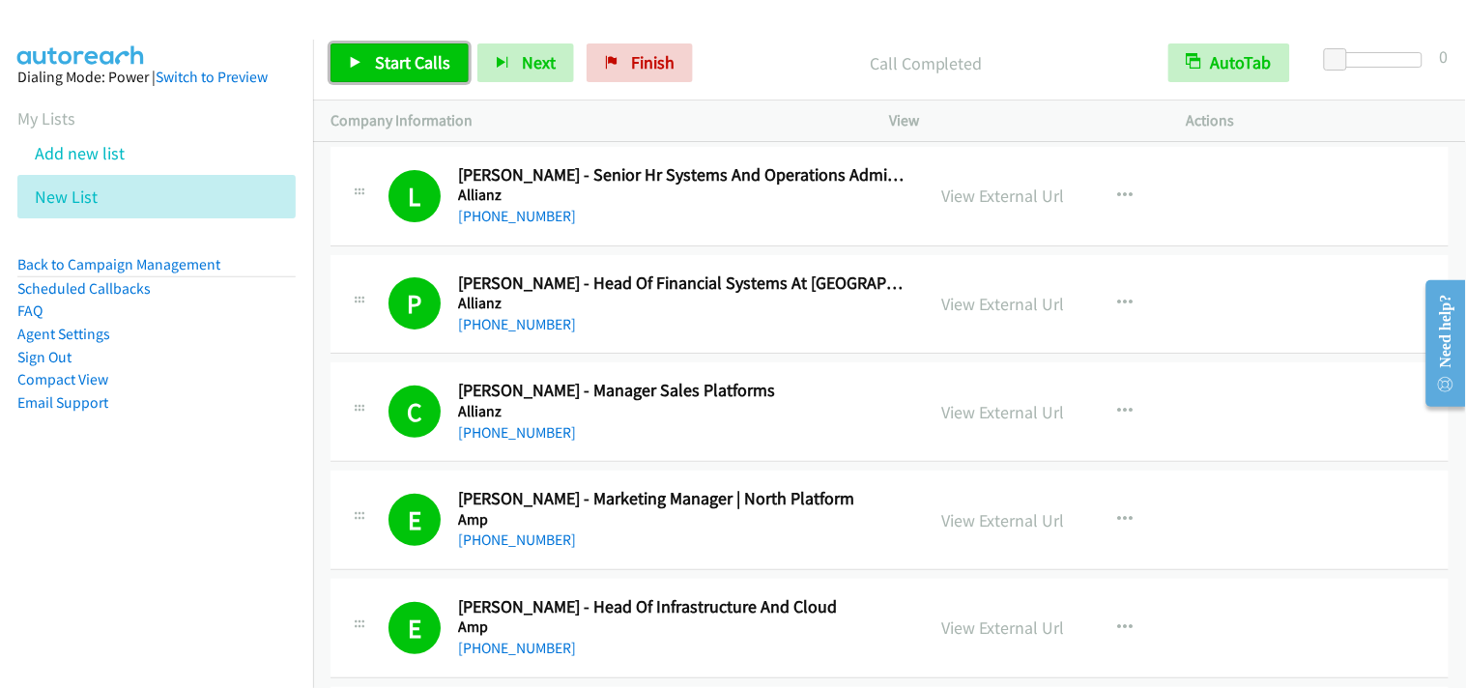
click at [431, 58] on span "Start Calls" at bounding box center [412, 62] width 75 height 22
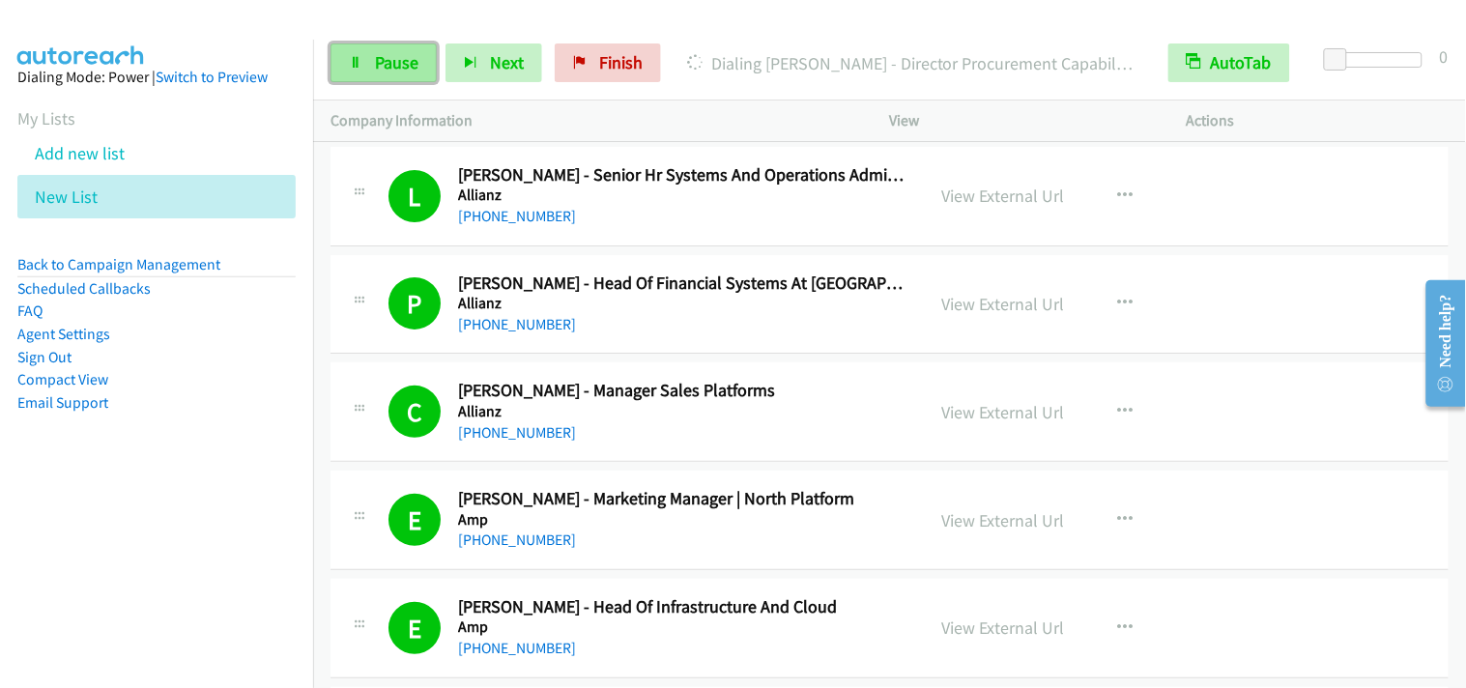
click at [412, 60] on span "Pause" at bounding box center [396, 62] width 43 height 22
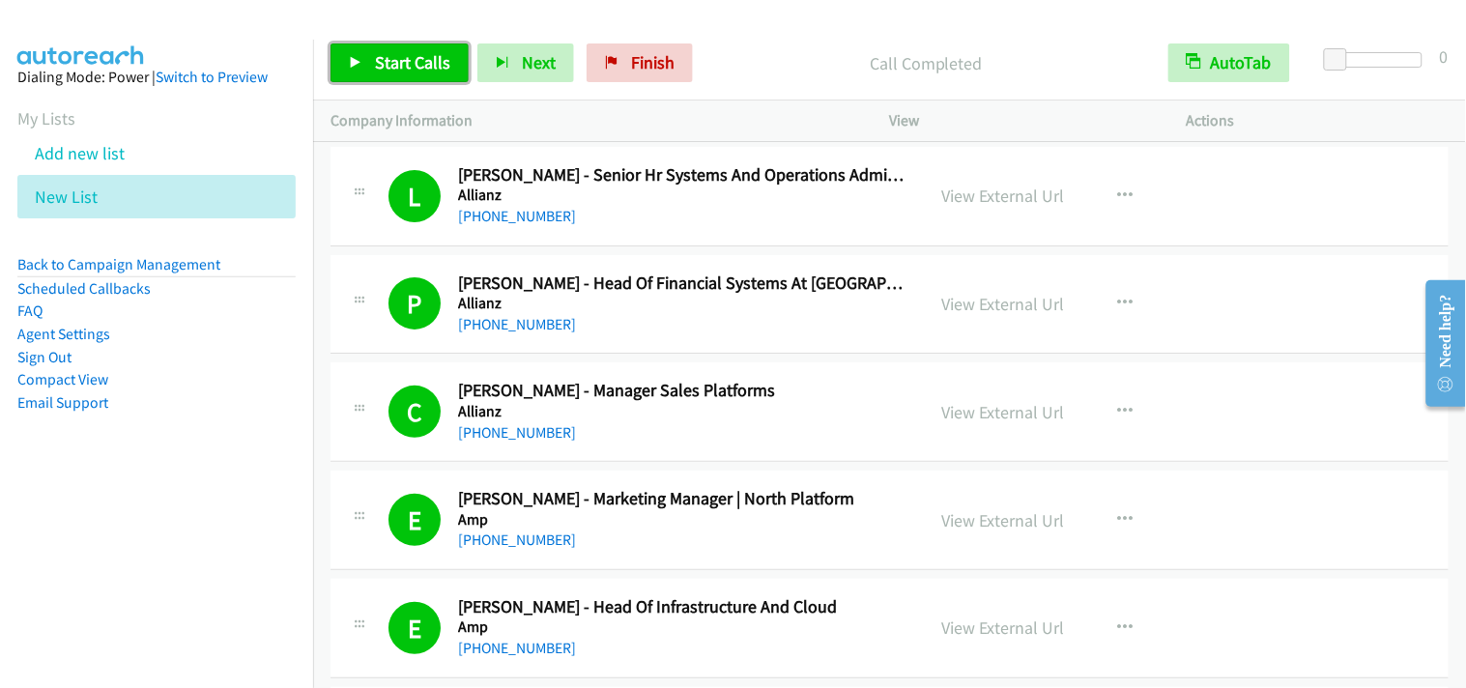
click at [388, 73] on link "Start Calls" at bounding box center [400, 62] width 138 height 39
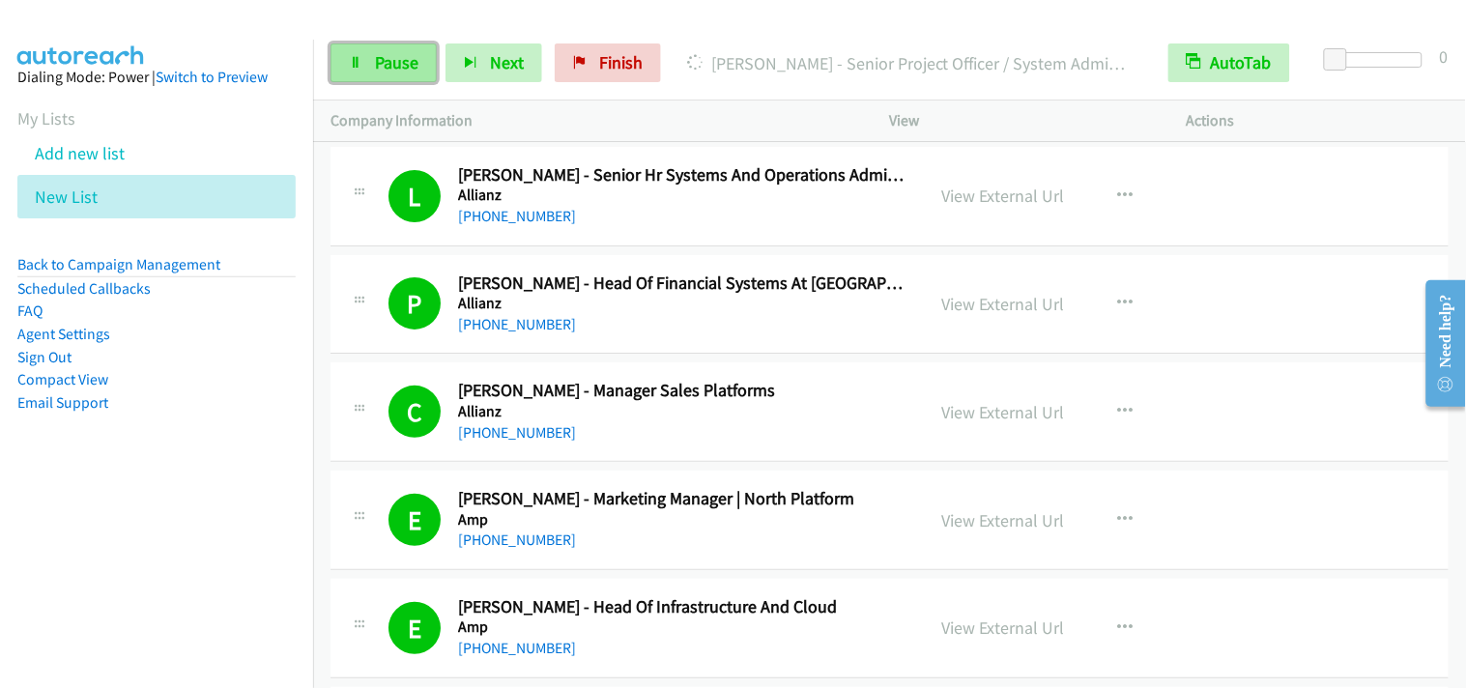
click at [382, 61] on span "Pause" at bounding box center [396, 62] width 43 height 22
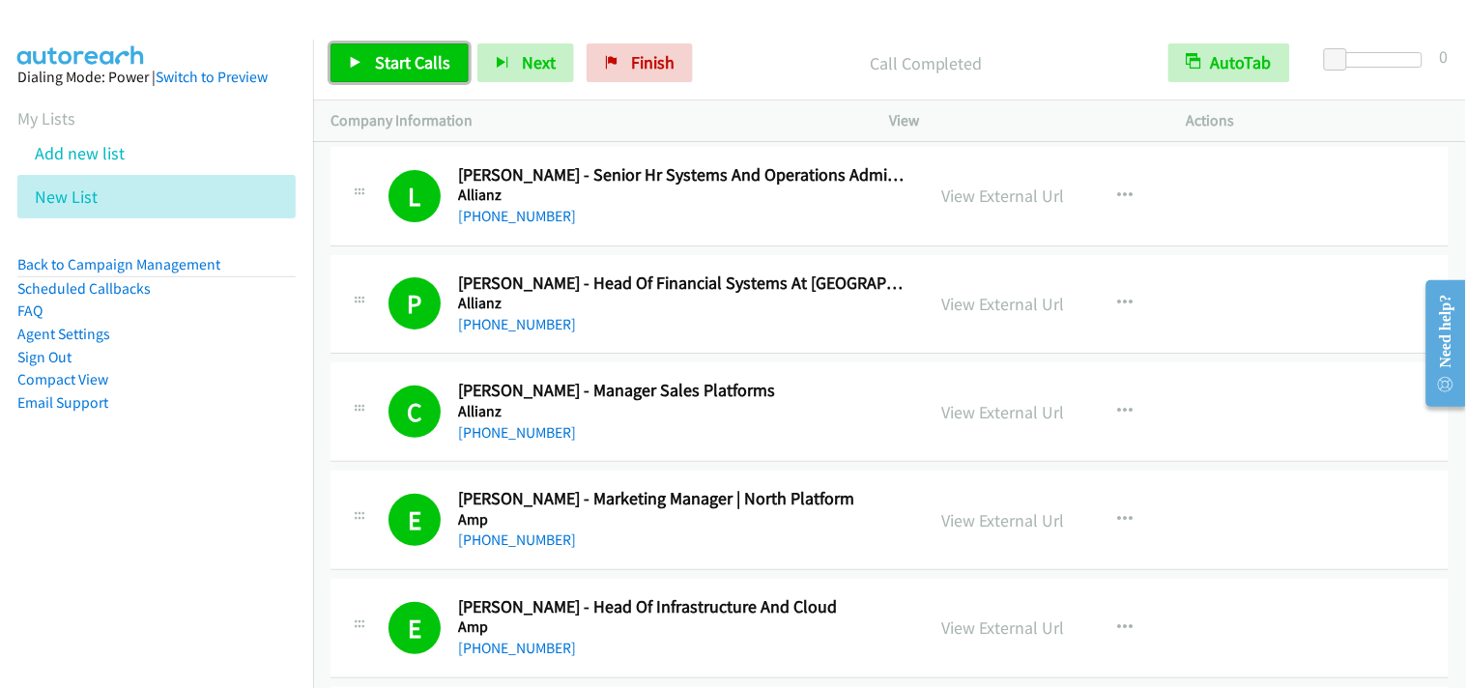
click at [410, 49] on link "Start Calls" at bounding box center [400, 62] width 138 height 39
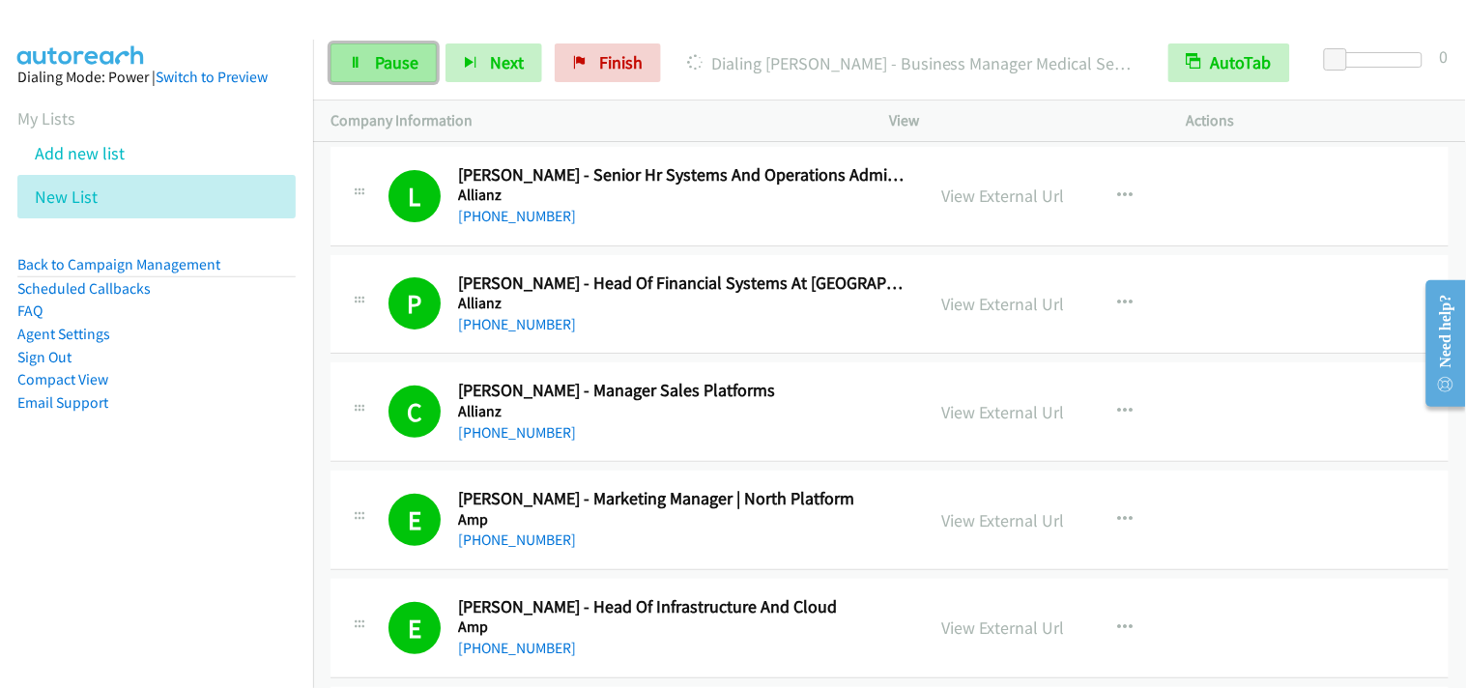
click at [378, 59] on span "Pause" at bounding box center [396, 62] width 43 height 22
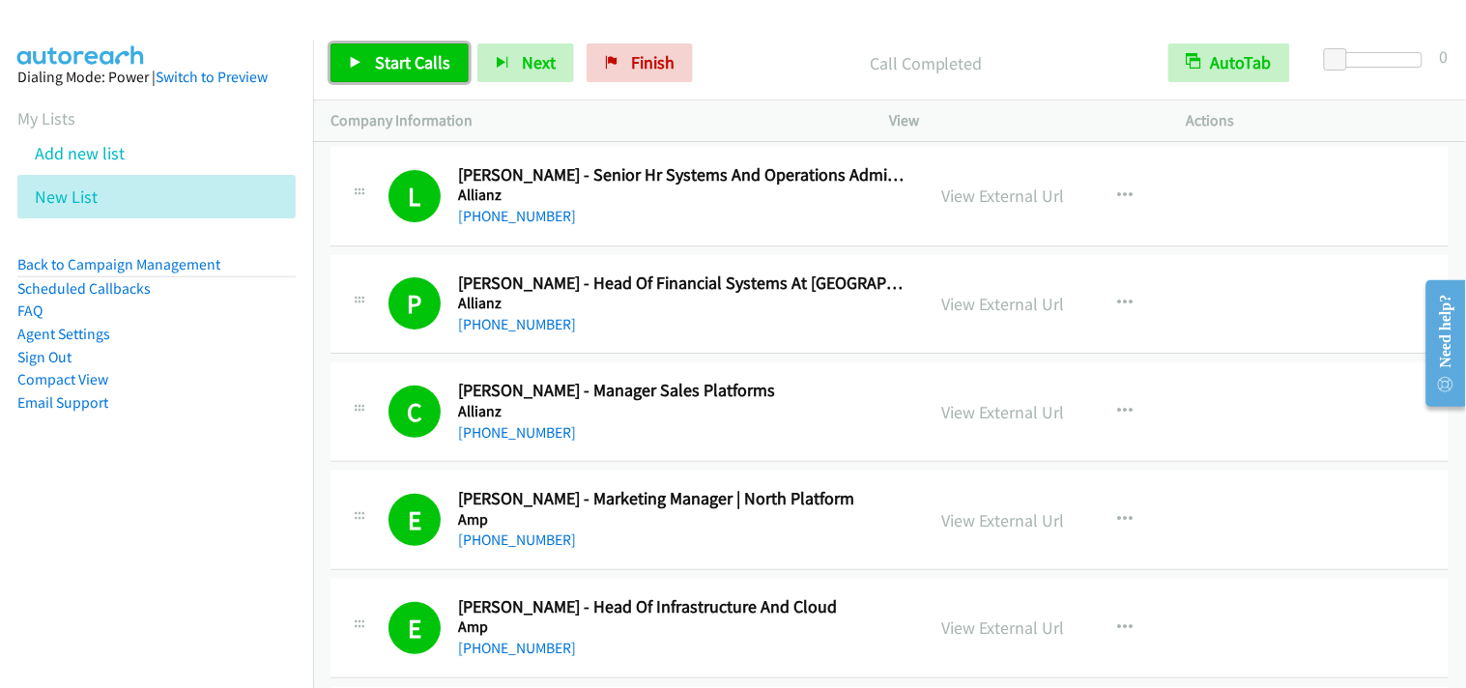
click at [409, 66] on span "Start Calls" at bounding box center [412, 62] width 75 height 22
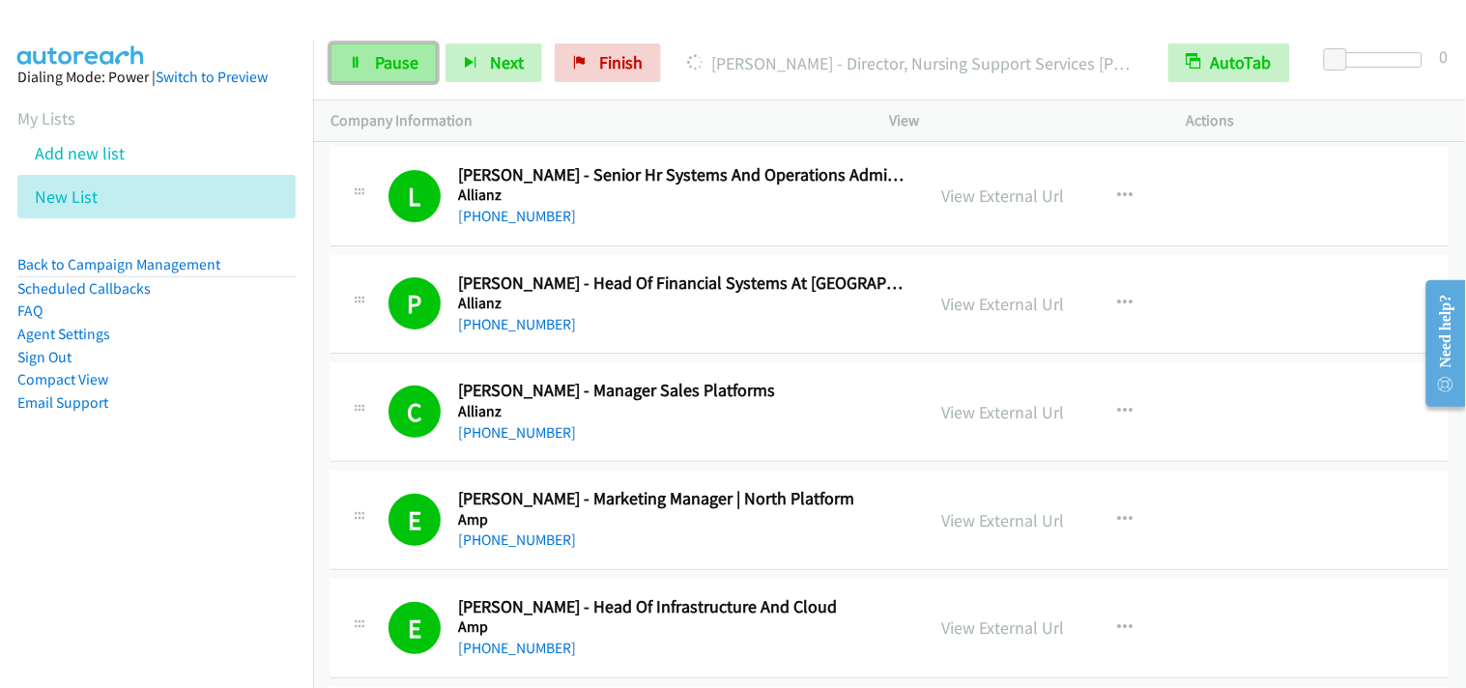
click at [410, 62] on span "Pause" at bounding box center [396, 62] width 43 height 22
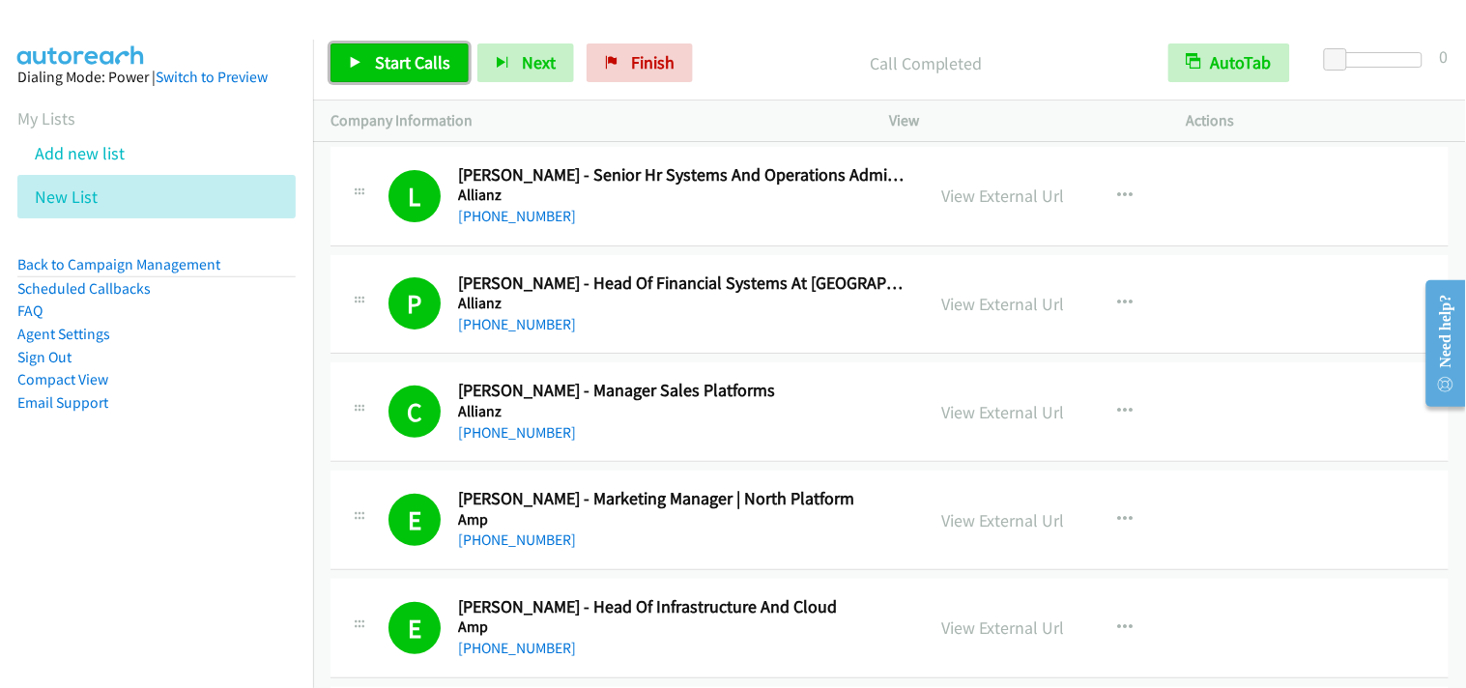
click at [443, 64] on span "Start Calls" at bounding box center [412, 62] width 75 height 22
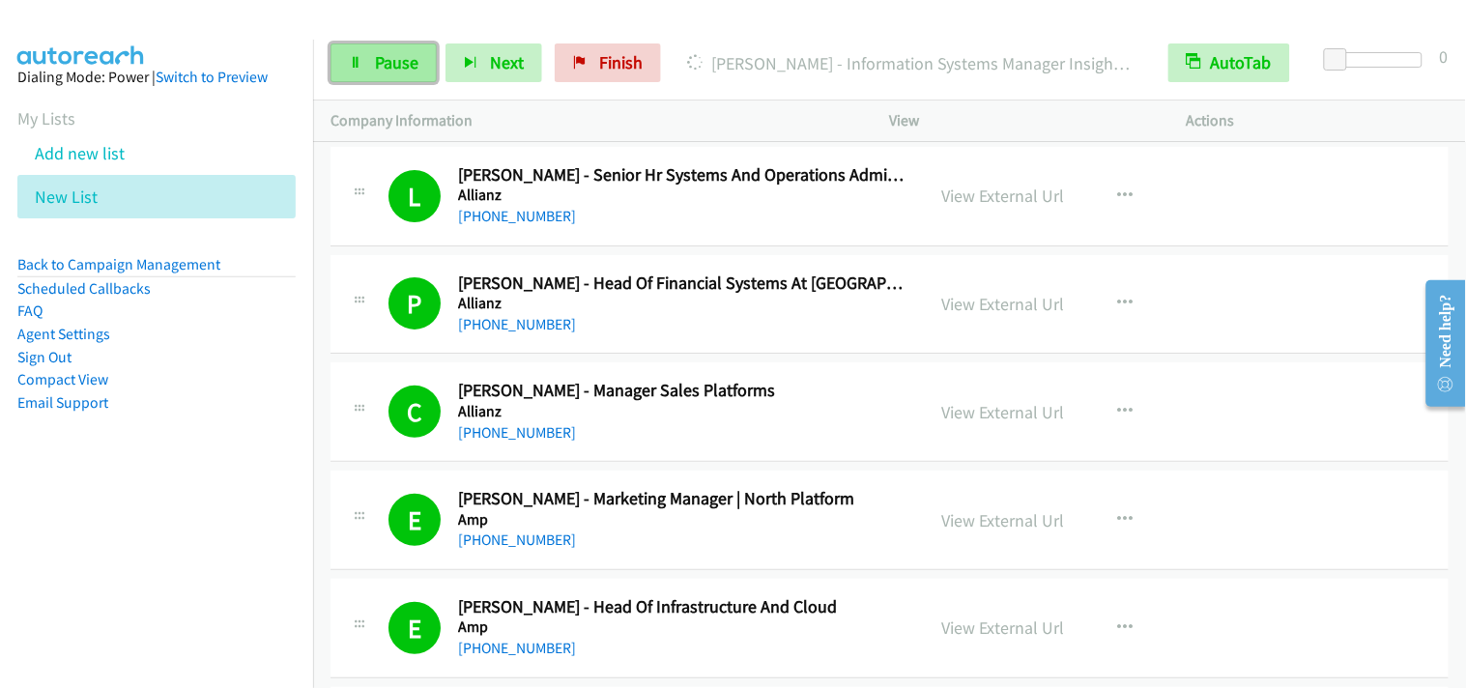
click at [412, 71] on span "Pause" at bounding box center [396, 62] width 43 height 22
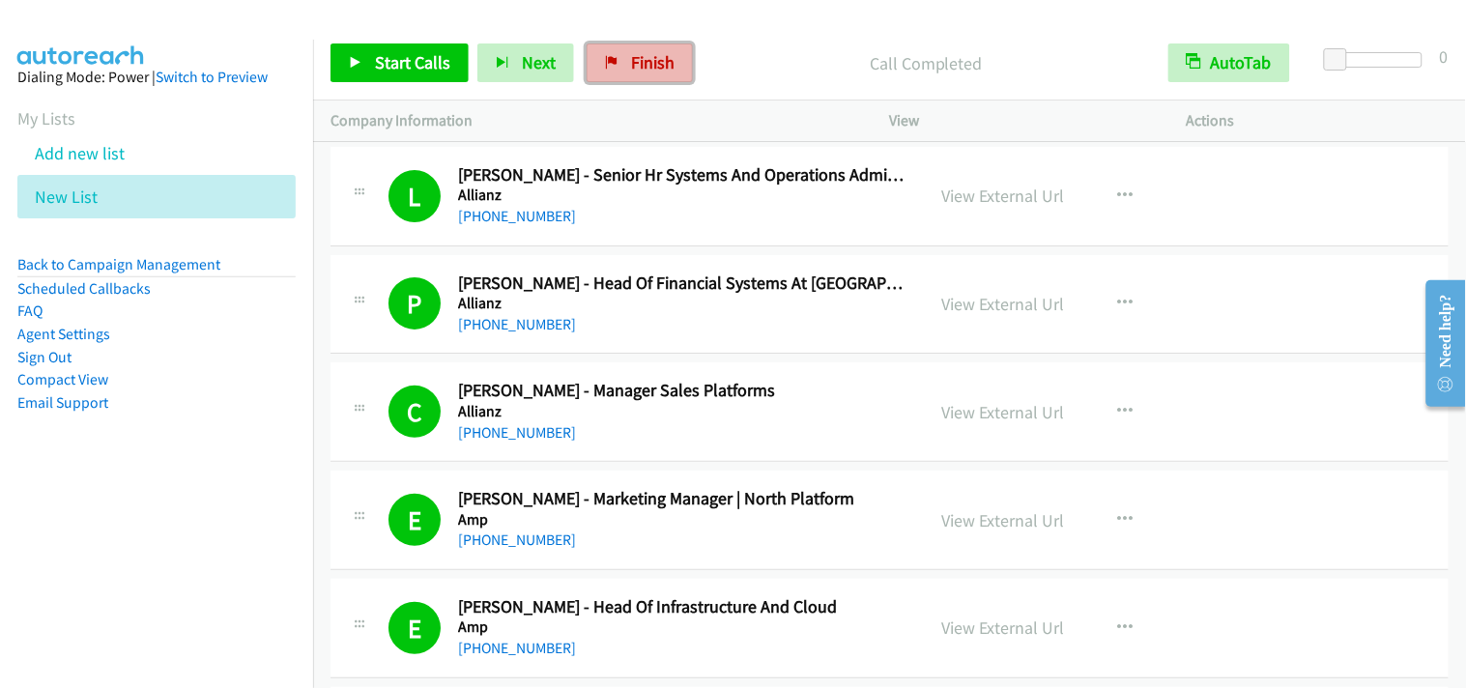
click at [631, 66] on span "Finish" at bounding box center [652, 62] width 43 height 22
